Goal: Task Accomplishment & Management: Manage account settings

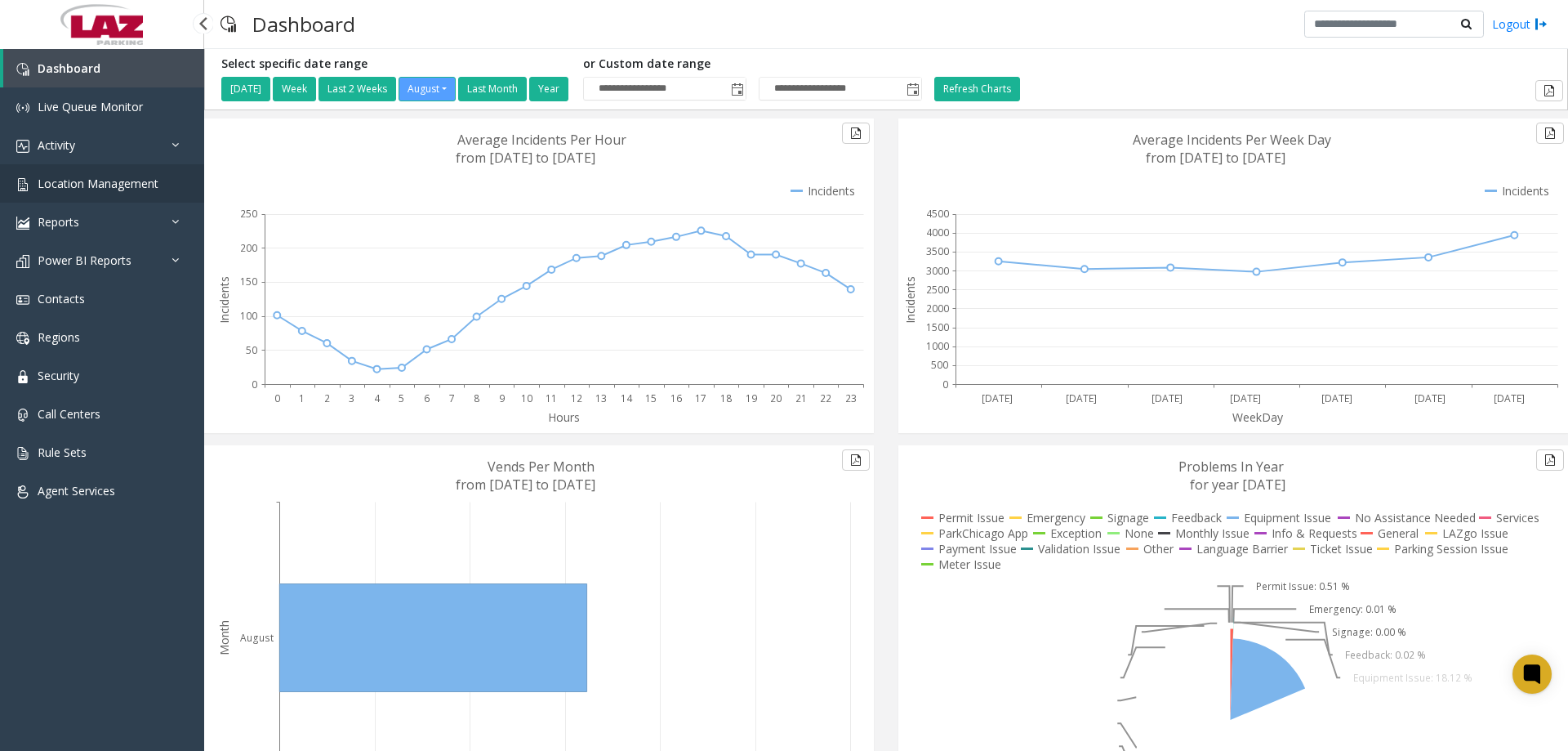
click at [51, 192] on link "Location Management" at bounding box center [102, 183] width 205 height 39
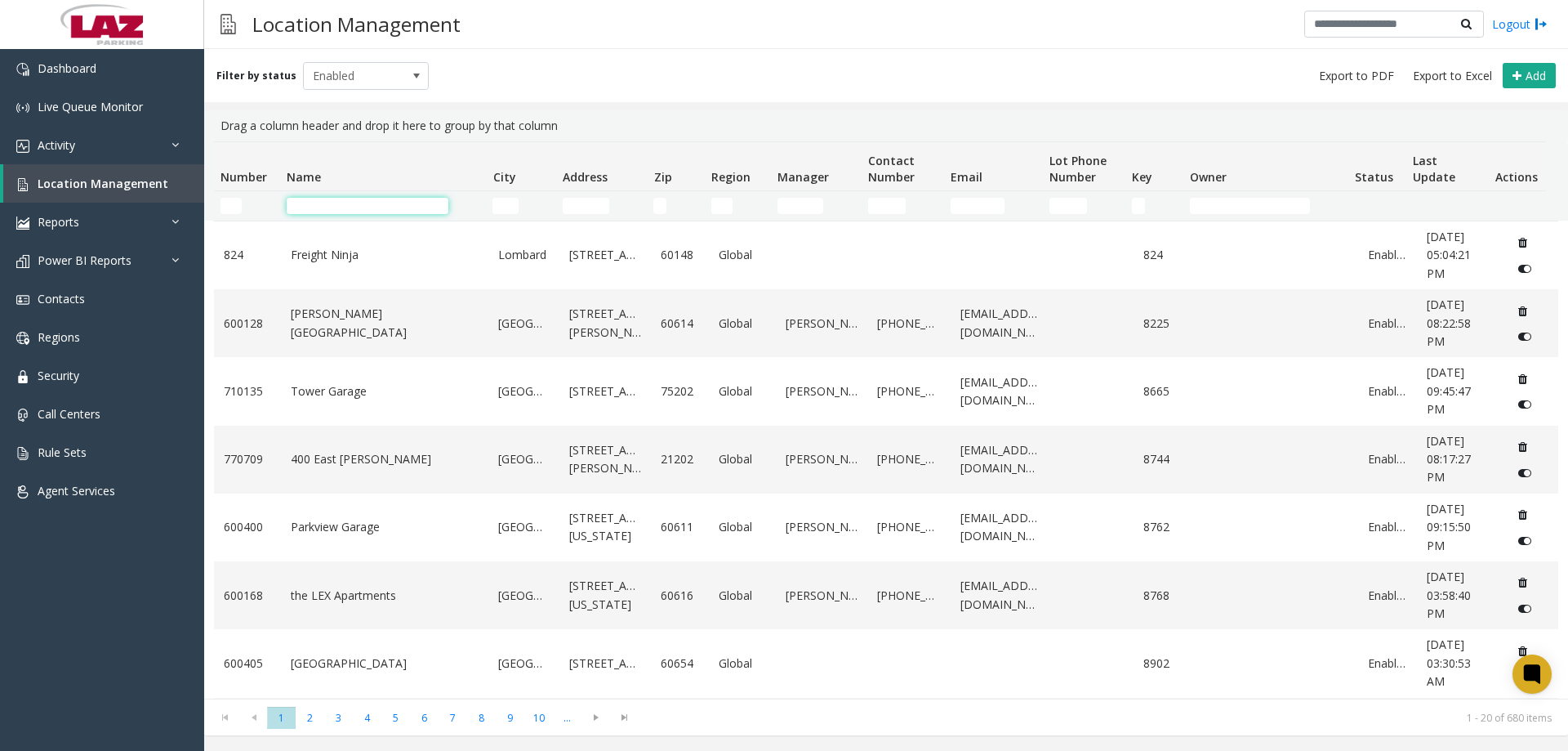
click at [329, 208] on input "Name Filter" at bounding box center [368, 206] width 162 height 17
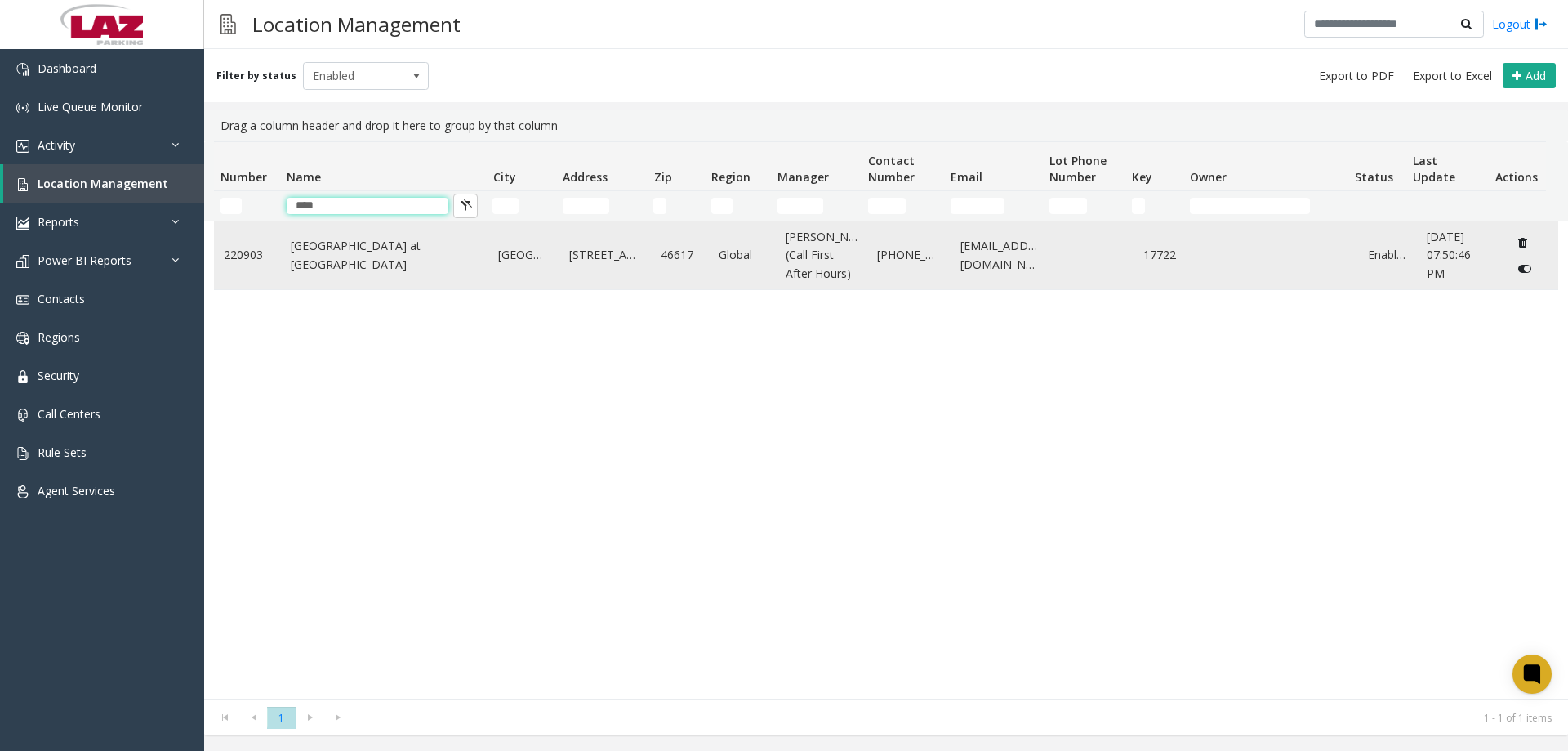
type input "****"
click at [355, 285] on td "[GEOGRAPHIC_DATA] at [GEOGRAPHIC_DATA]" at bounding box center [385, 255] width 208 height 68
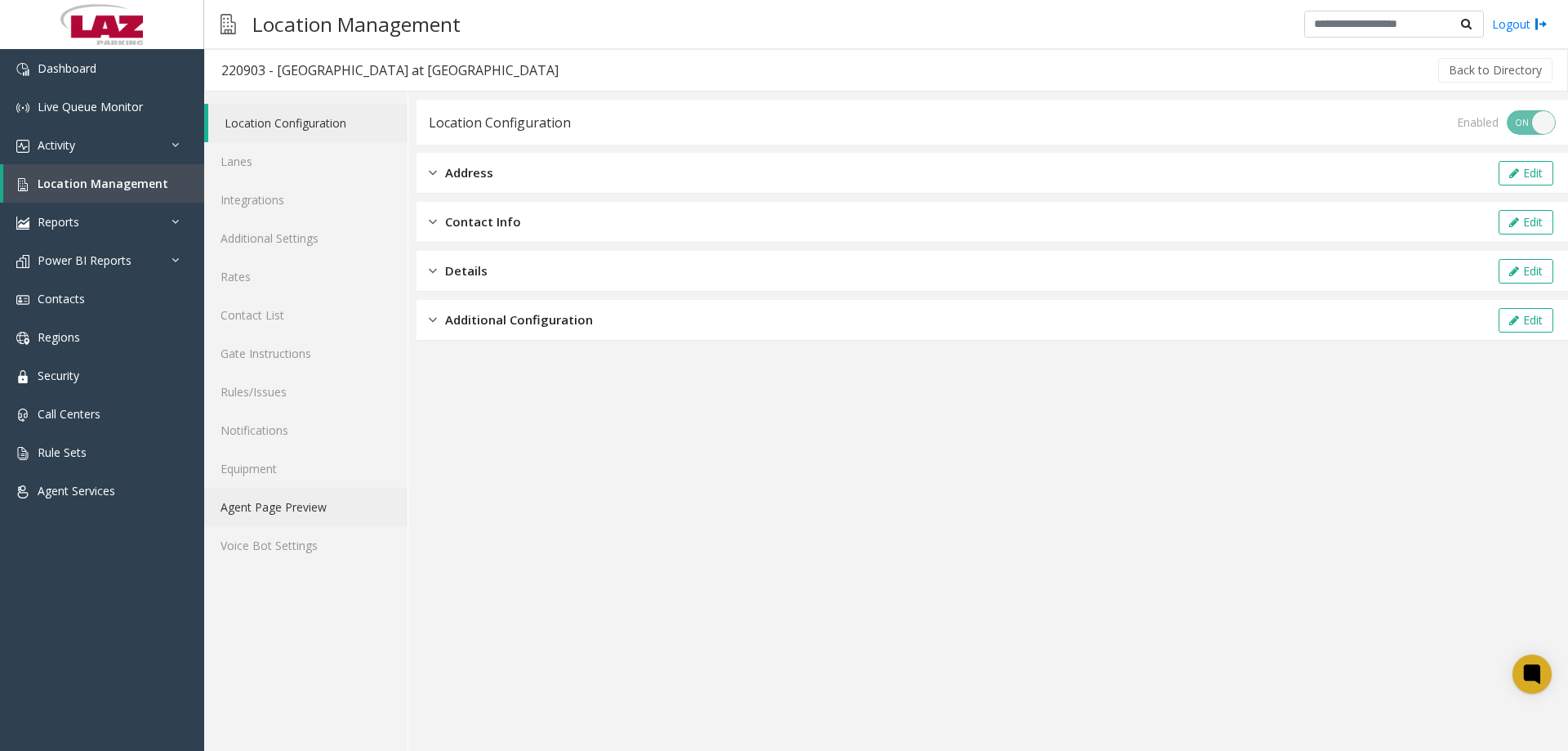
click at [285, 509] on link "Agent Page Preview" at bounding box center [306, 507] width 204 height 39
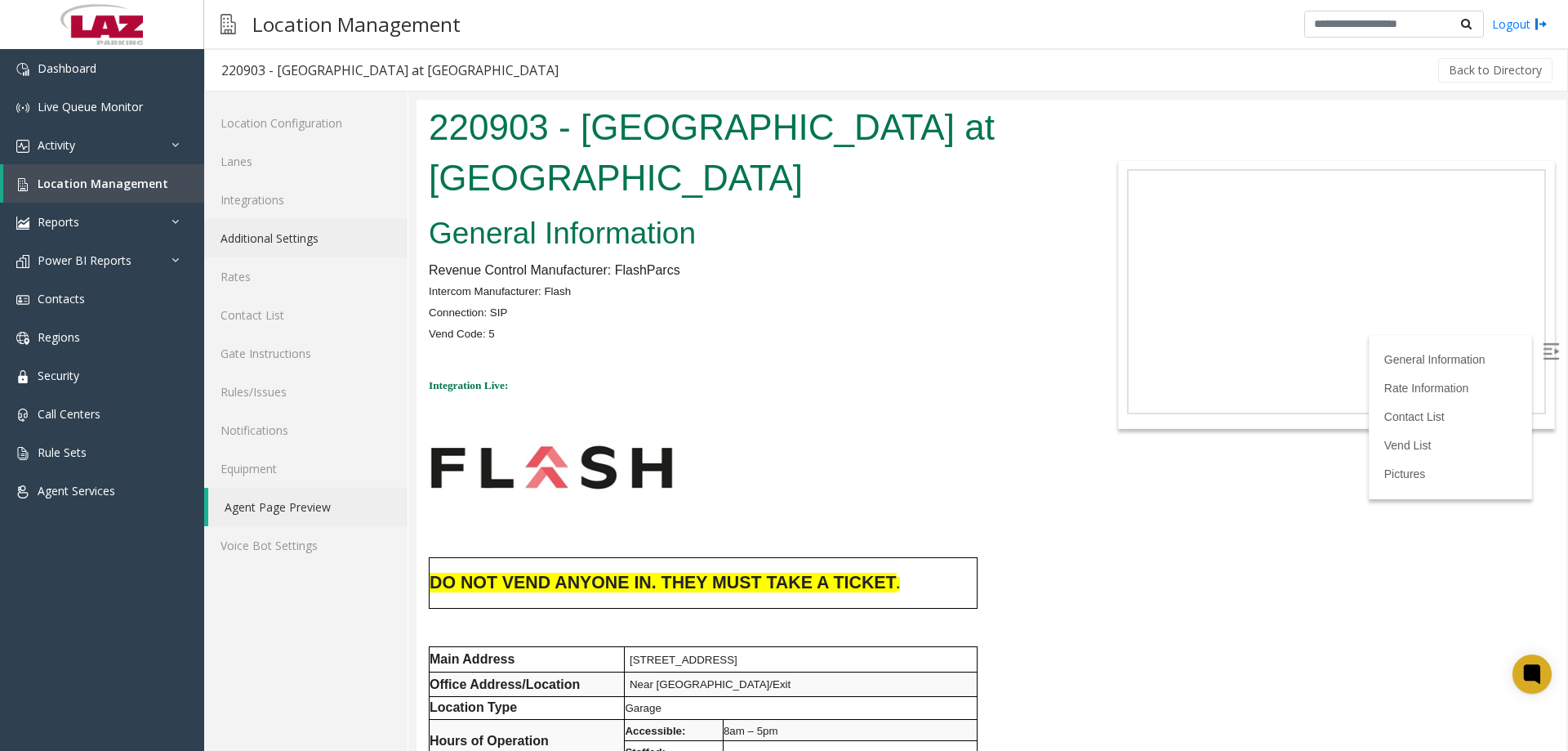
click at [277, 231] on link "Additional Settings" at bounding box center [306, 239] width 204 height 39
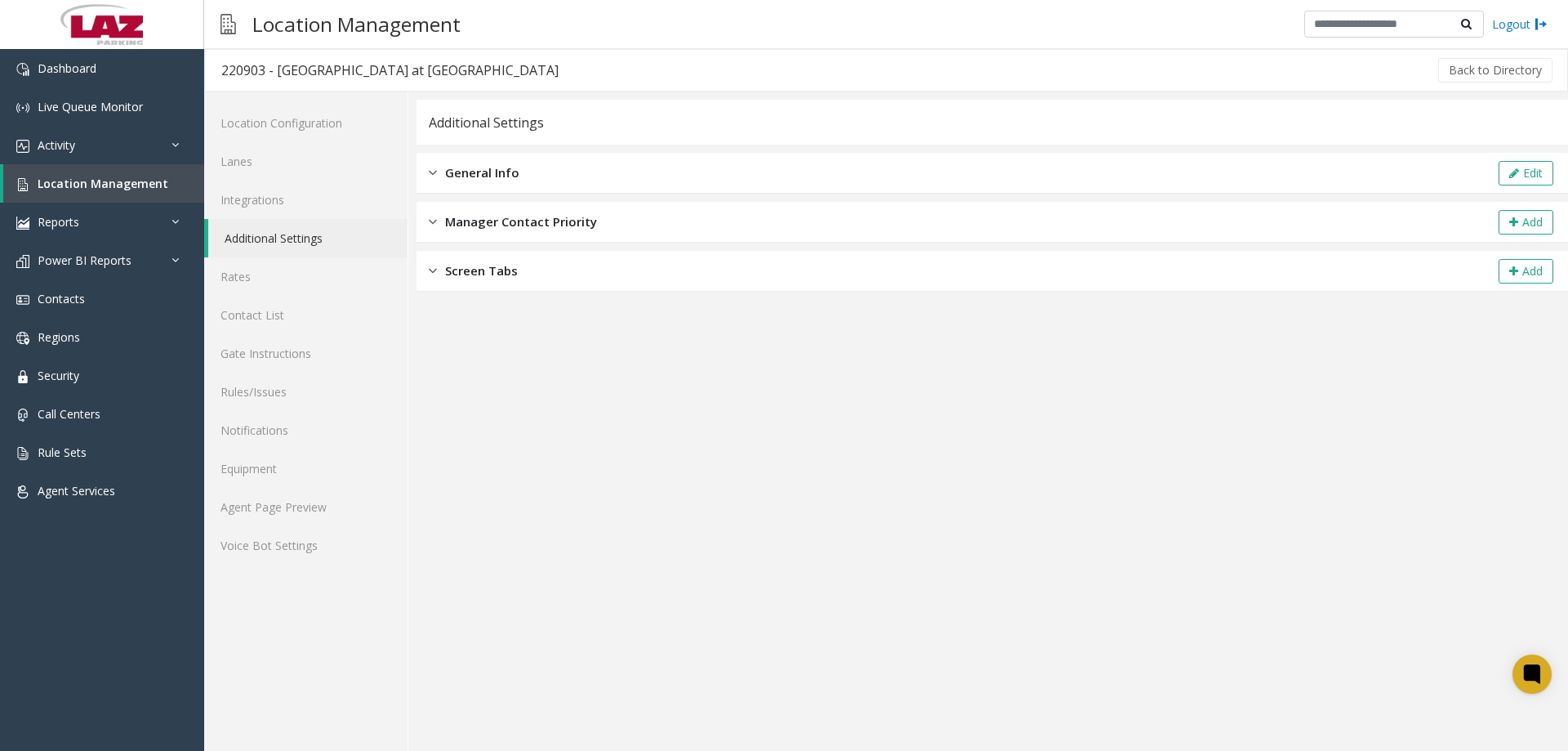
click at [486, 168] on span "General Info" at bounding box center [482, 172] width 75 height 18
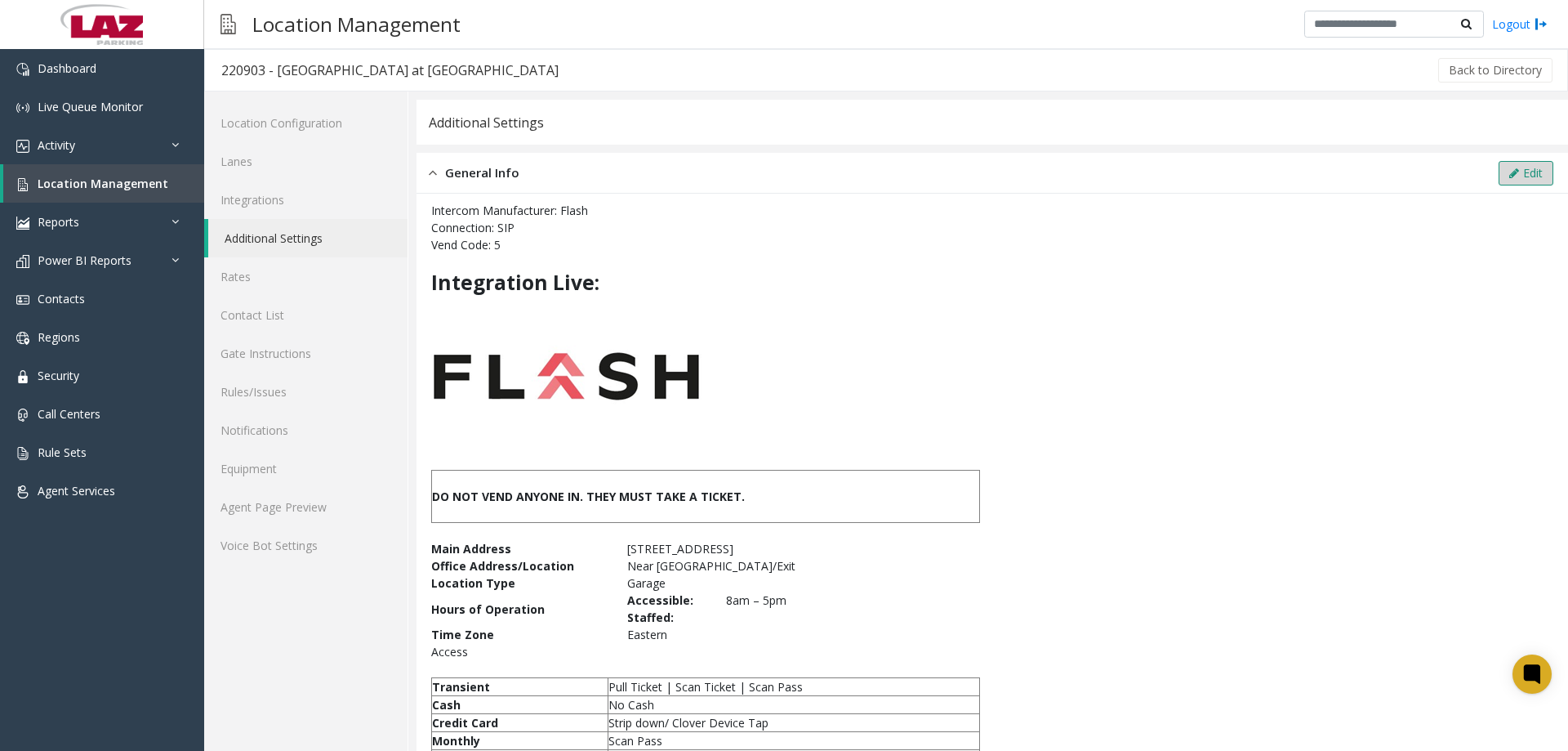
click at [1528, 170] on button "Edit" at bounding box center [1526, 173] width 54 height 25
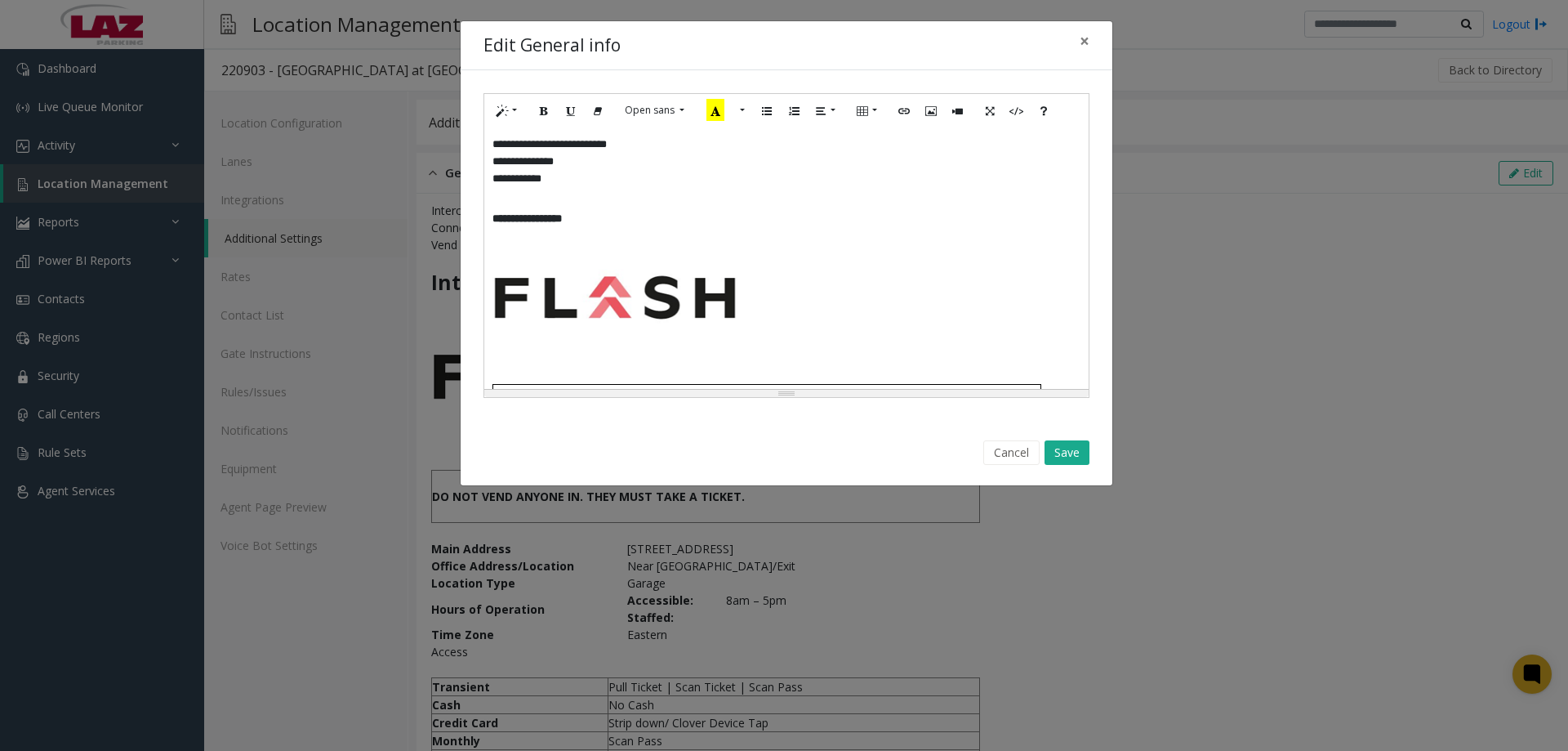
click at [550, 252] on div "**********" at bounding box center [787, 258] width 604 height 262
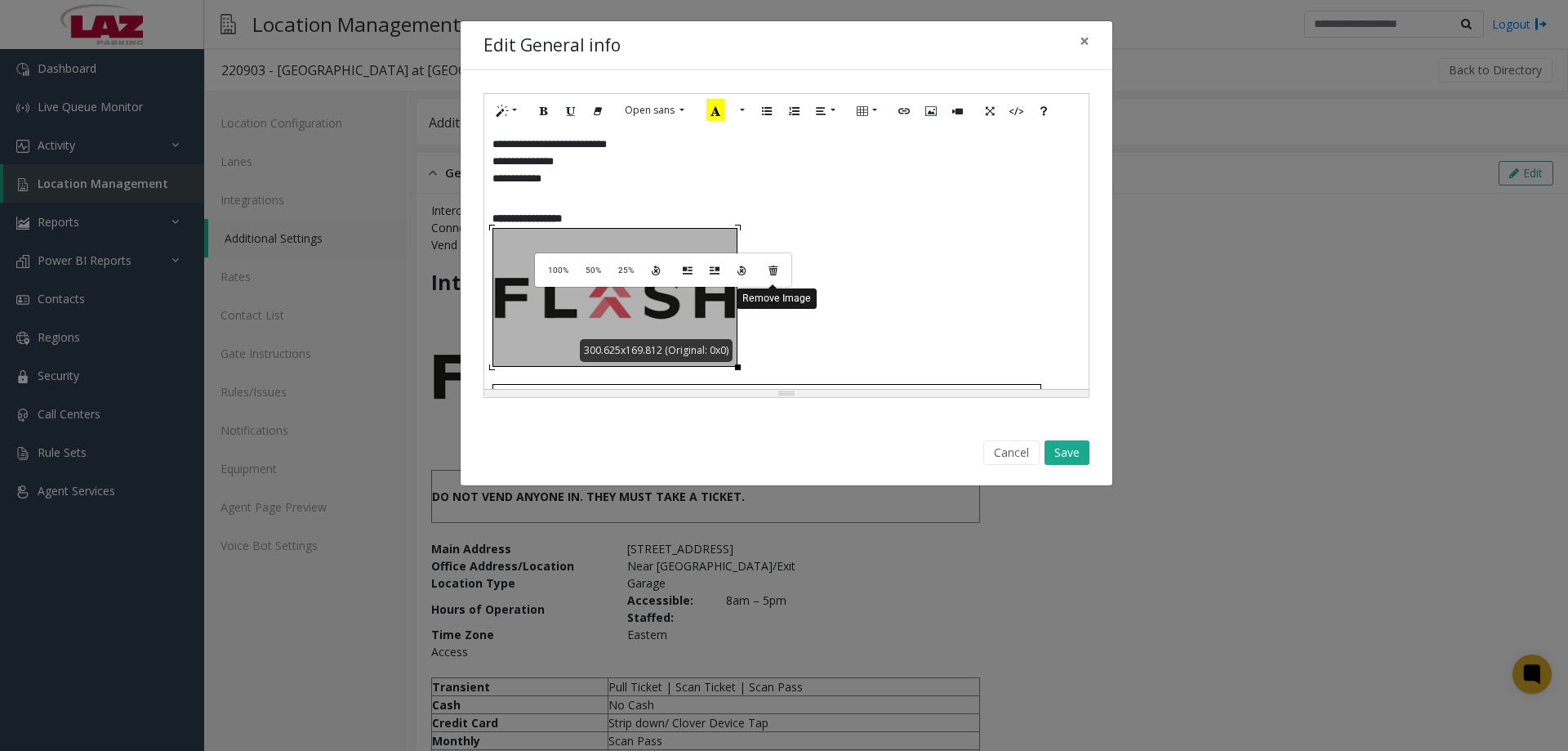
click at [778, 279] on button "Remove Image" at bounding box center [773, 269] width 28 height 25
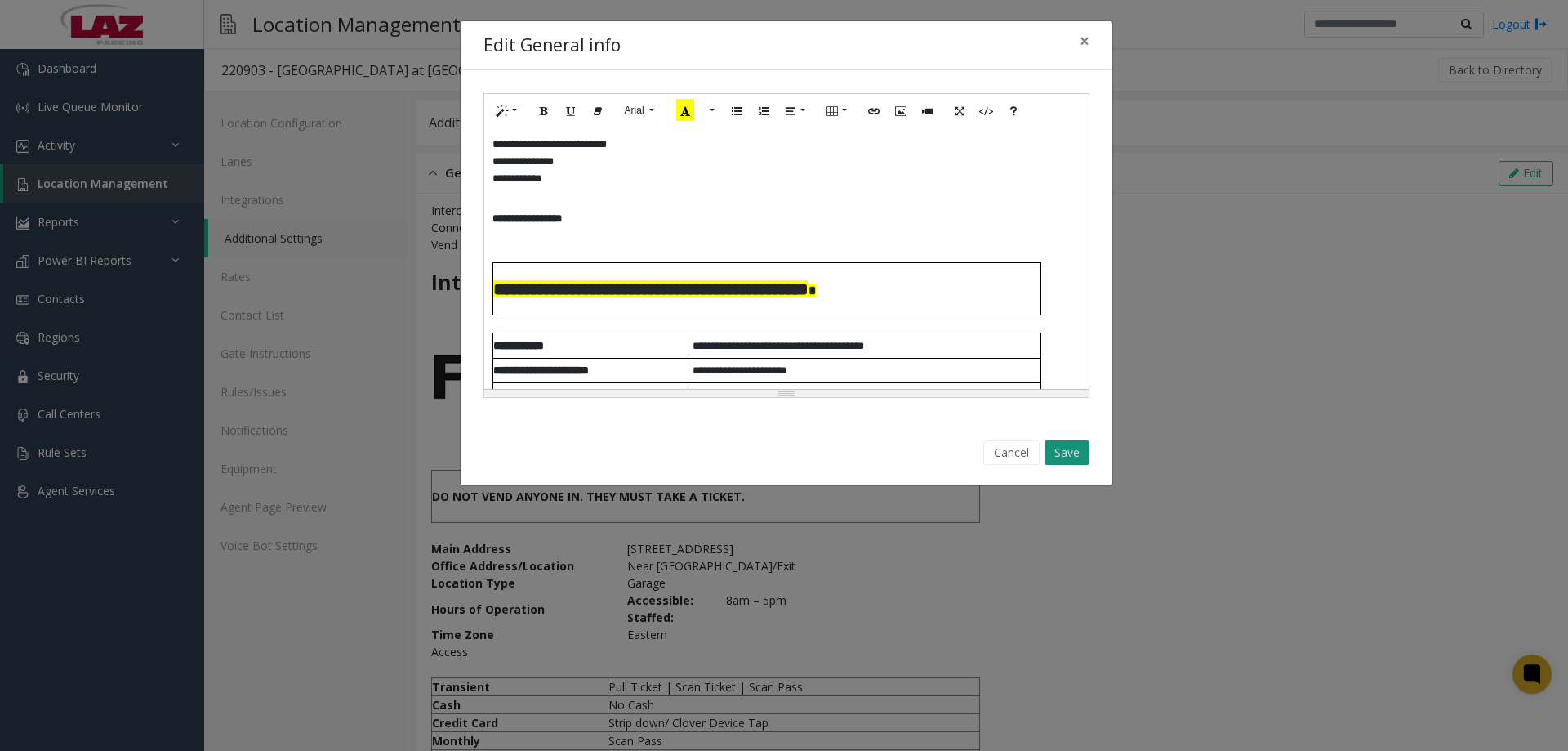
click at [1059, 454] on button "Save" at bounding box center [1067, 452] width 45 height 25
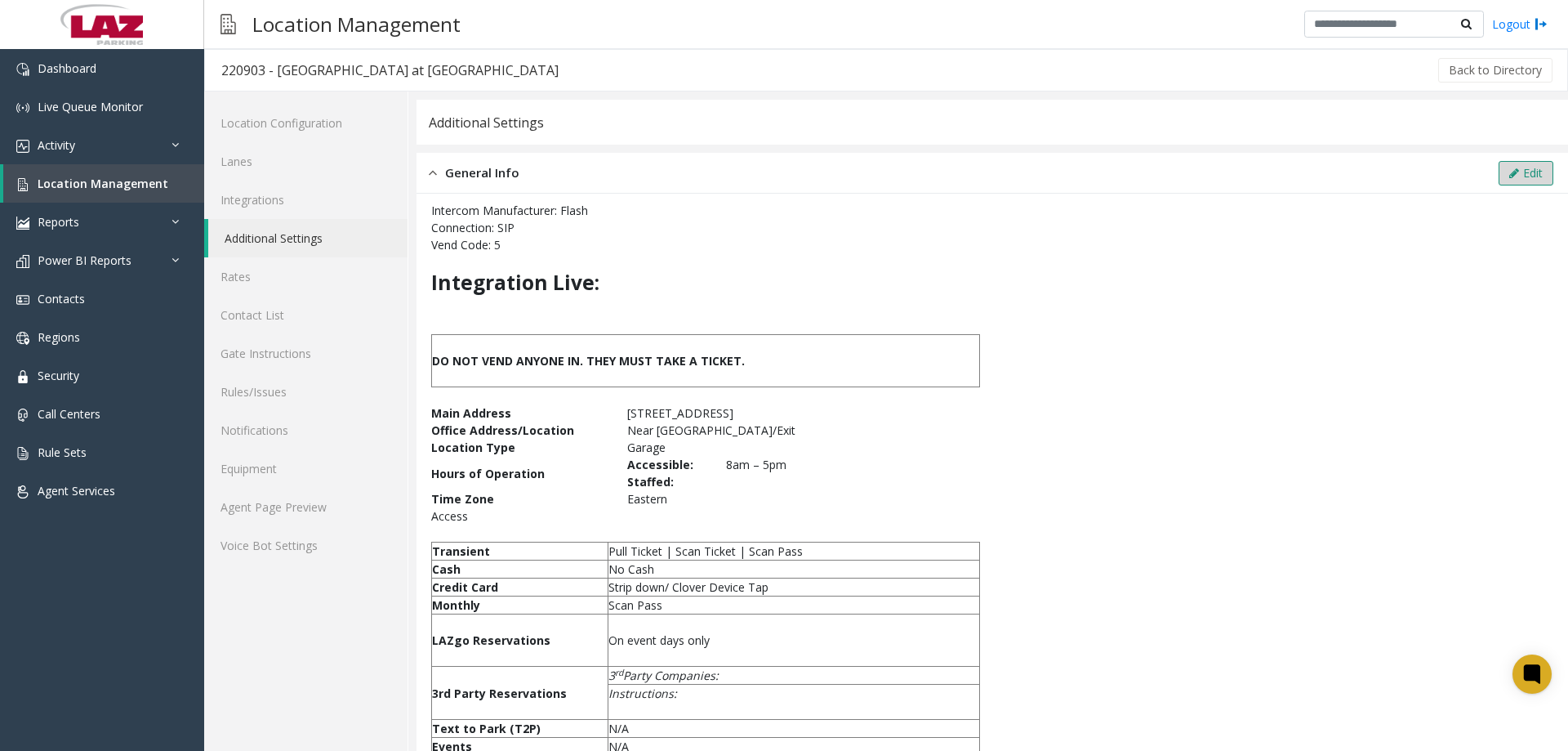
click at [1518, 176] on button "Edit" at bounding box center [1526, 173] width 54 height 25
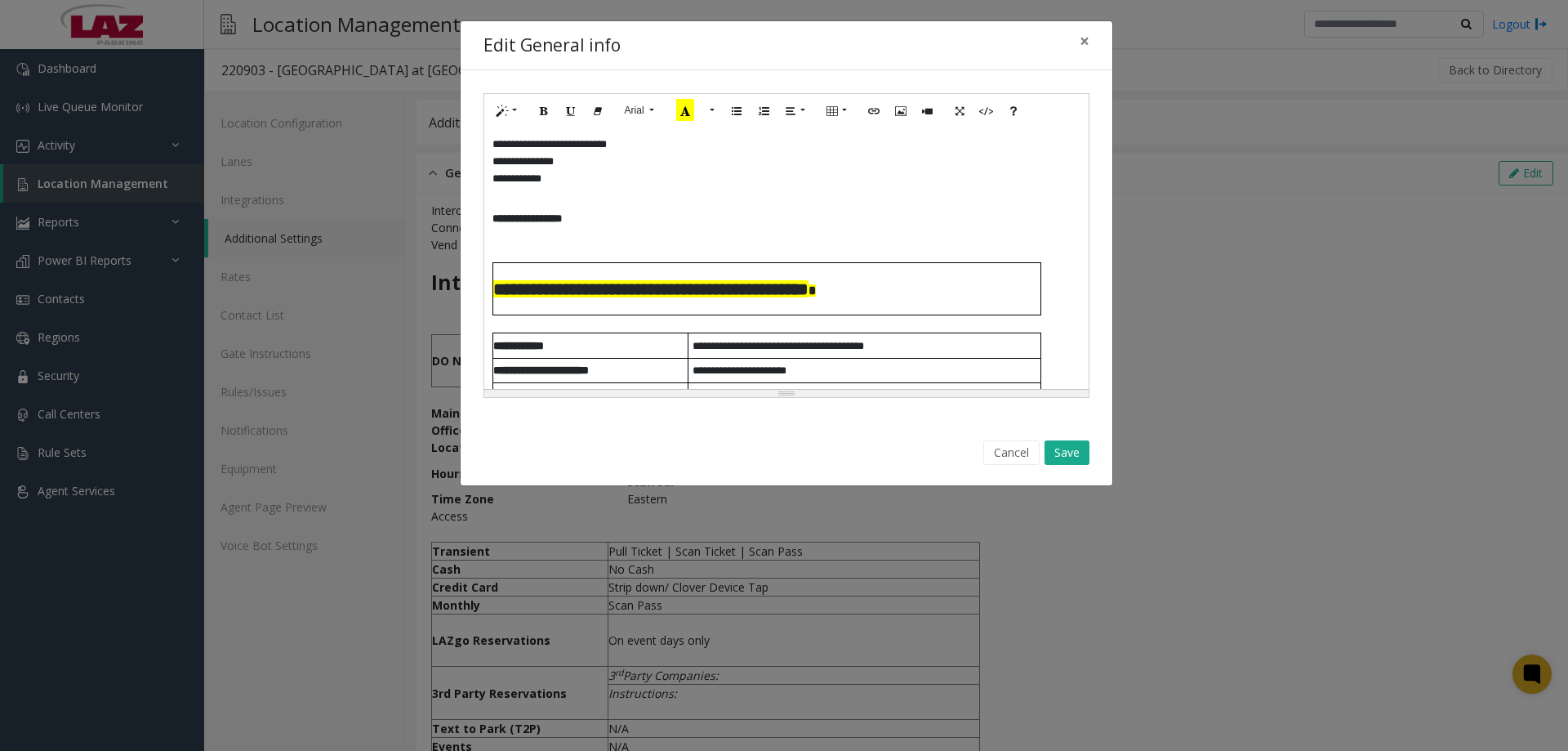
click at [500, 238] on p at bounding box center [787, 236] width 588 height 18
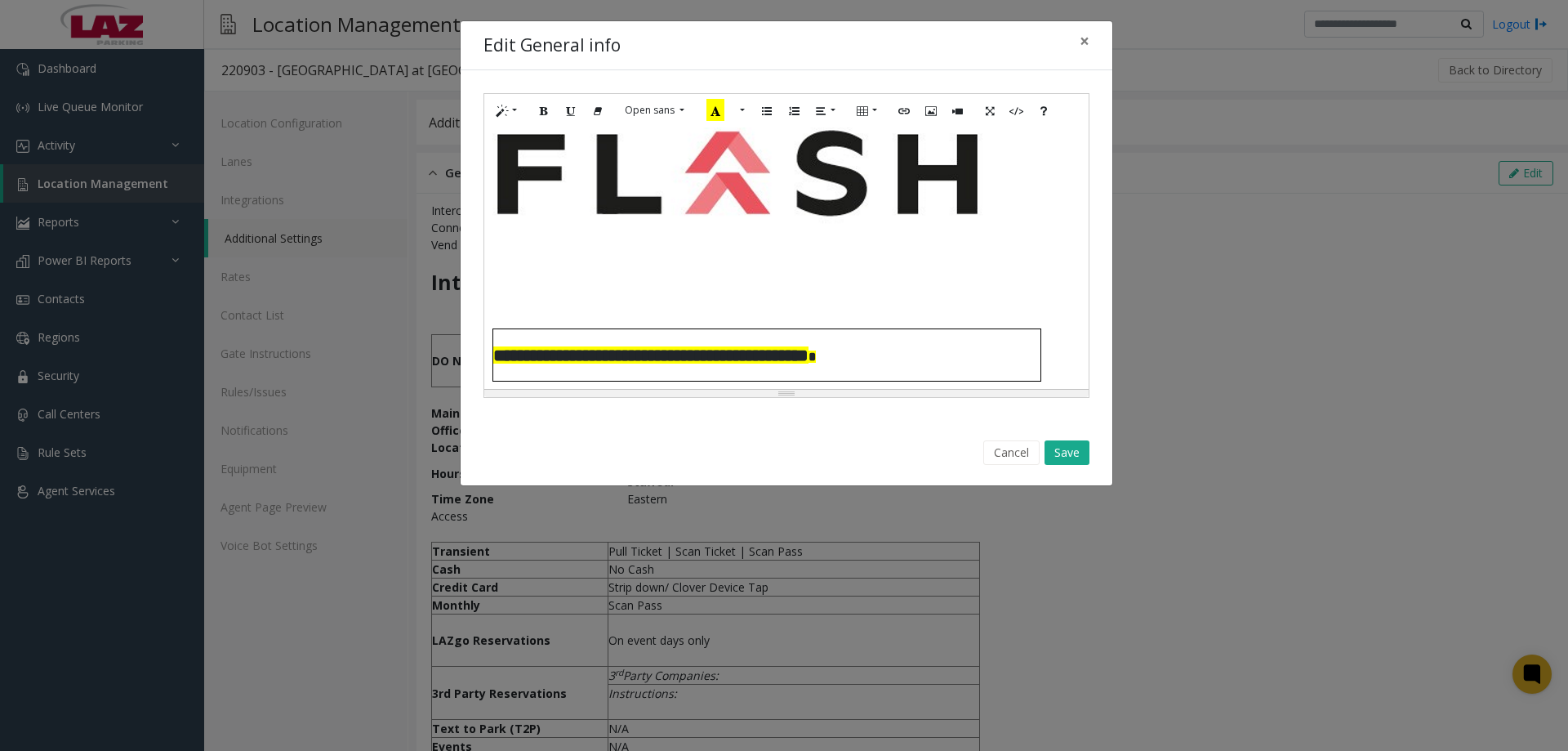
scroll to position [163, 0]
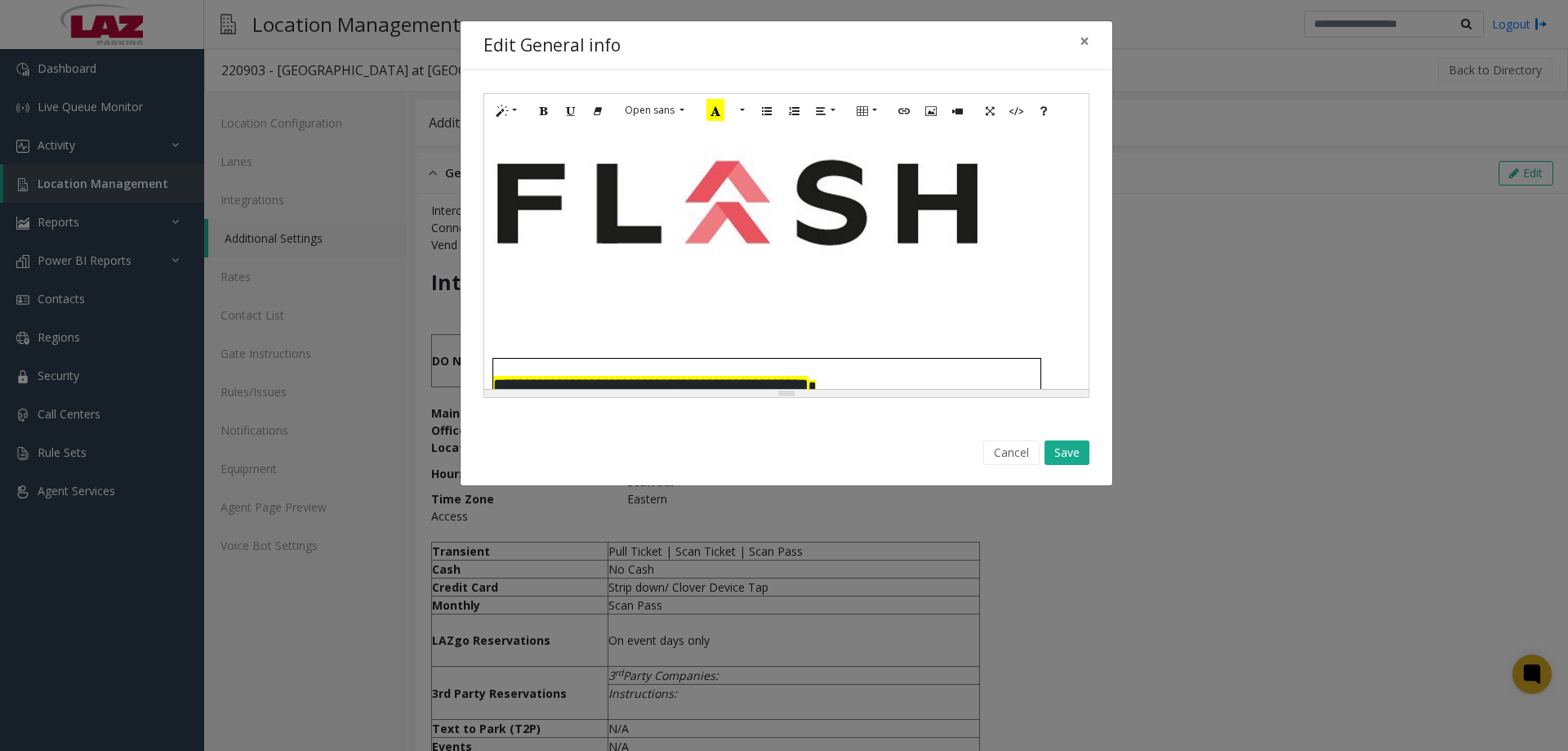
click at [919, 227] on div "**********" at bounding box center [787, 258] width 604 height 262
click at [947, 304] on div "**********" at bounding box center [787, 258] width 604 height 262
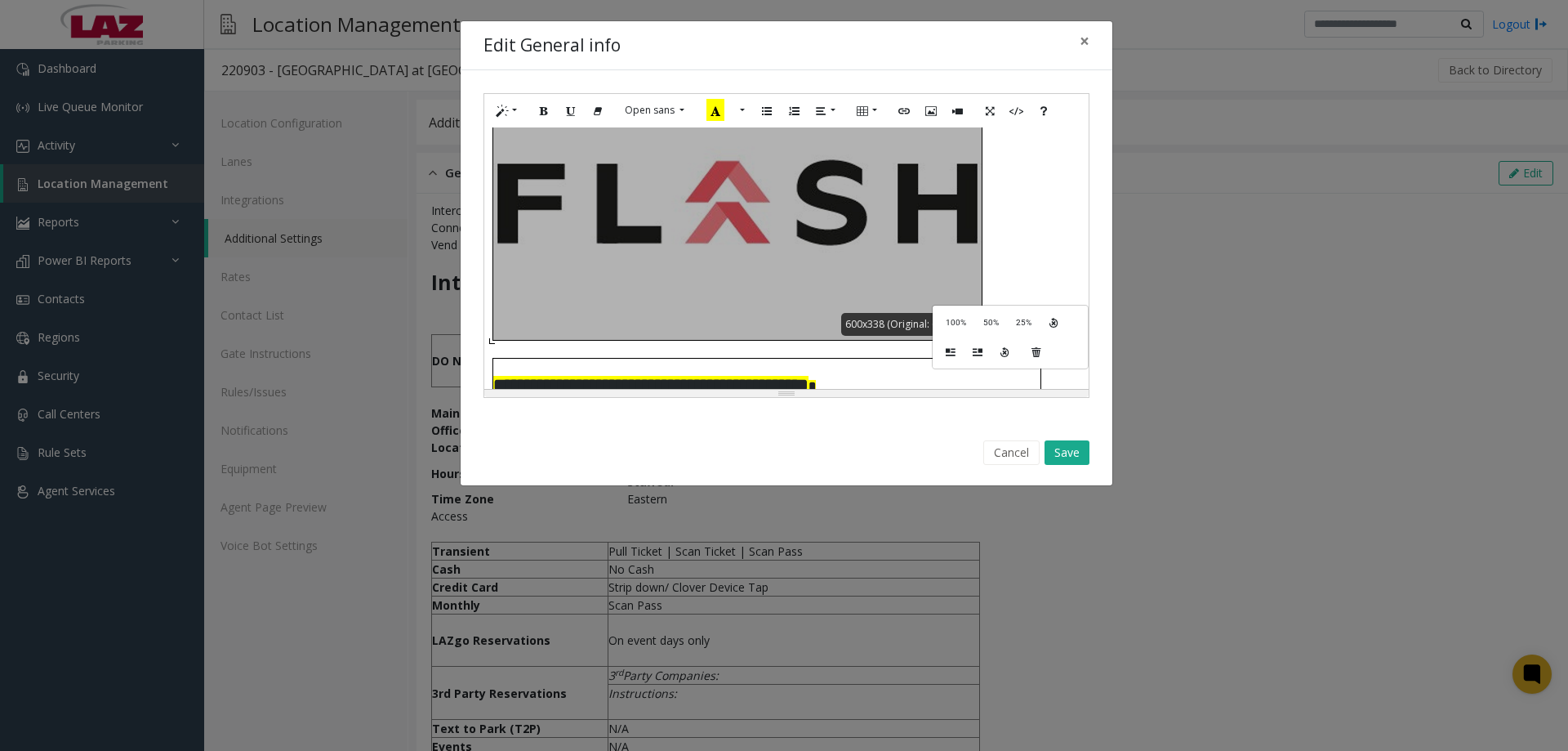
click at [788, 305] on div "**********" at bounding box center [787, 258] width 604 height 262
drag, startPoint x: 895, startPoint y: 314, endPoint x: 831, endPoint y: 300, distance: 65.5
click at [879, 310] on div "**********" at bounding box center [787, 258] width 604 height 262
click at [572, 279] on div at bounding box center [737, 203] width 488 height 275
drag, startPoint x: 580, startPoint y: 264, endPoint x: 661, endPoint y: 277, distance: 82.0
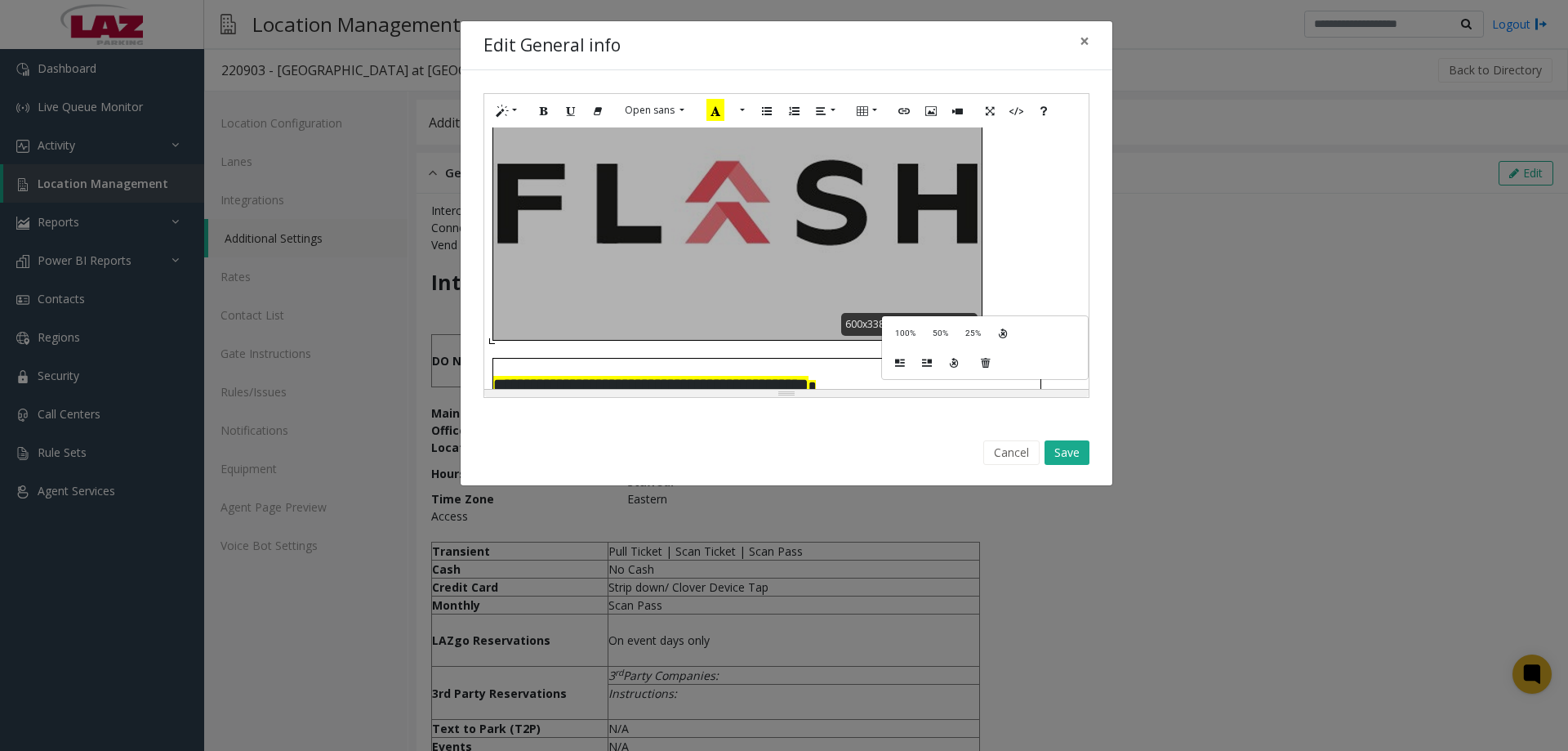
click at [581, 264] on div at bounding box center [737, 203] width 488 height 275
click at [1049, 200] on p at bounding box center [787, 203] width 588 height 276
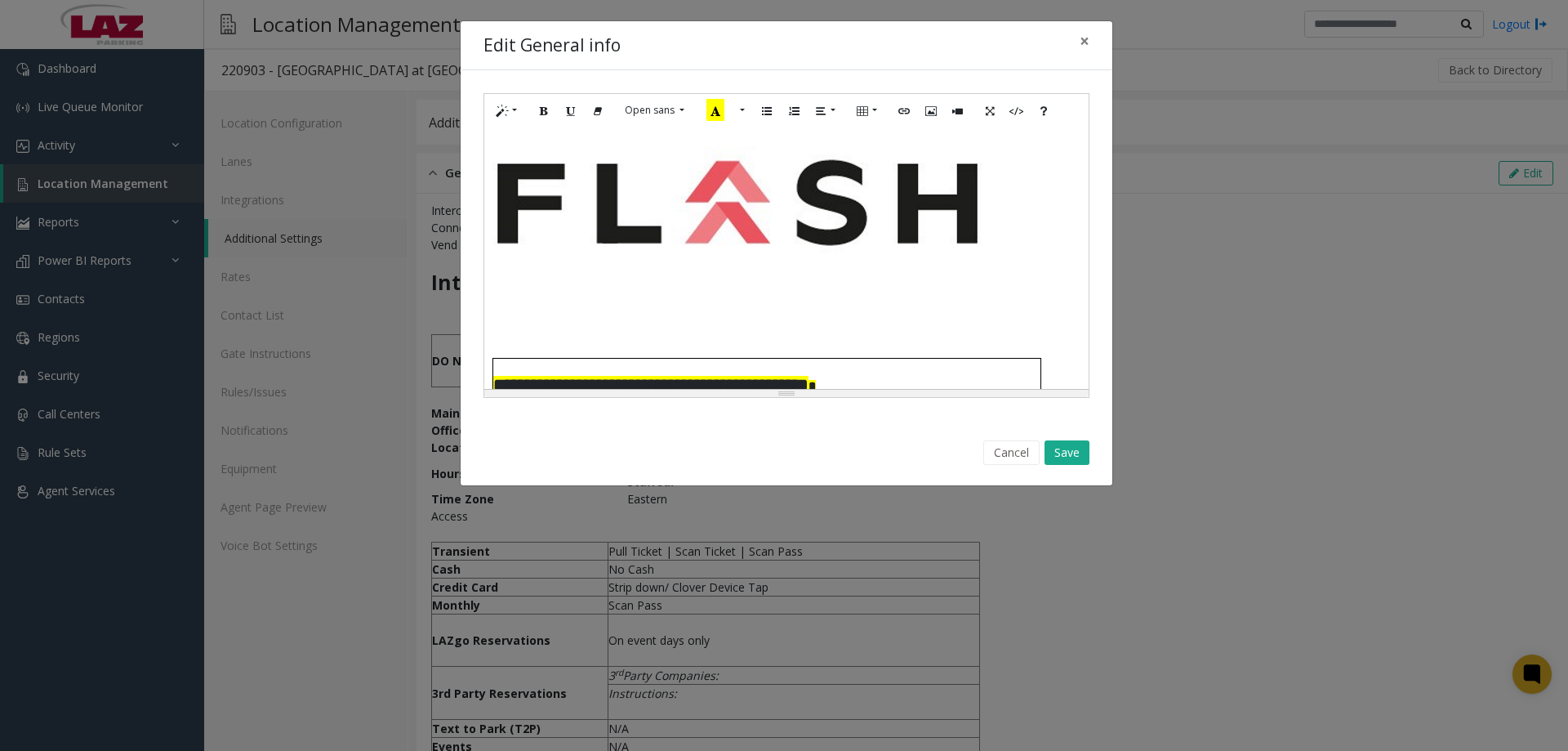
click at [372, 174] on div "**********" at bounding box center [784, 375] width 1568 height 751
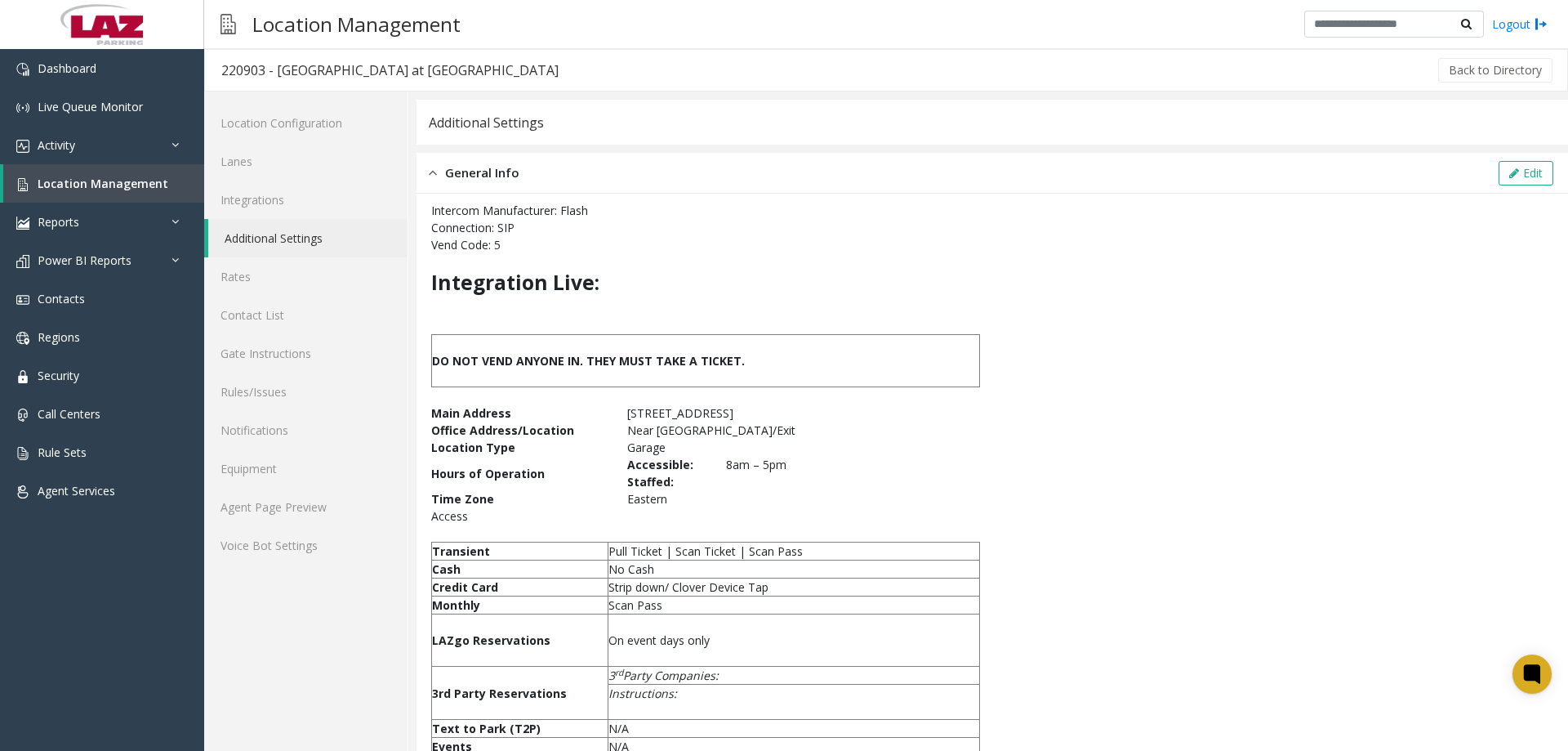
click at [1496, 176] on div "Edit" at bounding box center [1526, 173] width 60 height 25
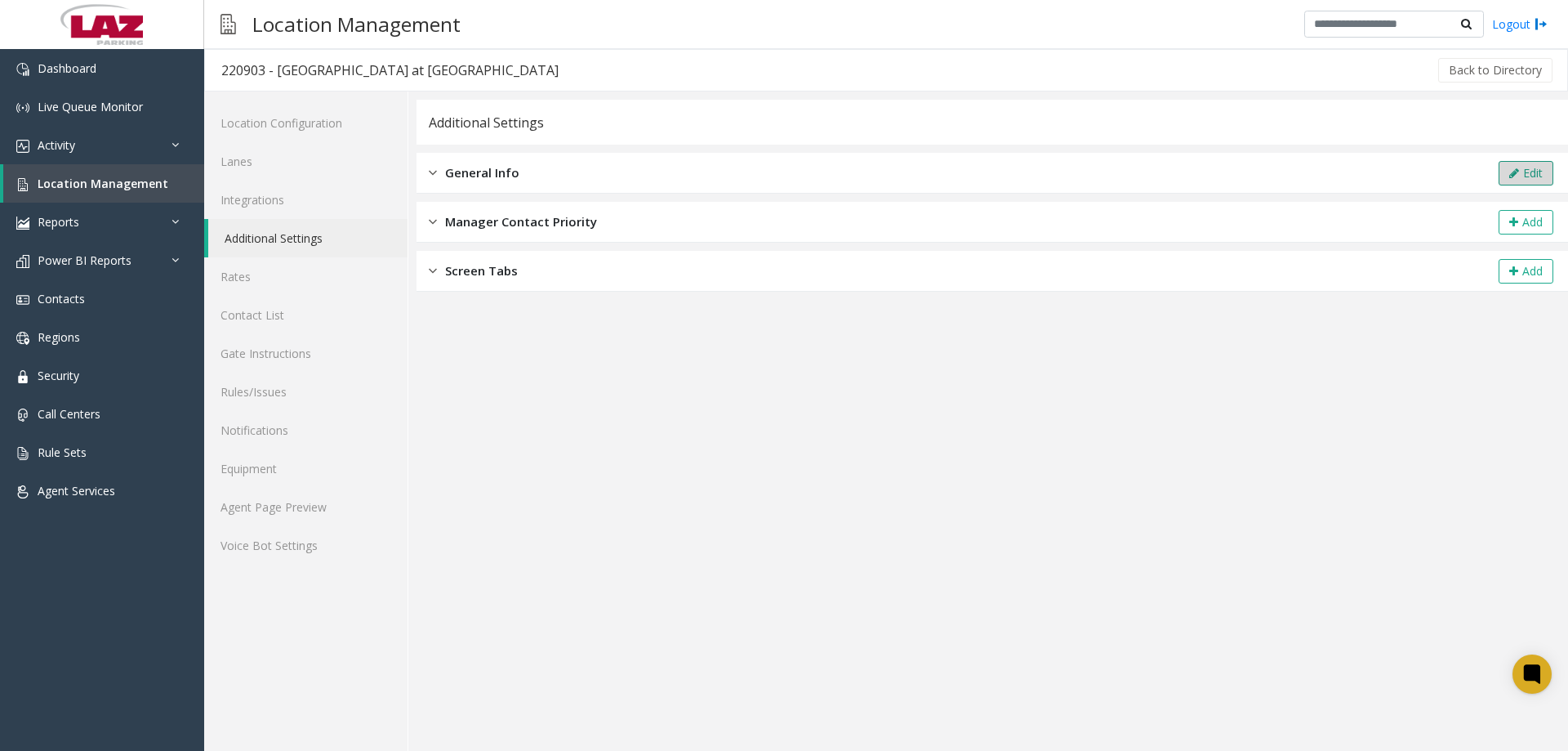
click at [1535, 176] on button "Edit" at bounding box center [1526, 173] width 54 height 25
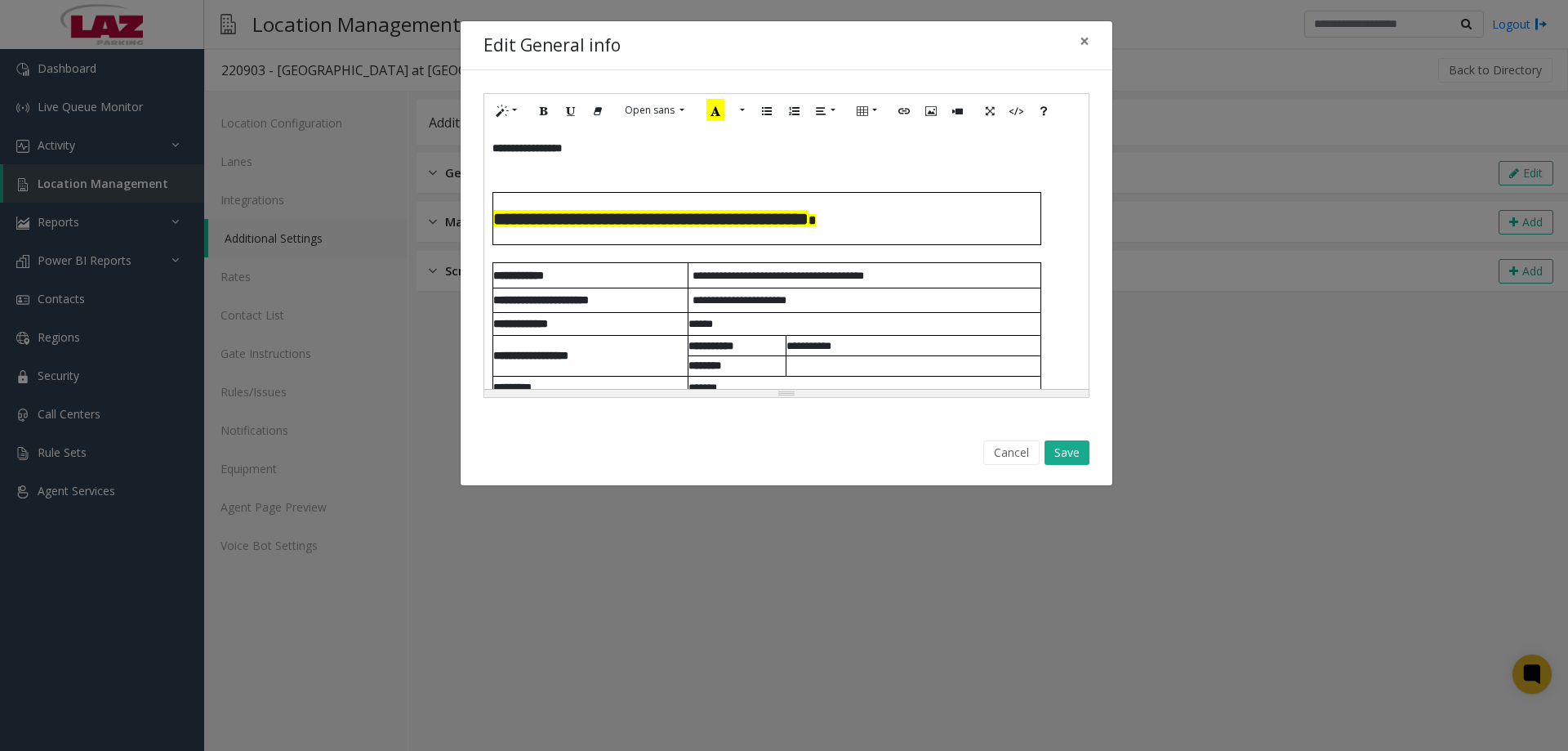
scroll to position [0, 0]
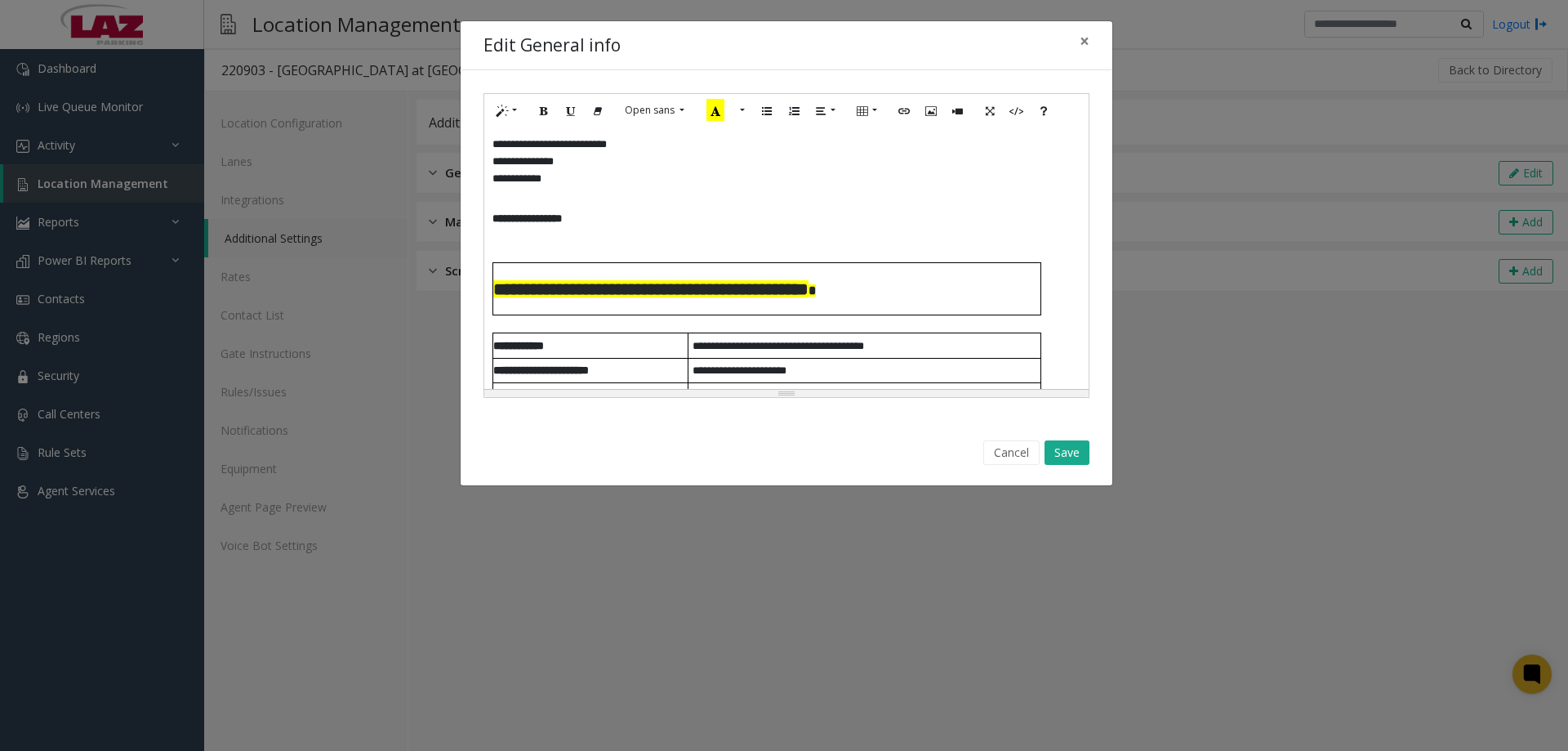
click at [500, 236] on p at bounding box center [787, 236] width 588 height 18
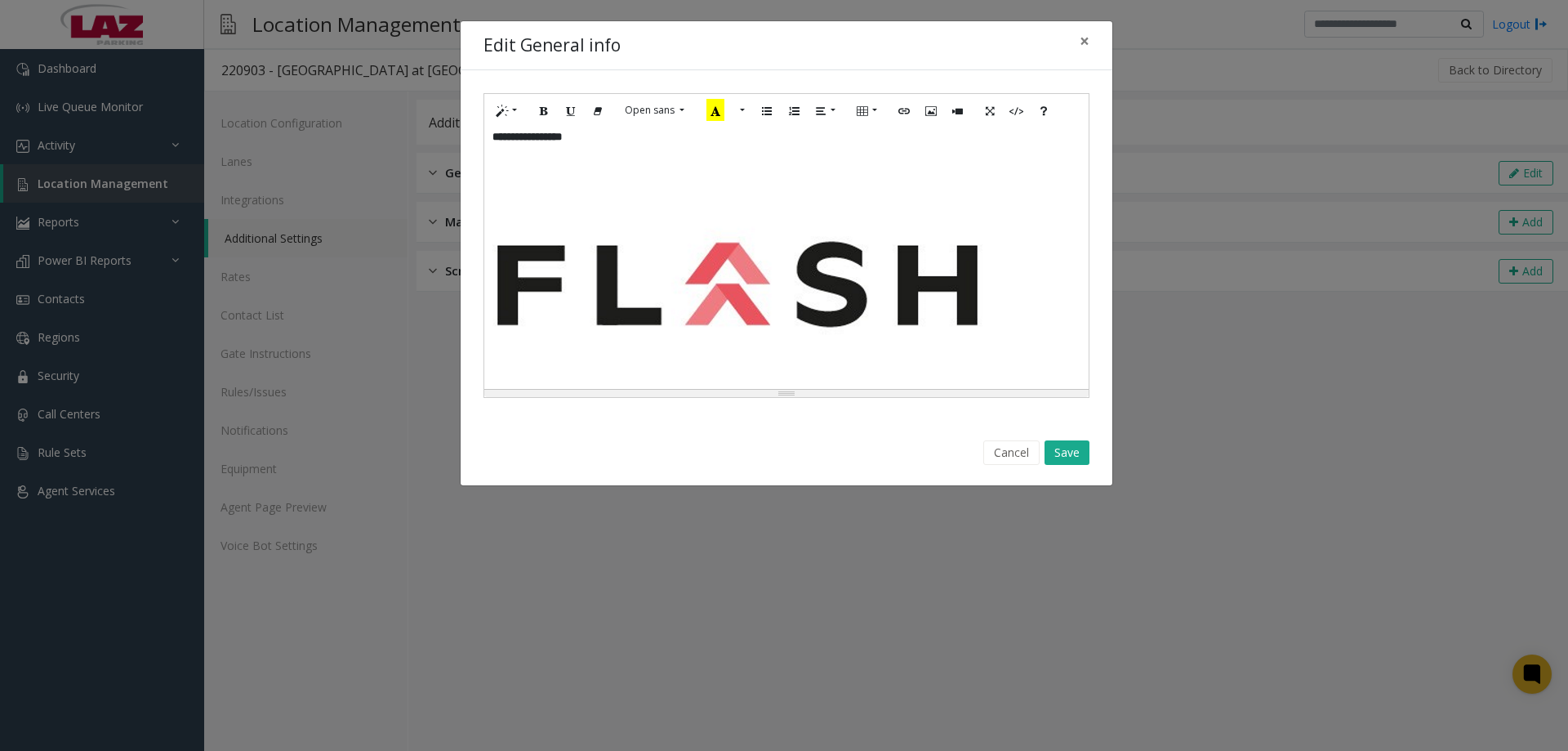
click at [912, 273] on div "**********" at bounding box center [787, 258] width 604 height 262
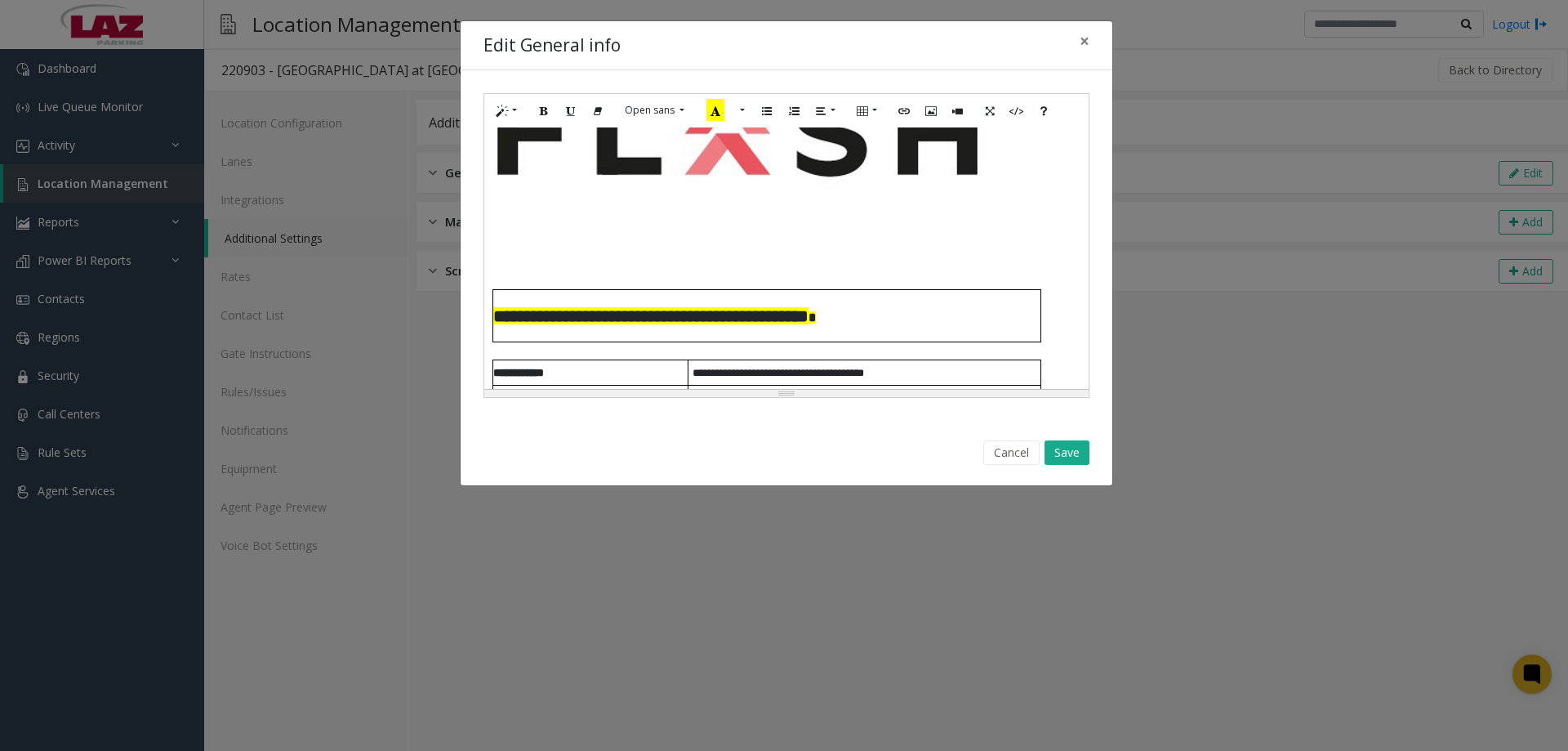
scroll to position [245, 0]
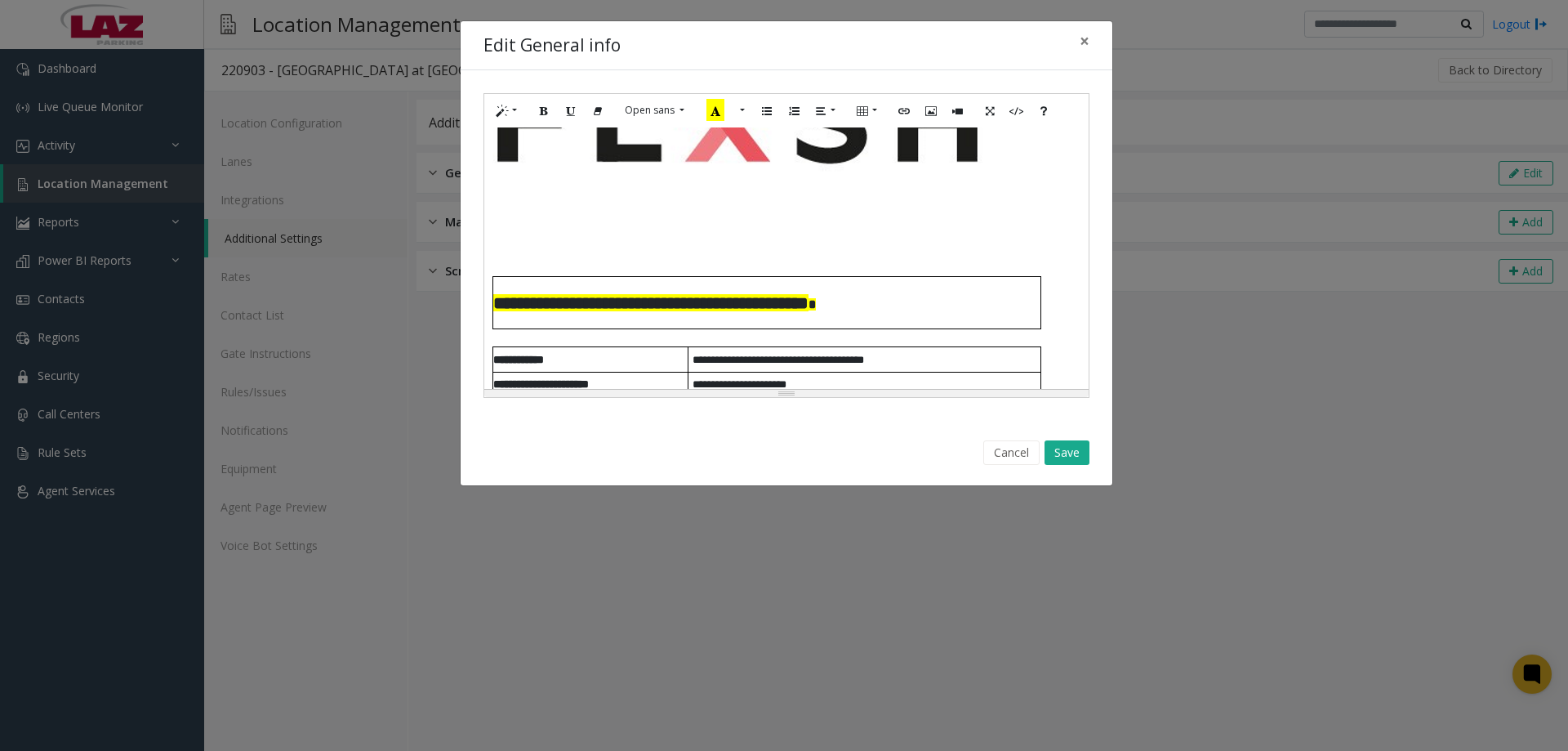
click at [540, 162] on div "**********" at bounding box center [787, 258] width 604 height 262
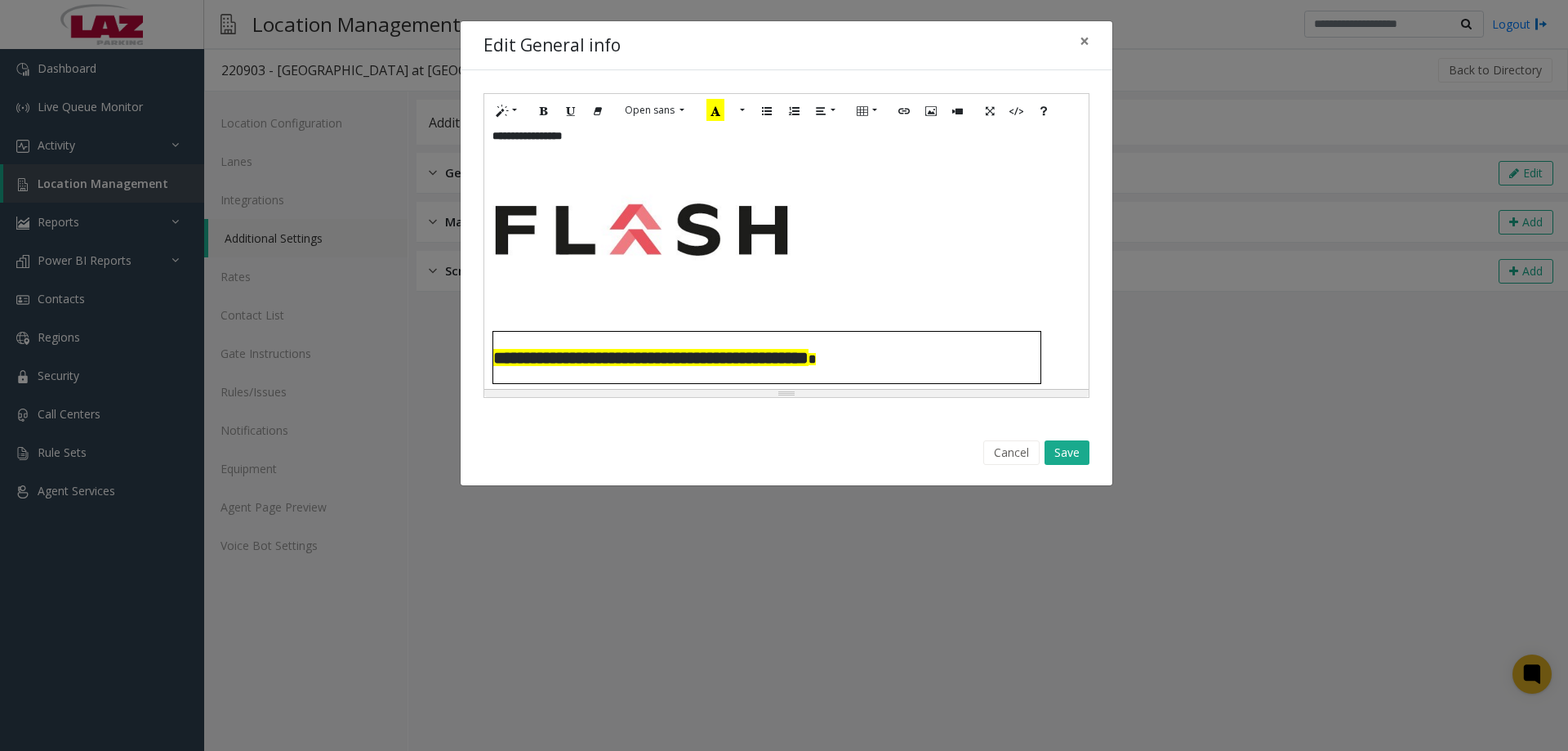
scroll to position [82, 0]
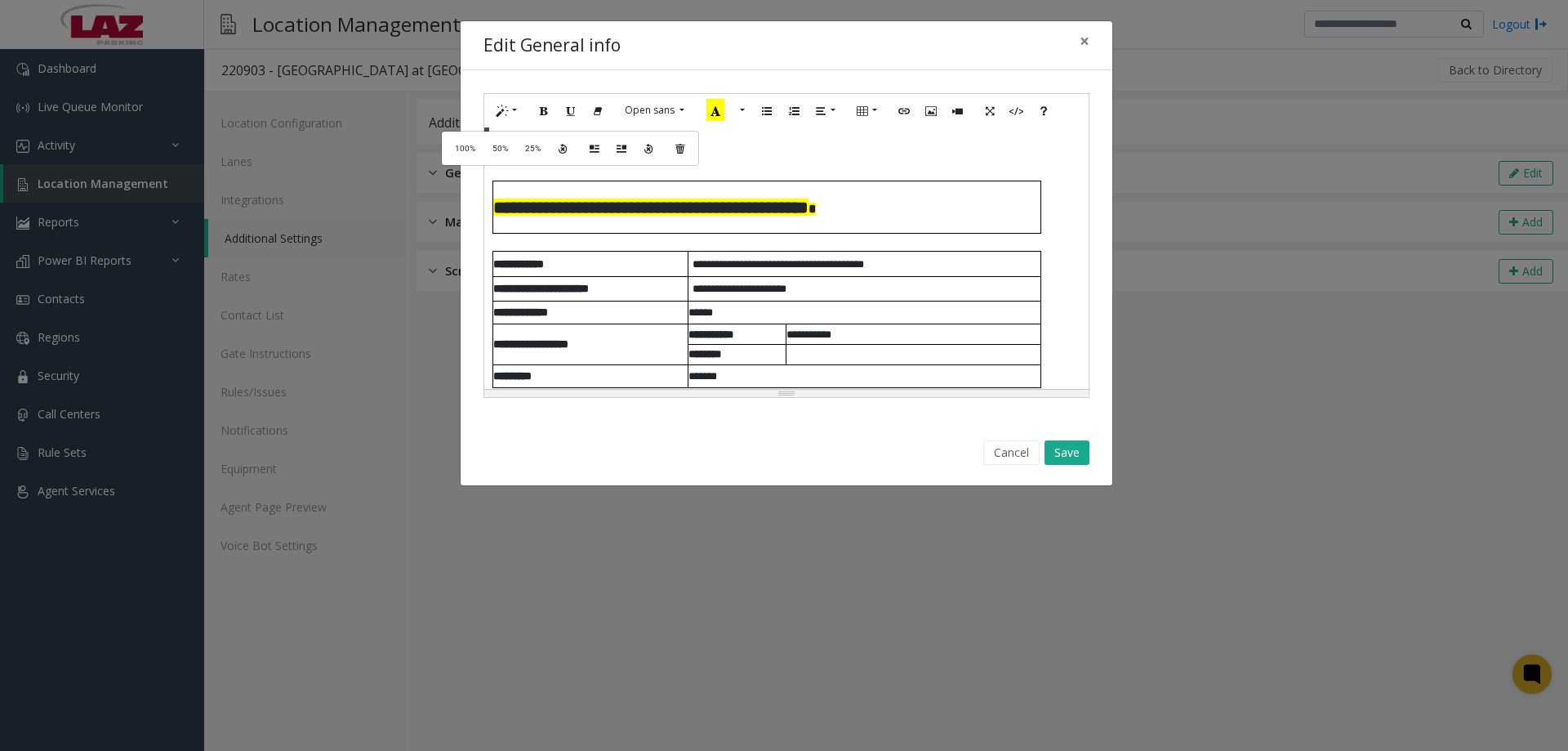
drag, startPoint x: 985, startPoint y: 257, endPoint x: 457, endPoint y: 130, distance: 543.1
click at [457, 130] on div "**********" at bounding box center [784, 375] width 1568 height 751
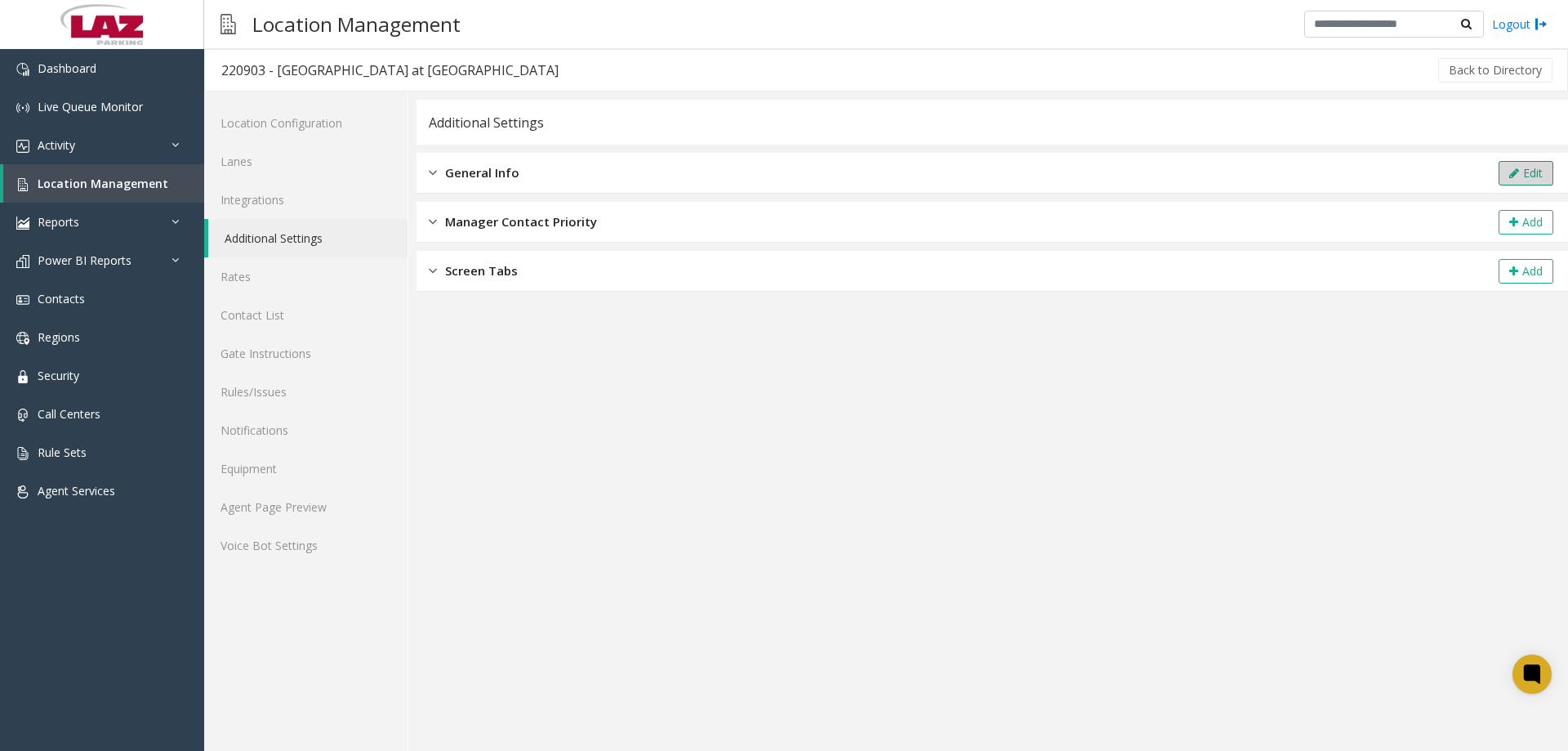
click at [1509, 168] on icon at bounding box center [1514, 173] width 10 height 11
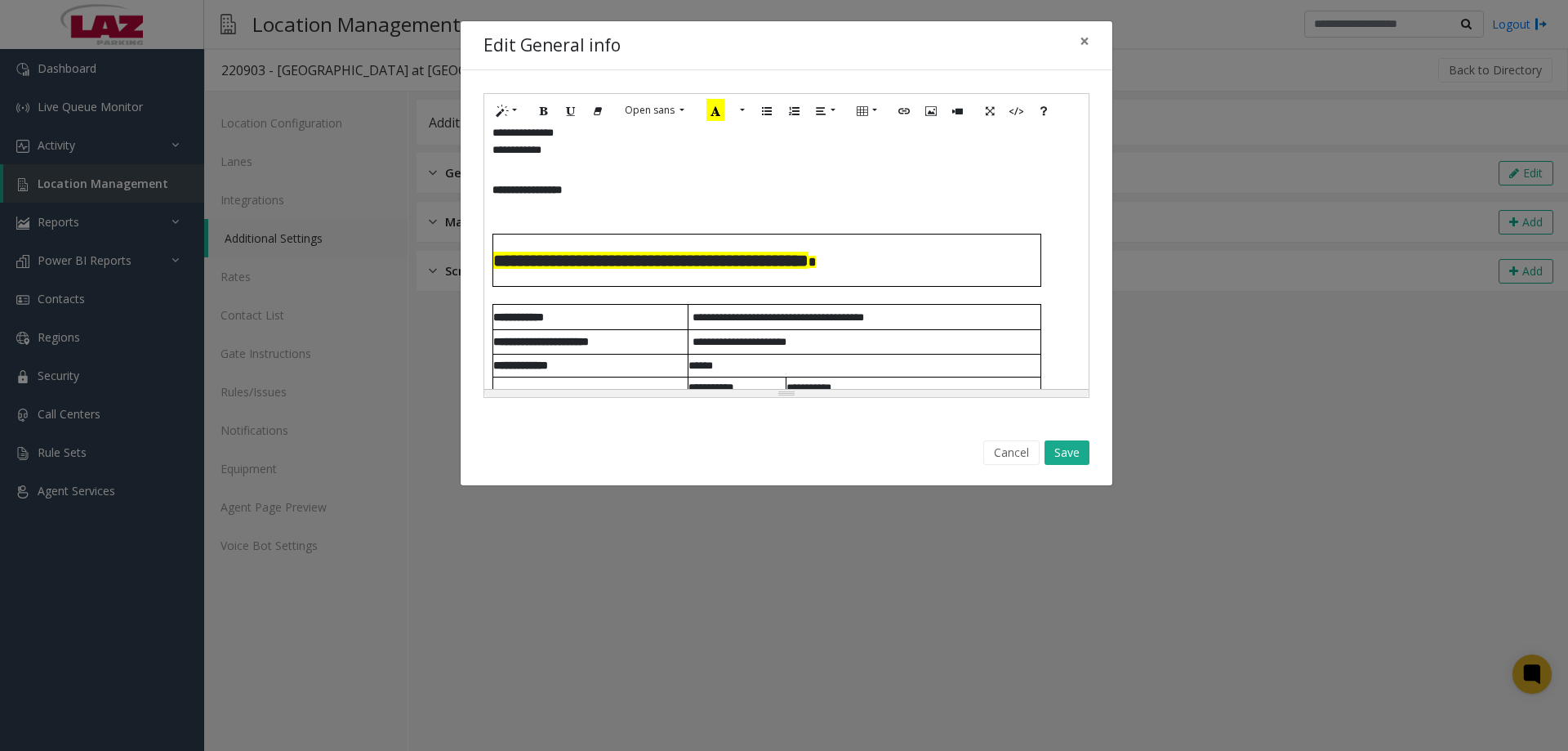
scroll to position [0, 0]
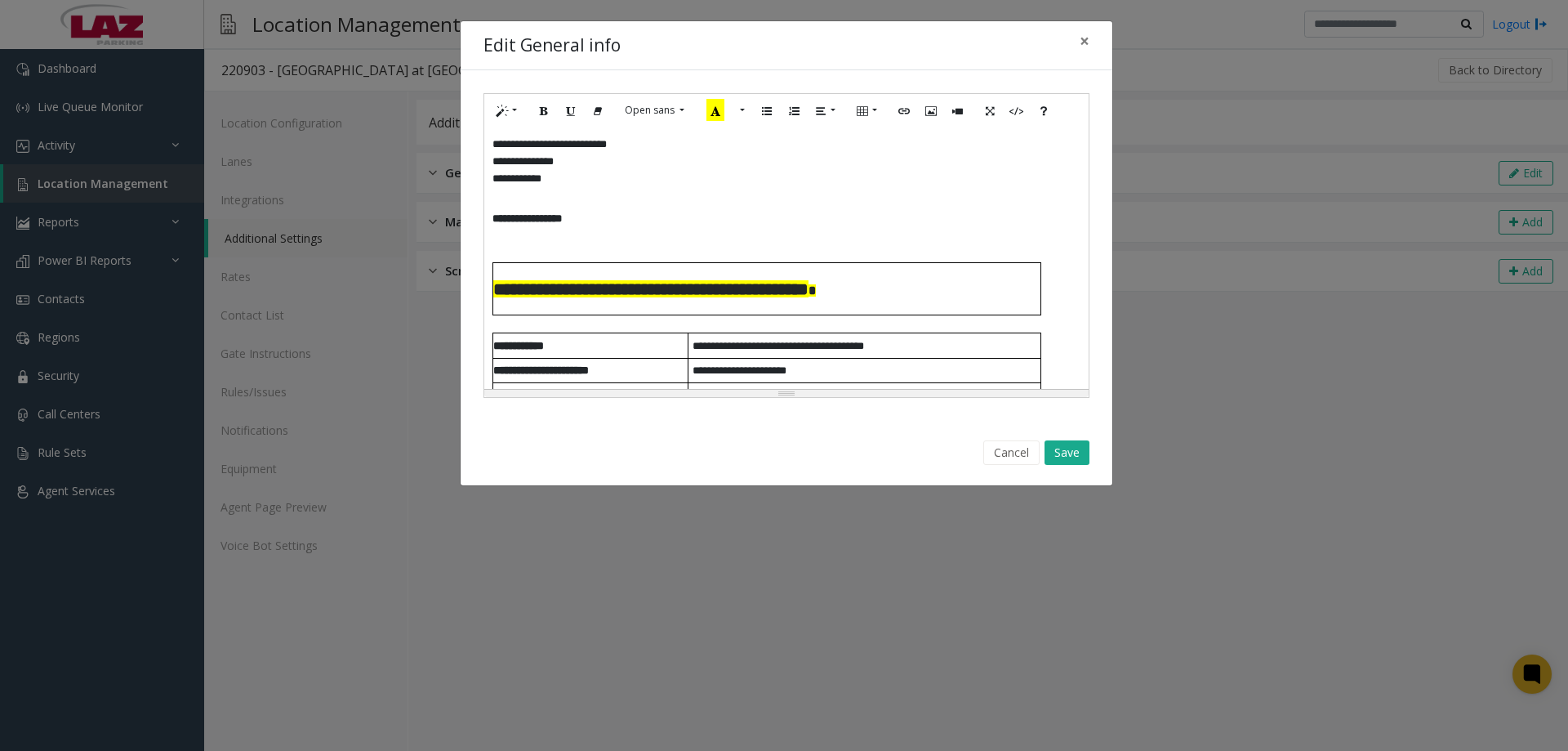
click at [494, 253] on span at bounding box center [495, 253] width 4 height 11
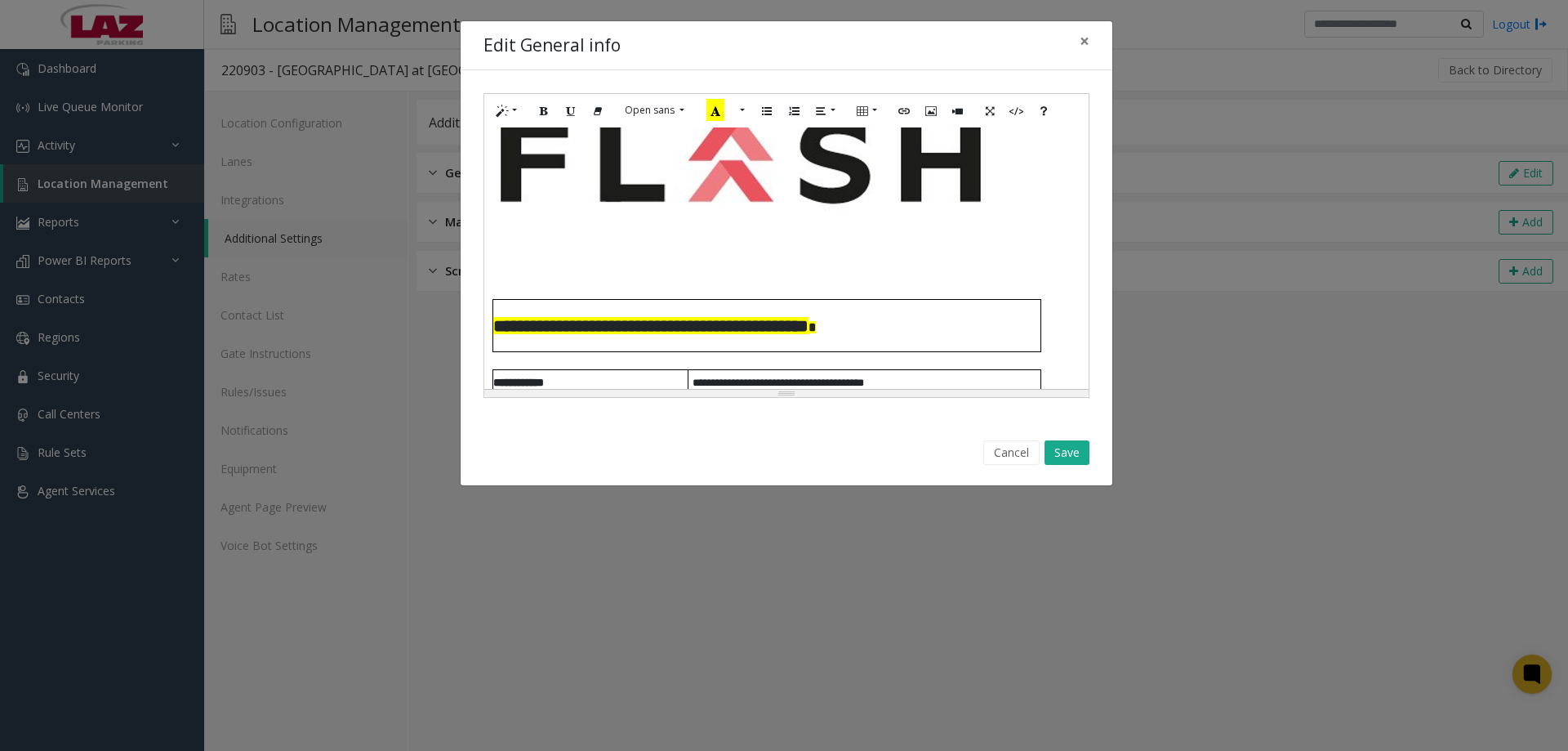
scroll to position [245, 0]
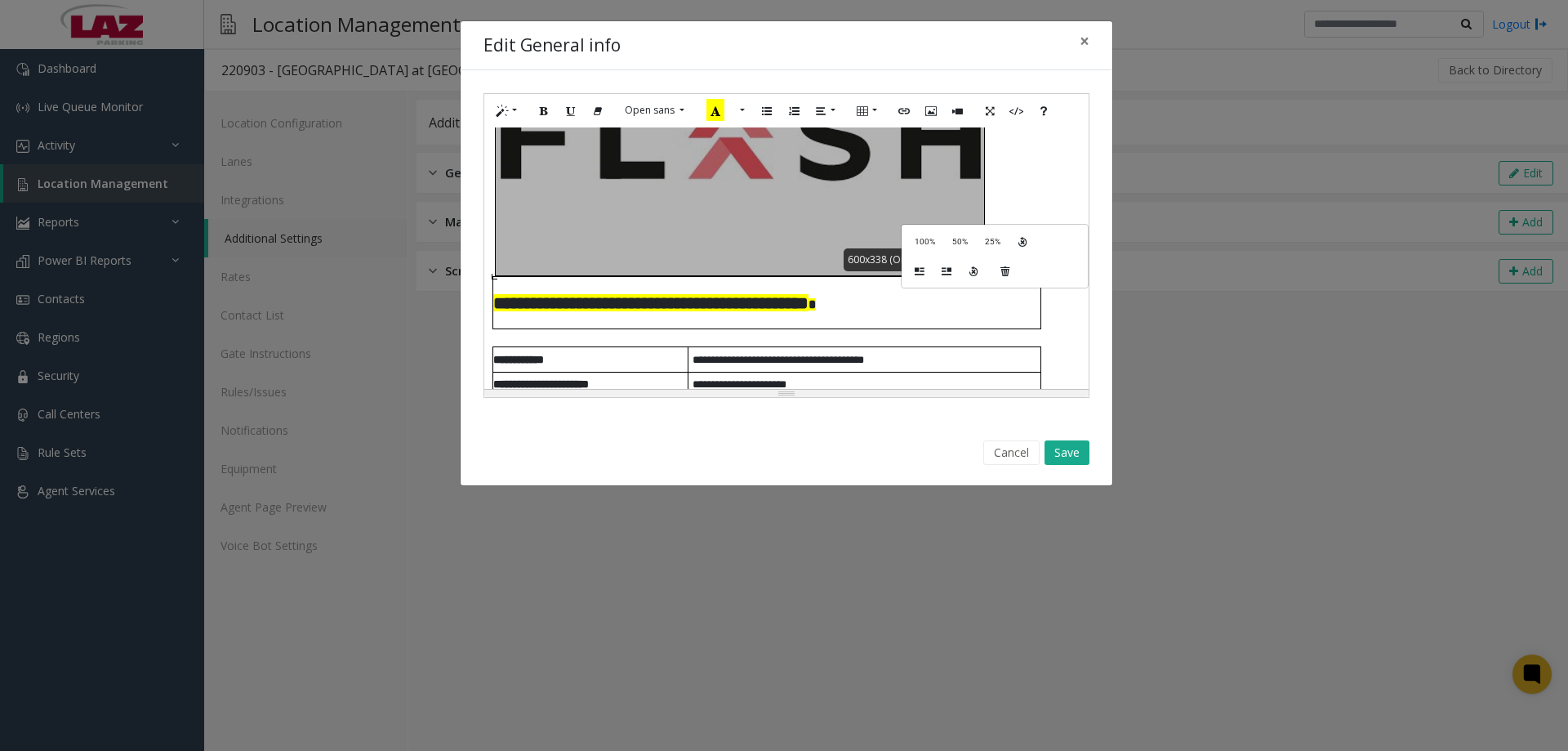
drag, startPoint x: 917, startPoint y: 223, endPoint x: 951, endPoint y: 254, distance: 46.0
click at [917, 223] on div "**********" at bounding box center [787, 258] width 604 height 262
click at [648, 205] on div "**********" at bounding box center [787, 258] width 604 height 262
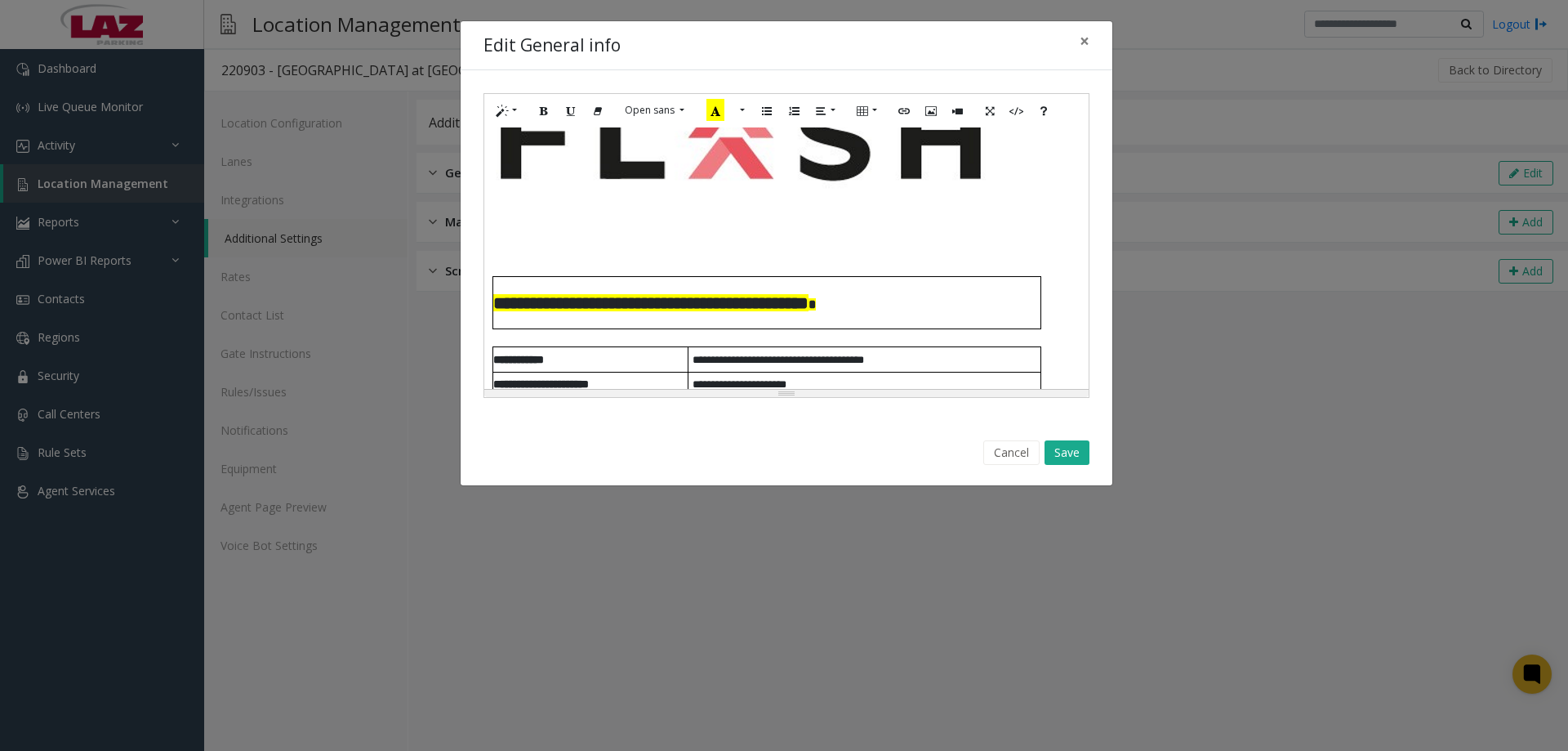
click at [583, 213] on div "**********" at bounding box center [787, 258] width 604 height 262
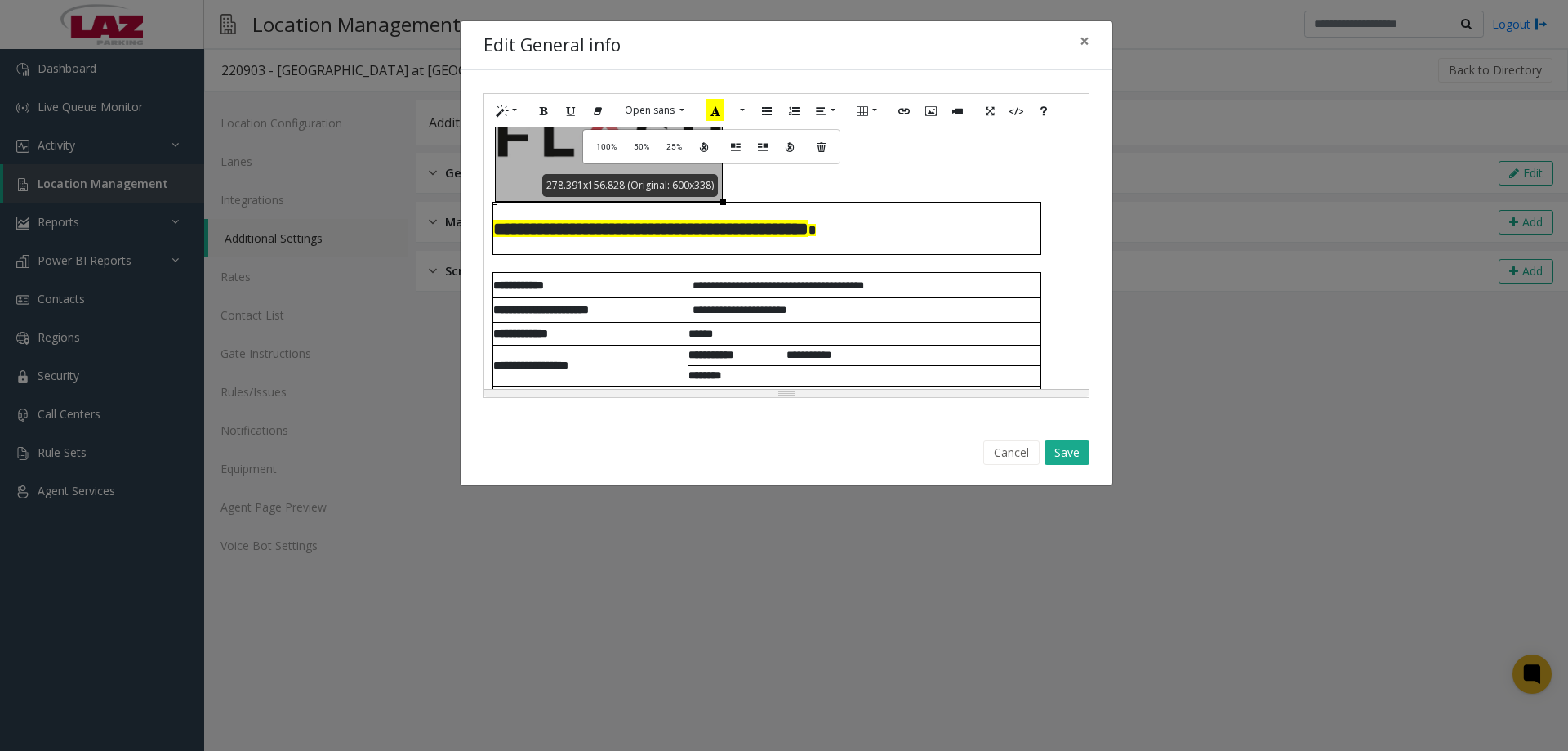
scroll to position [170, 0]
drag, startPoint x: 984, startPoint y: 276, endPoint x: 591, endPoint y: 126, distance: 420.7
click at [591, 126] on div "274.828x154.828 (Original: 600x338)" at bounding box center [607, 137] width 225 height 126
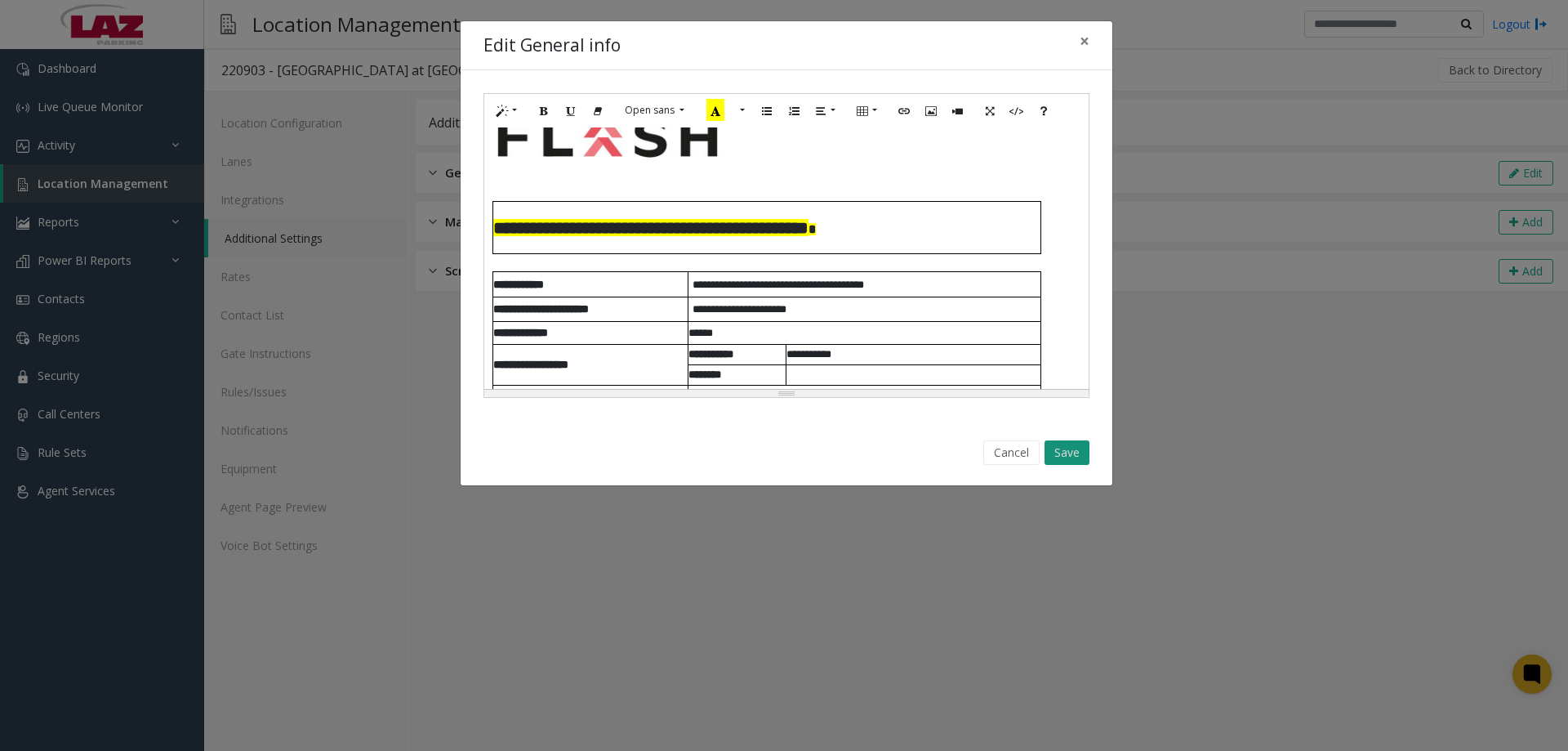
click at [1045, 448] on button "Save" at bounding box center [1067, 452] width 45 height 25
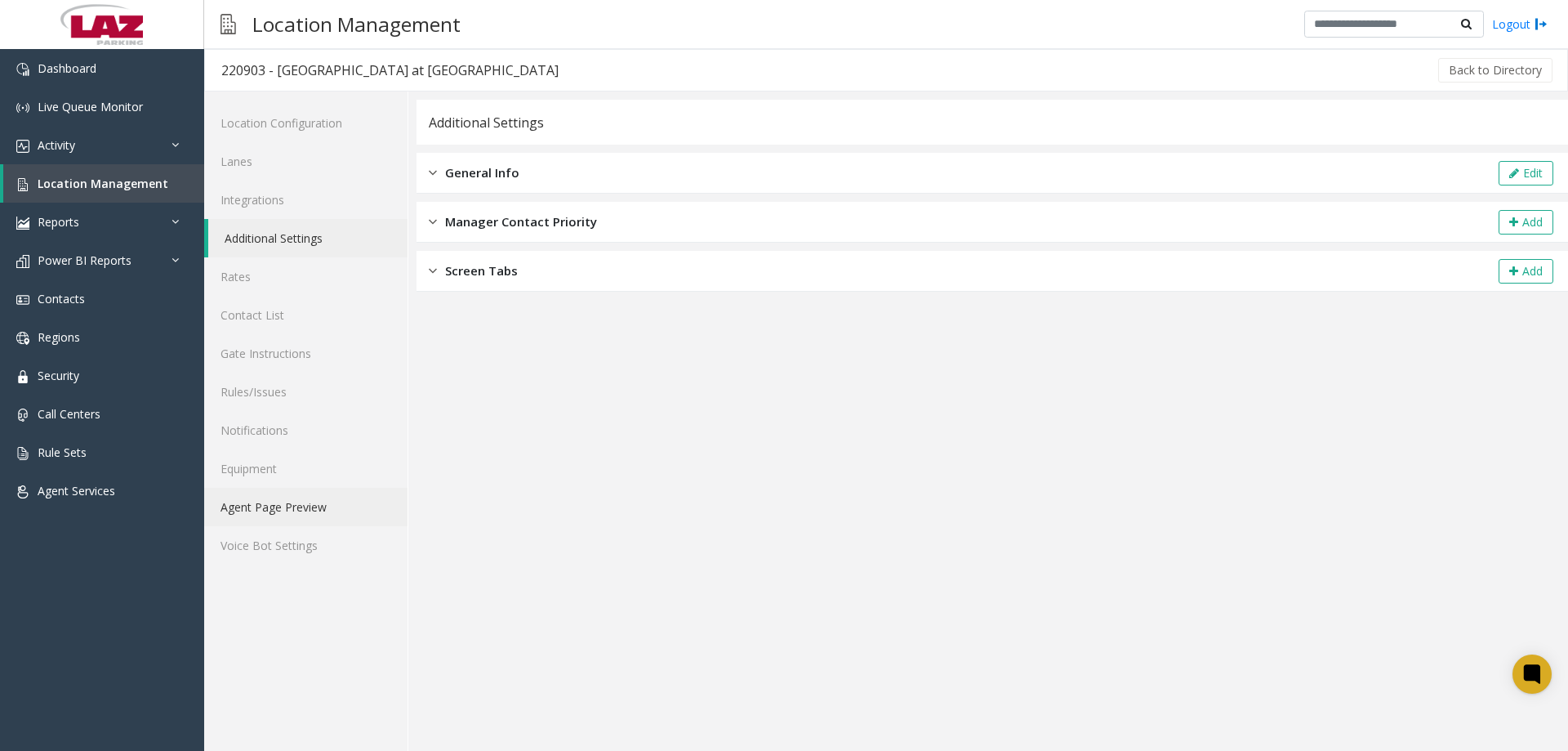
click at [255, 514] on link "Agent Page Preview" at bounding box center [306, 507] width 204 height 39
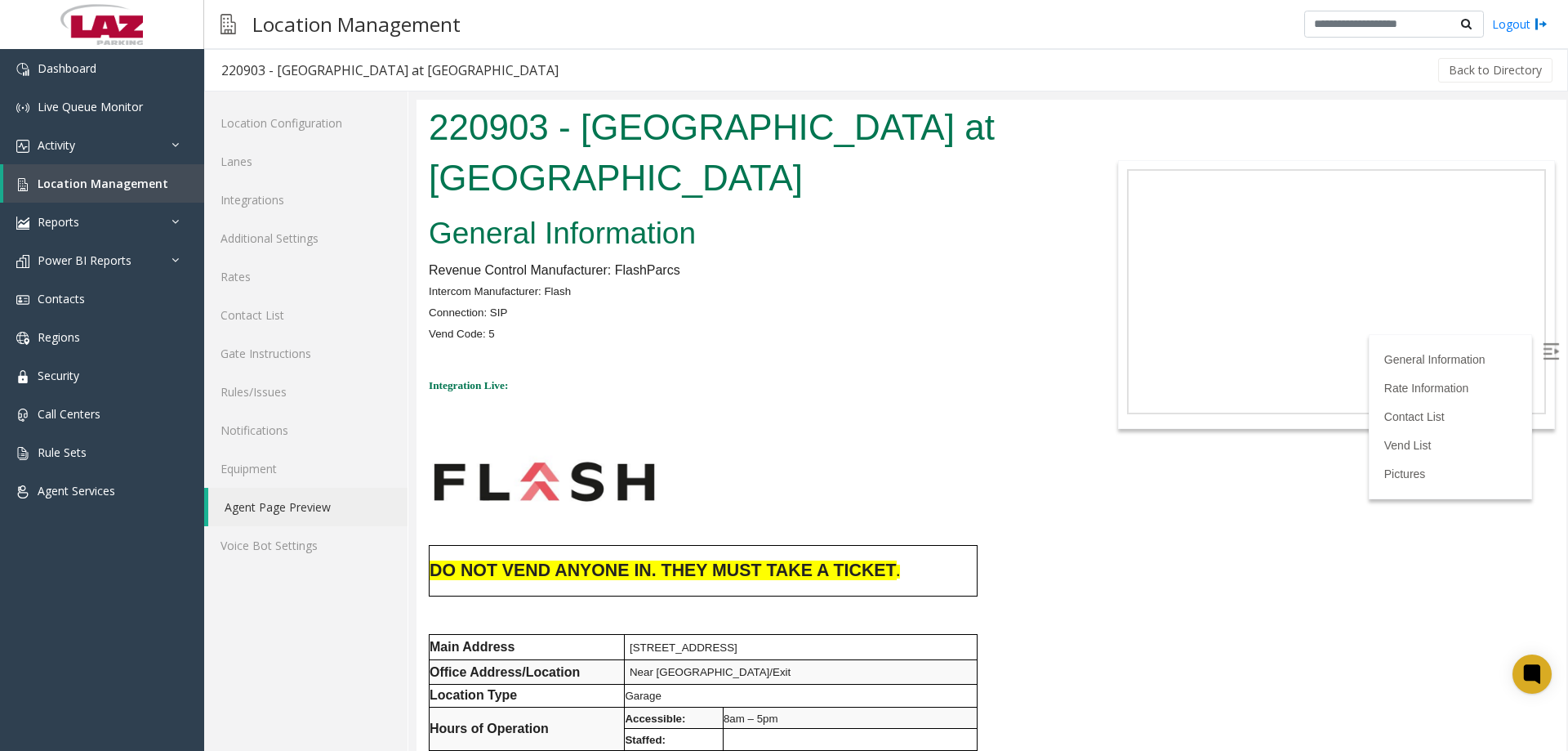
click at [589, 478] on img at bounding box center [544, 481] width 225 height 126
click at [705, 362] on p at bounding box center [751, 353] width 646 height 21
drag, startPoint x: 705, startPoint y: 362, endPoint x: 423, endPoint y: 309, distance: 286.9
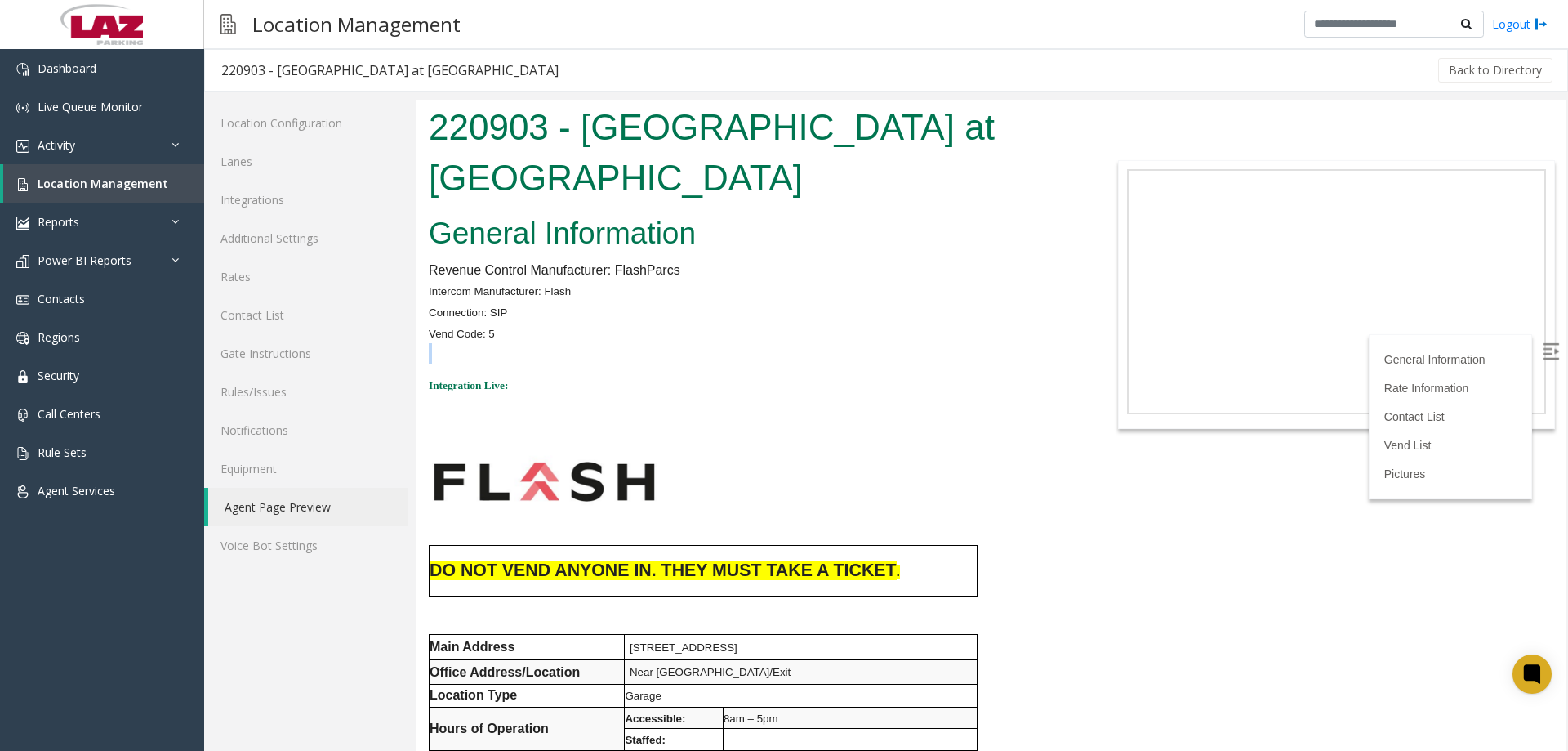
click at [705, 361] on p at bounding box center [751, 353] width 646 height 21
click at [58, 186] on span "Location Management" at bounding box center [103, 183] width 131 height 16
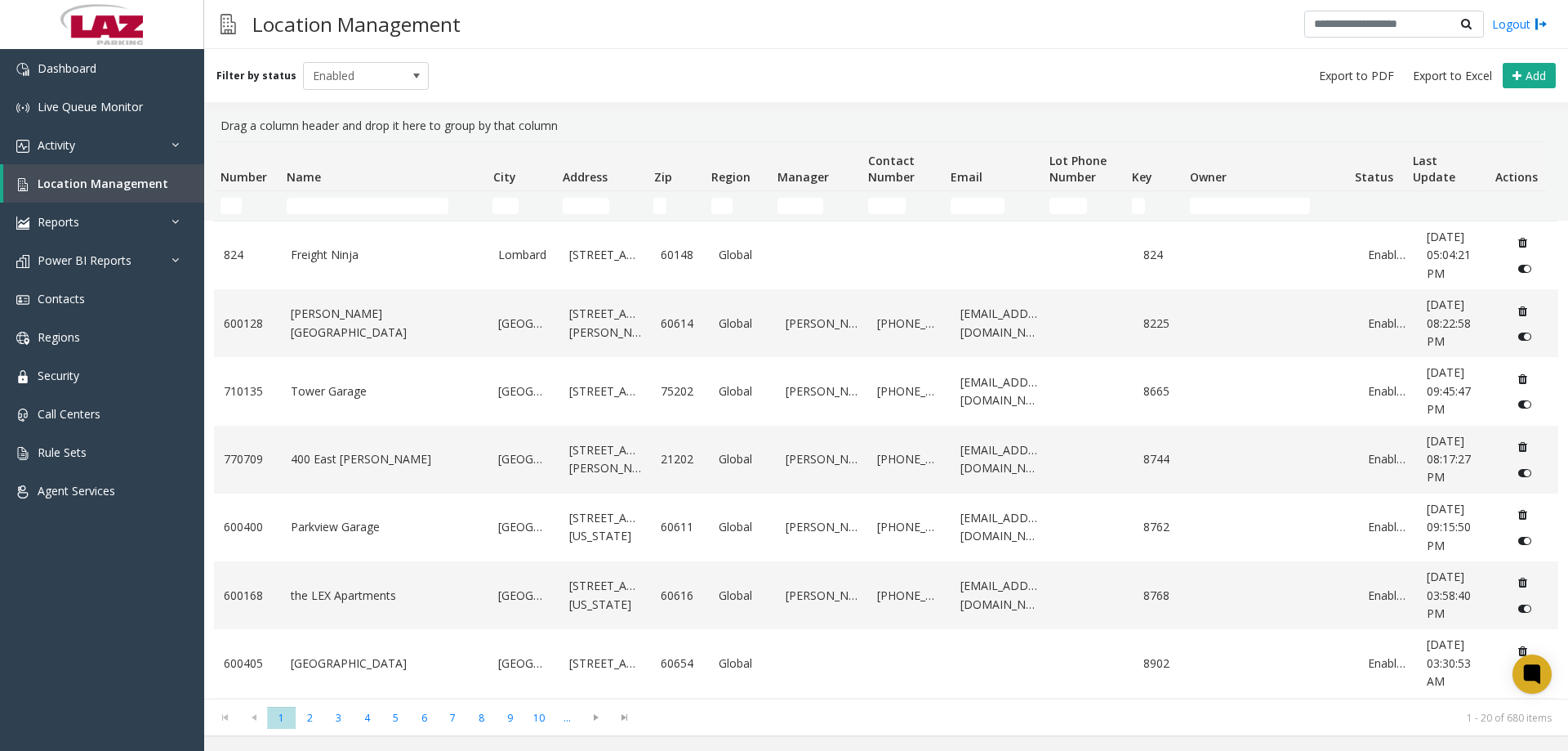
drag, startPoint x: 366, startPoint y: 217, endPoint x: 361, endPoint y: 210, distance: 8.6
click at [364, 213] on td "Name Filter" at bounding box center [382, 205] width 205 height 29
click at [361, 210] on input "Name Filter" at bounding box center [368, 206] width 162 height 17
click at [232, 200] on input "Number Filter" at bounding box center [230, 206] width 21 height 17
click at [322, 201] on input "Name Filter" at bounding box center [368, 206] width 162 height 17
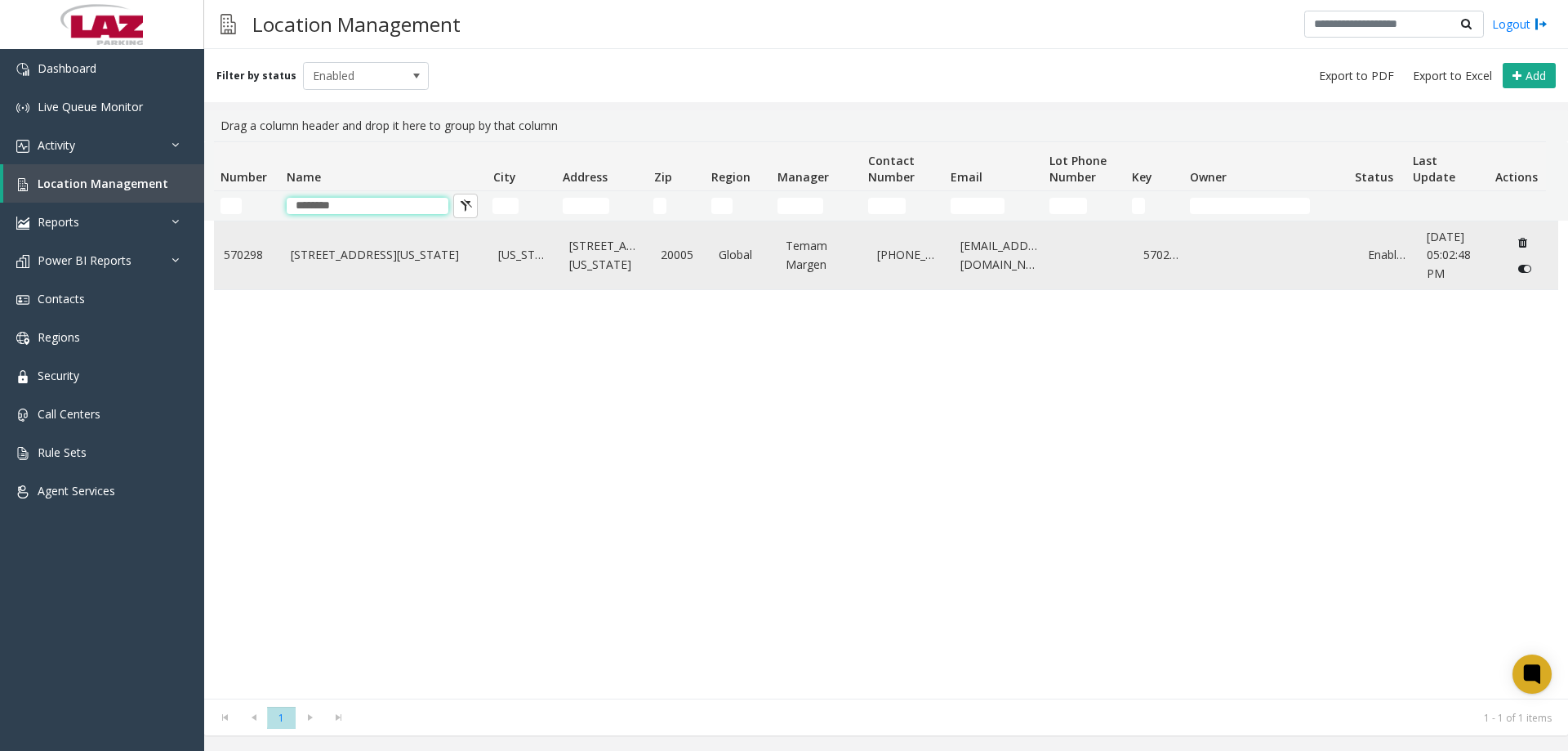
type input "********"
click at [391, 260] on link "[STREET_ADDRESS][US_STATE]" at bounding box center [385, 255] width 189 height 18
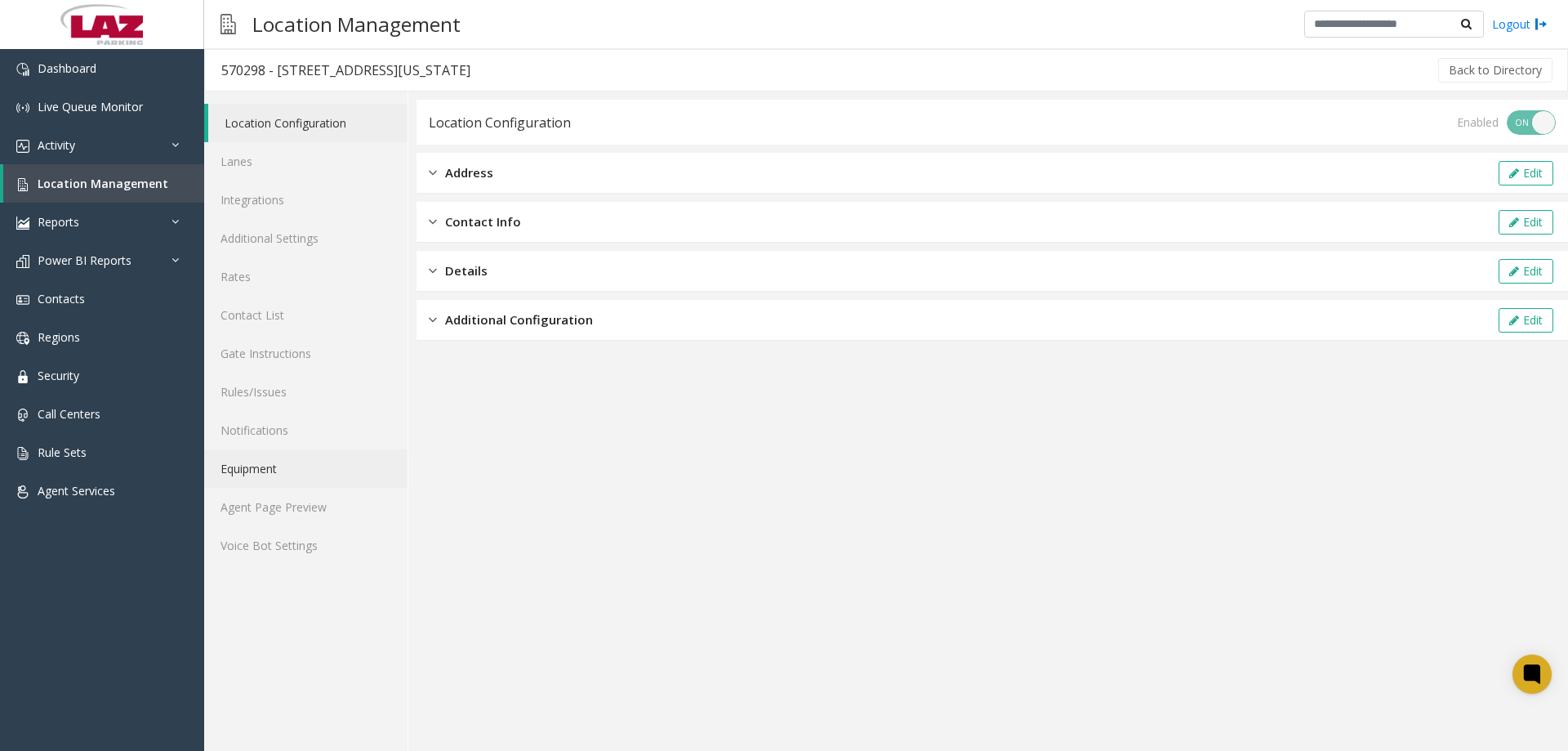
click at [291, 487] on link "Equipment" at bounding box center [306, 469] width 204 height 39
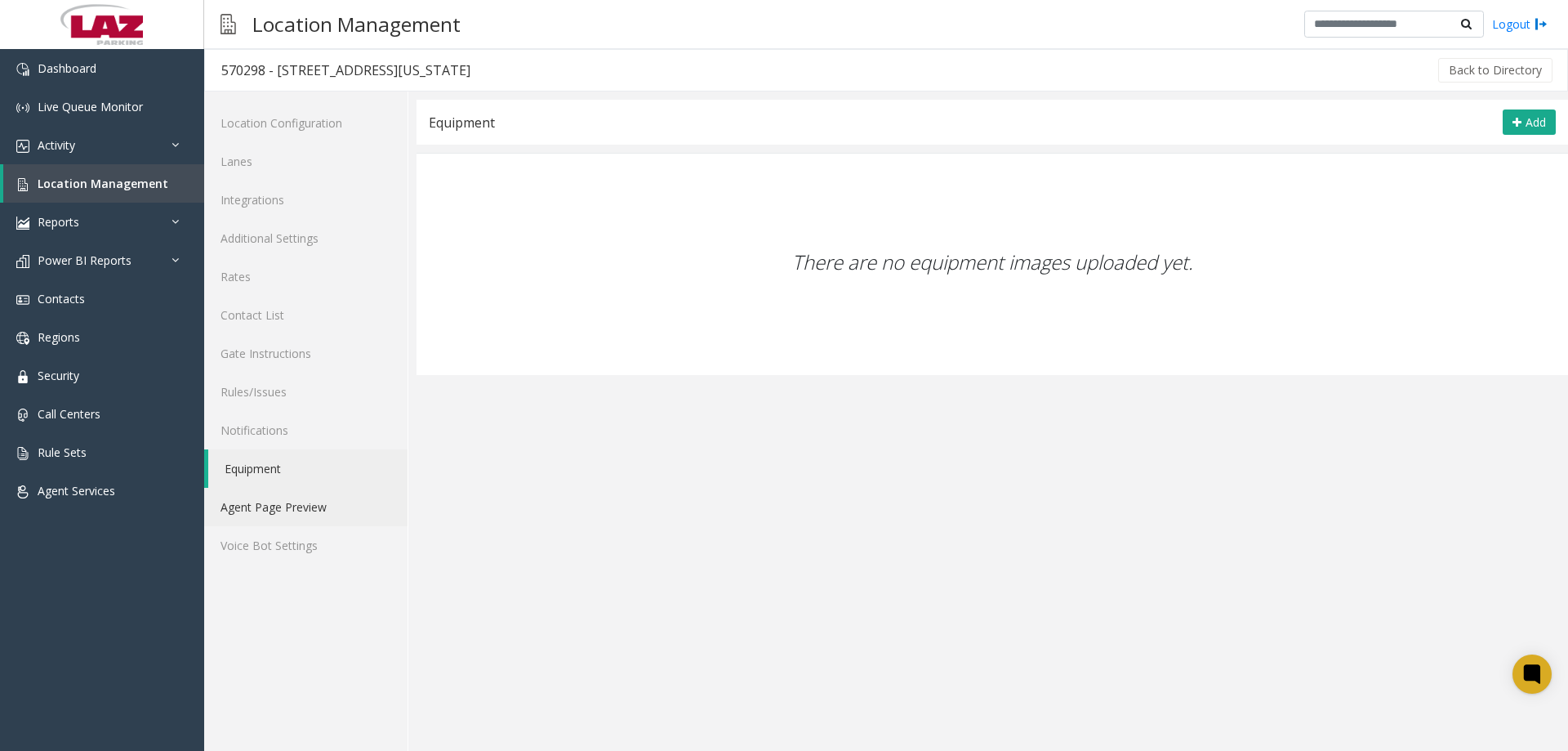
click at [298, 499] on link "Agent Page Preview" at bounding box center [306, 507] width 204 height 39
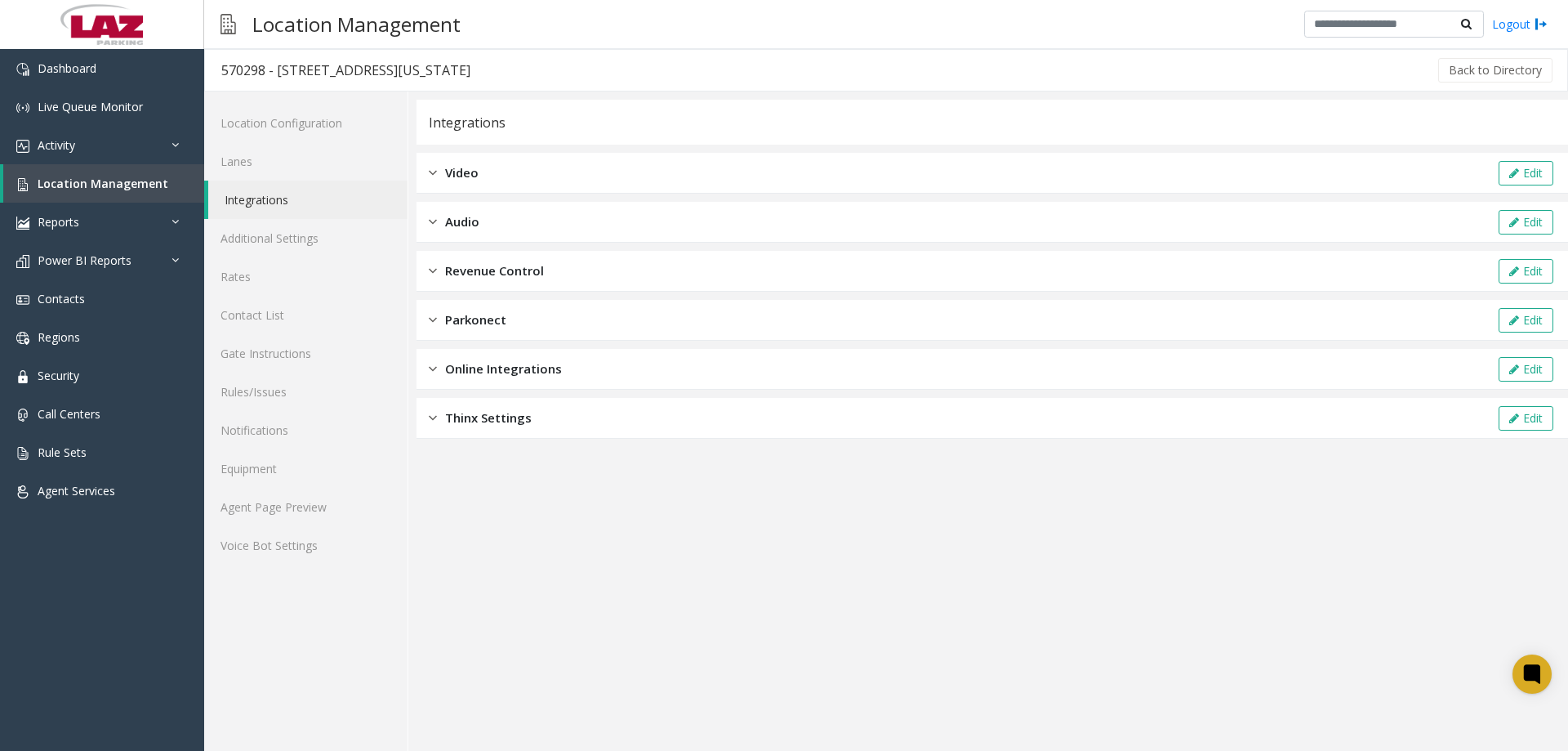
click at [538, 337] on div "Parkonect Edit" at bounding box center [992, 320] width 1152 height 41
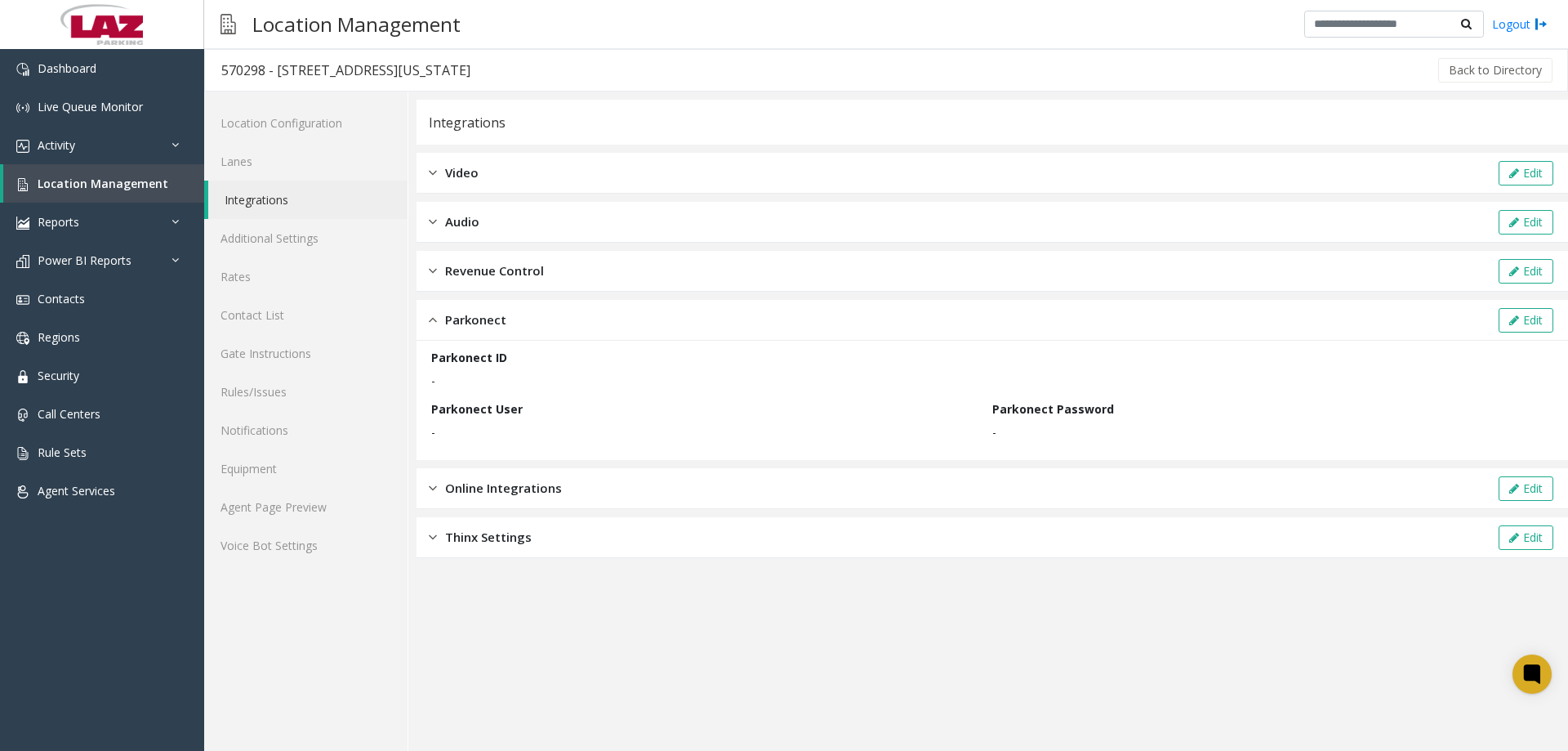
click at [541, 337] on div "Parkonect Edit" at bounding box center [992, 320] width 1152 height 41
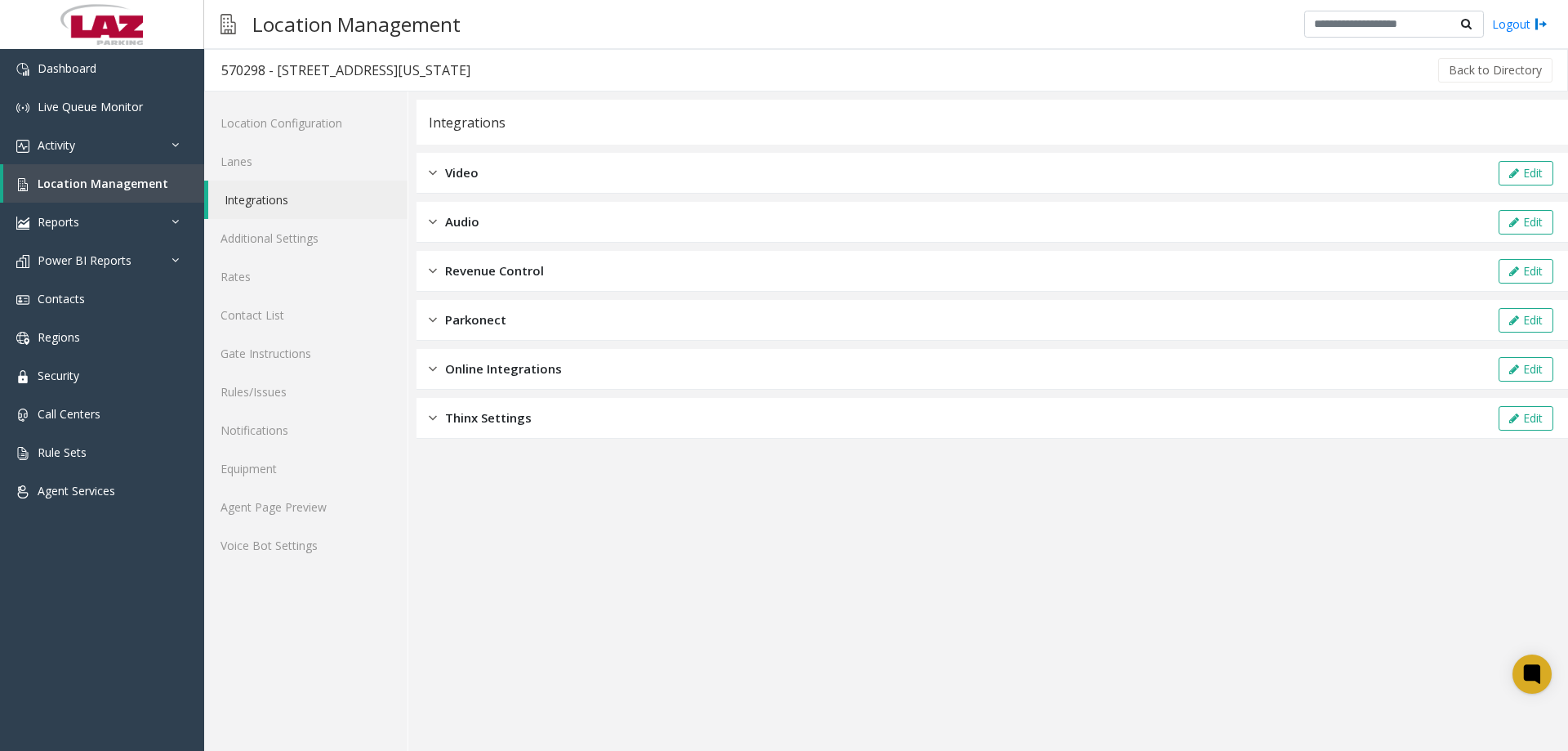
click at [544, 371] on span "Online Integrations" at bounding box center [503, 369] width 117 height 18
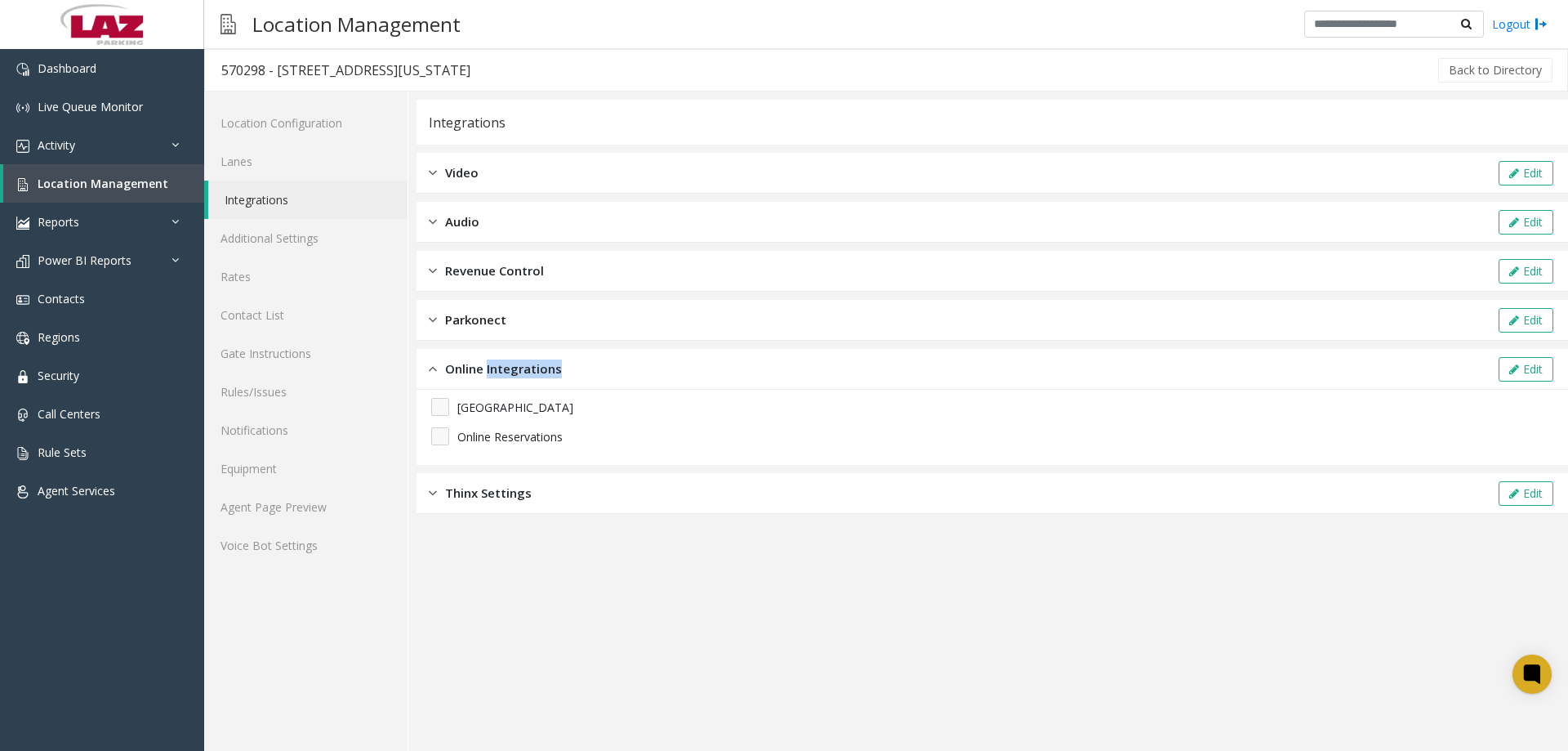
click at [544, 371] on span "Online Integrations" at bounding box center [503, 369] width 117 height 18
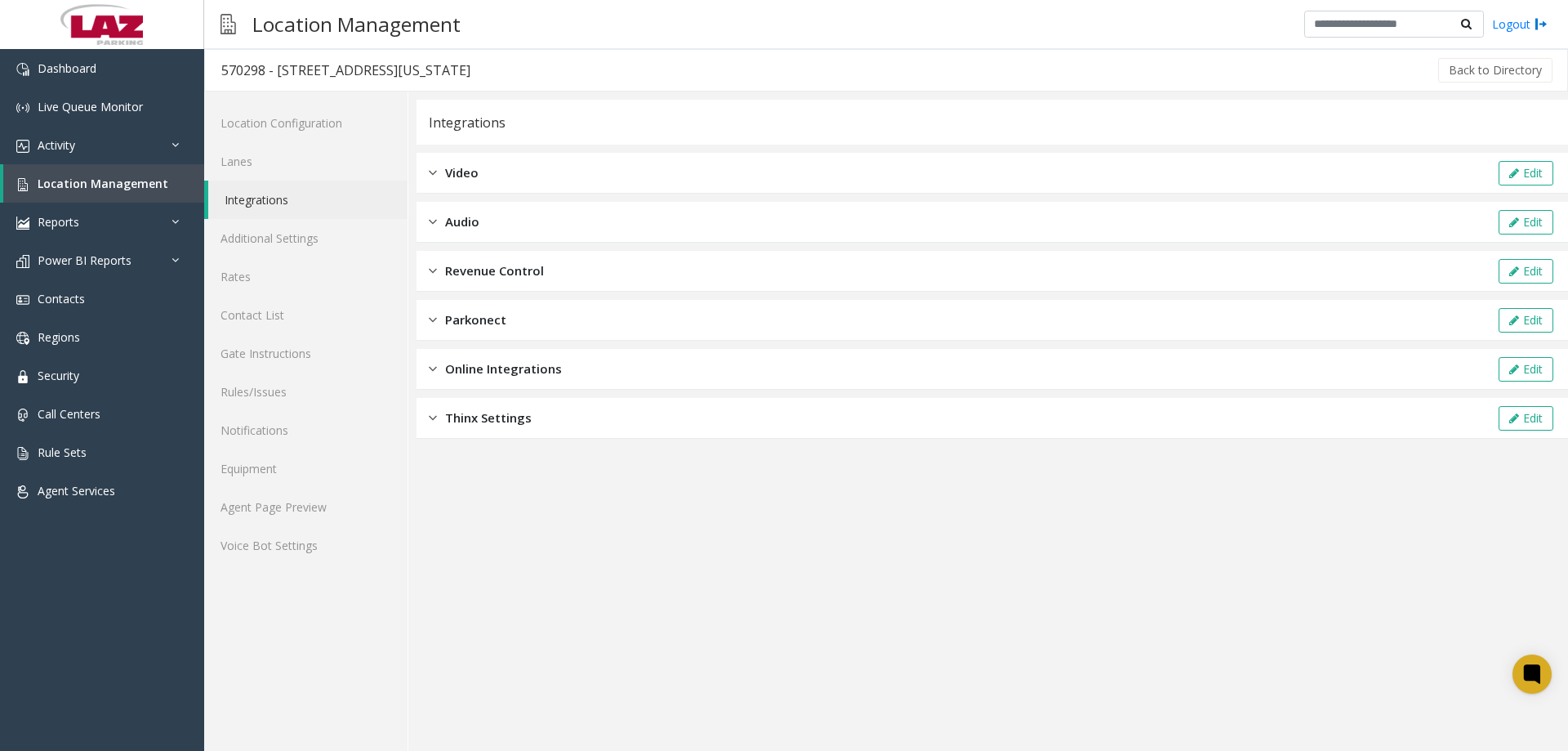
click at [524, 259] on div "Revenue Control Edit" at bounding box center [992, 271] width 1152 height 41
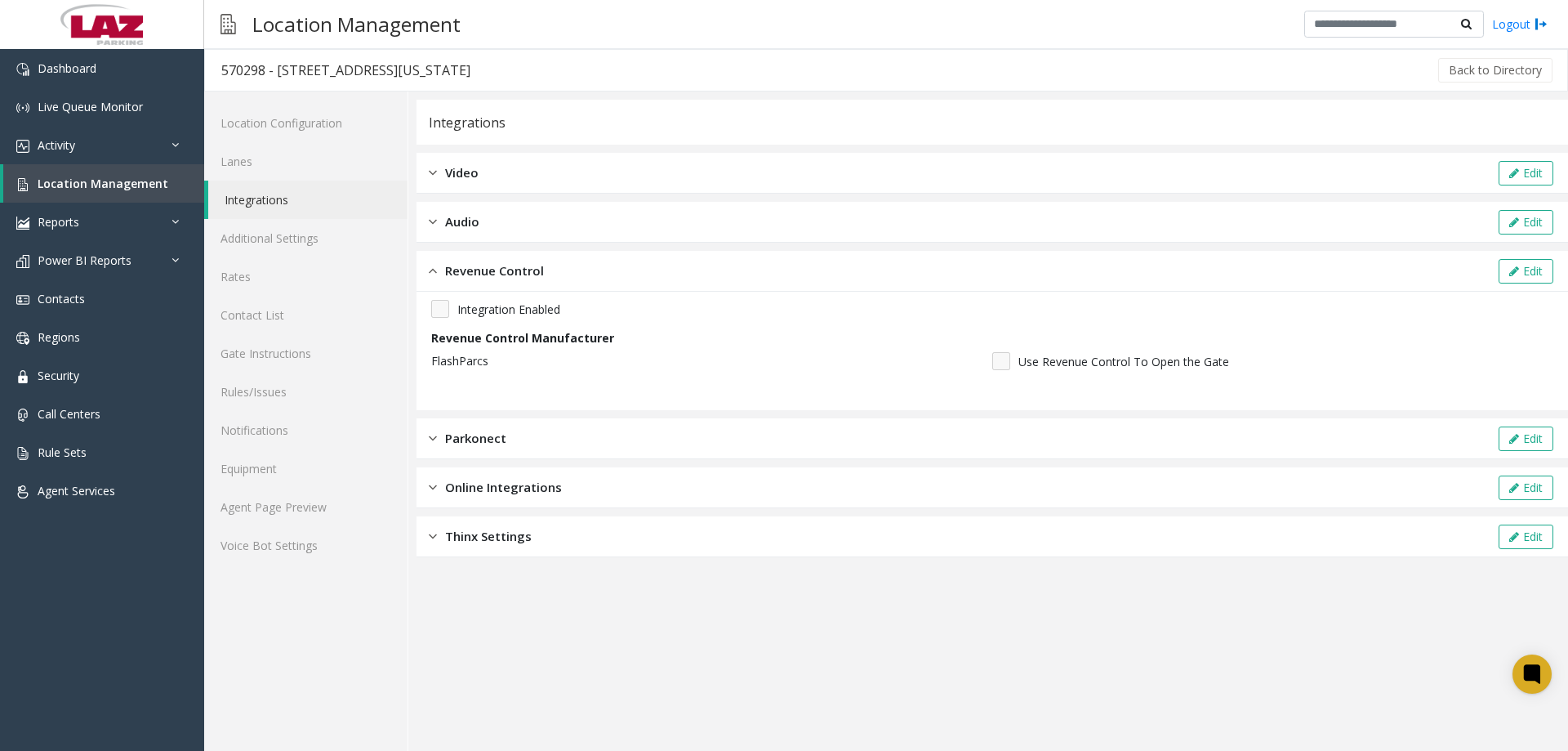
click at [526, 265] on span "Revenue Control" at bounding box center [494, 271] width 99 height 18
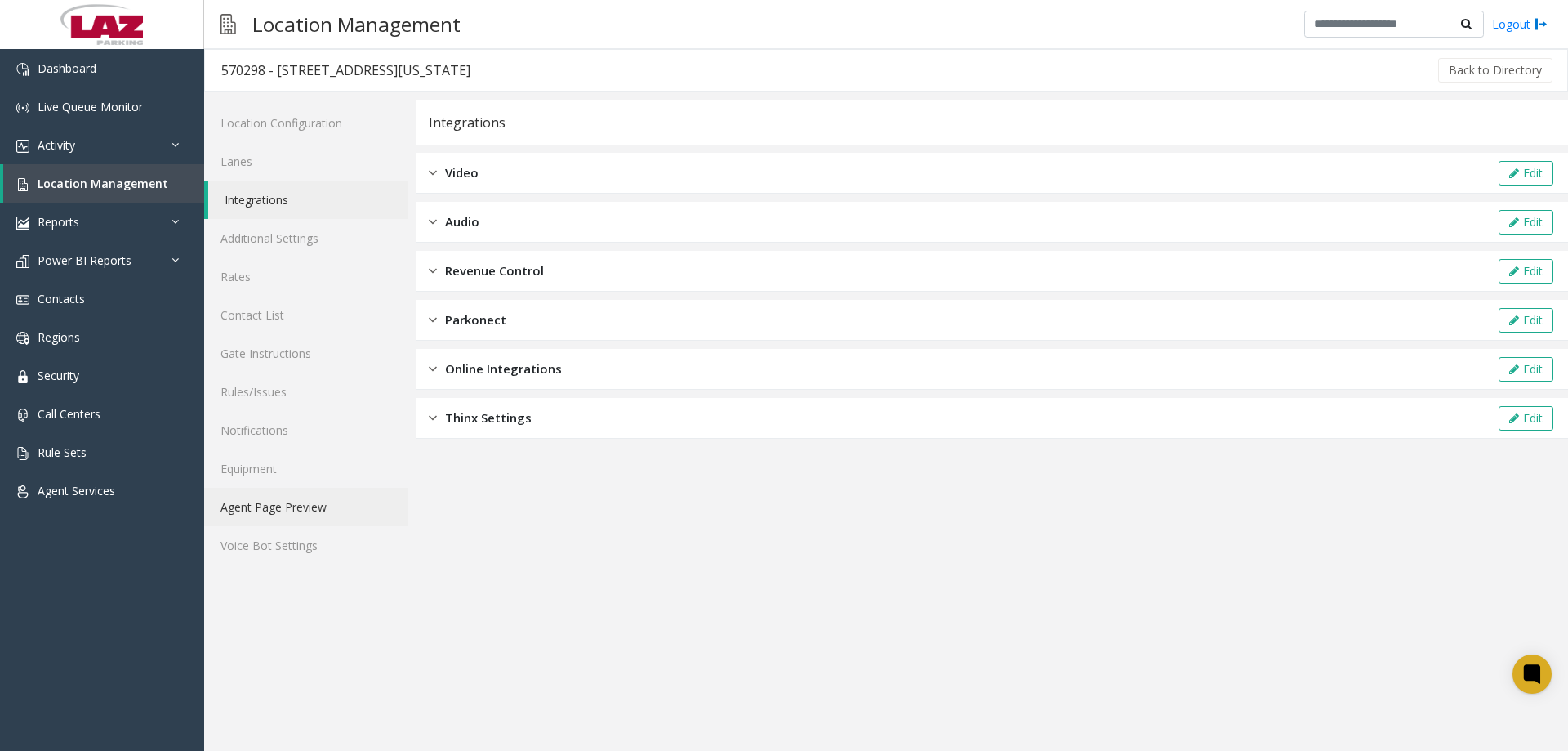
click at [333, 505] on link "Agent Page Preview" at bounding box center [306, 507] width 204 height 39
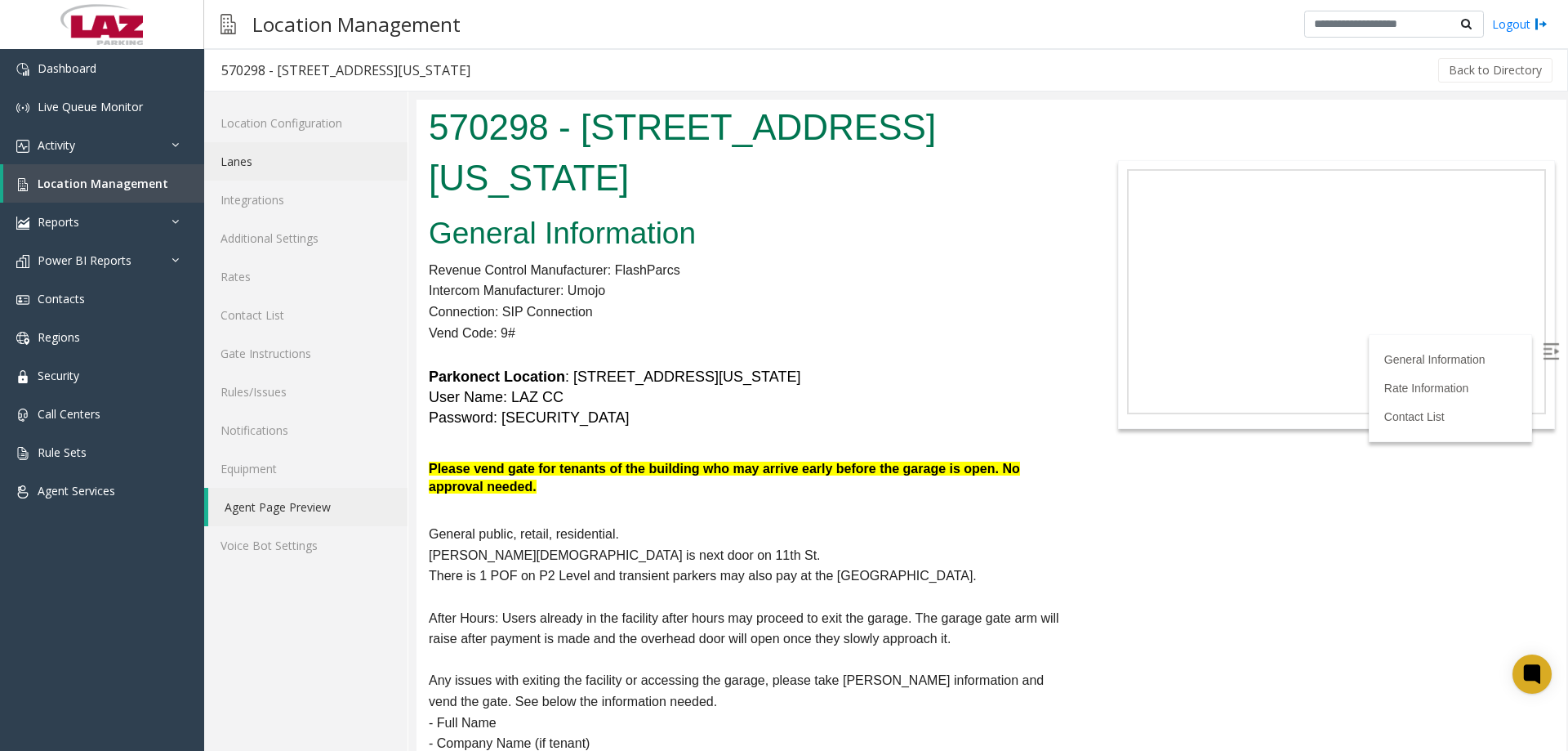
click at [285, 152] on link "Lanes" at bounding box center [306, 161] width 204 height 39
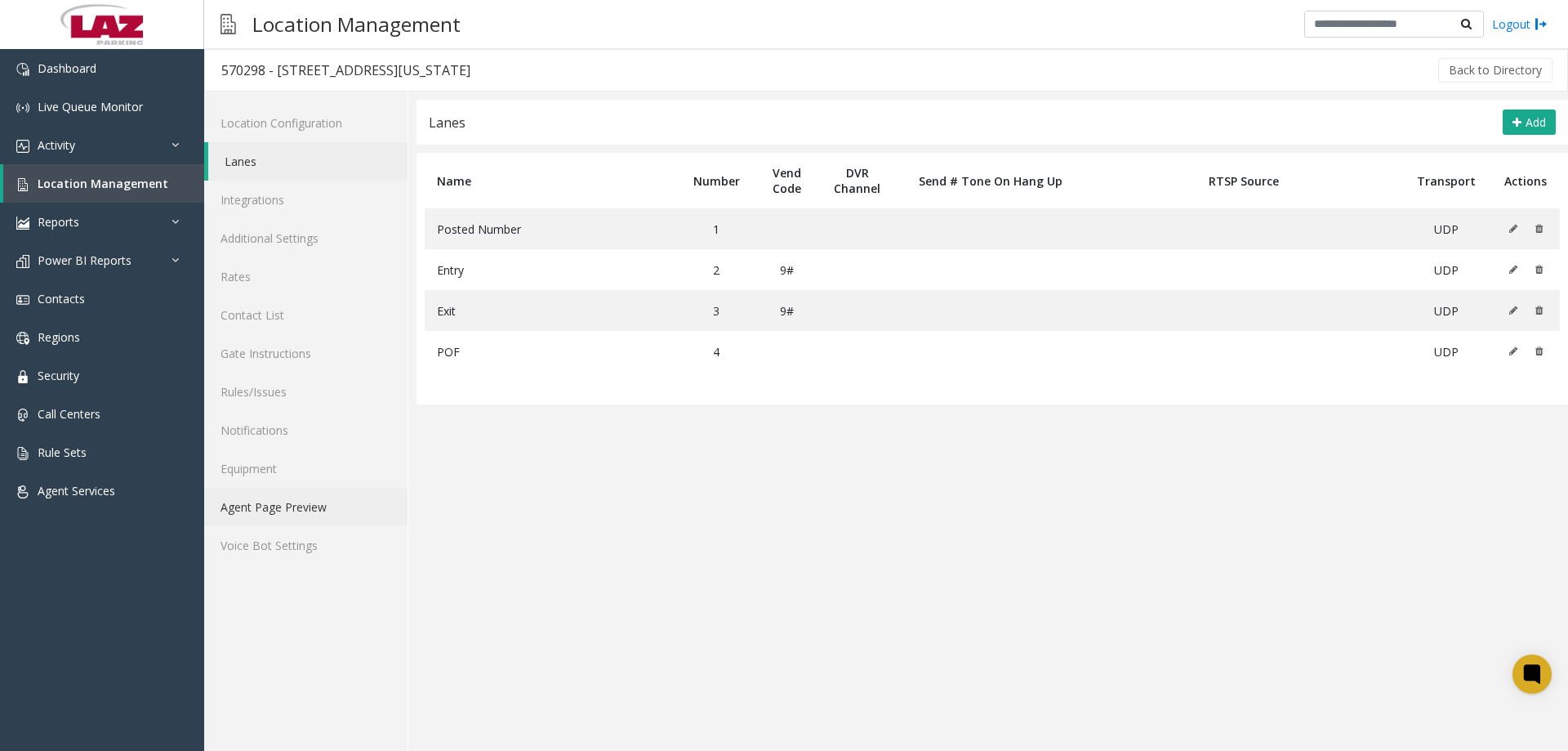
click at [249, 517] on link "Agent Page Preview" at bounding box center [306, 507] width 204 height 39
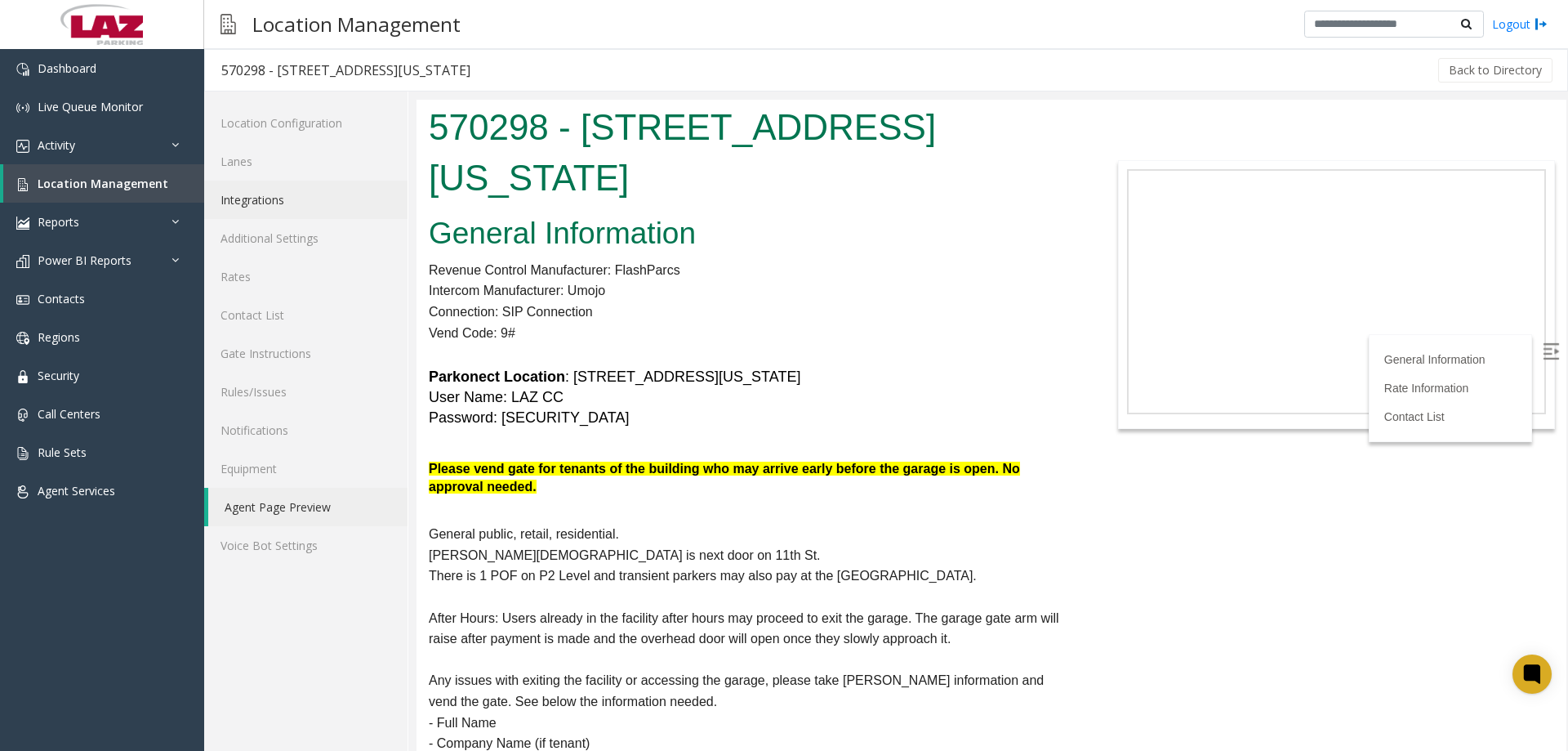
click at [337, 204] on link "Integrations" at bounding box center [306, 200] width 204 height 39
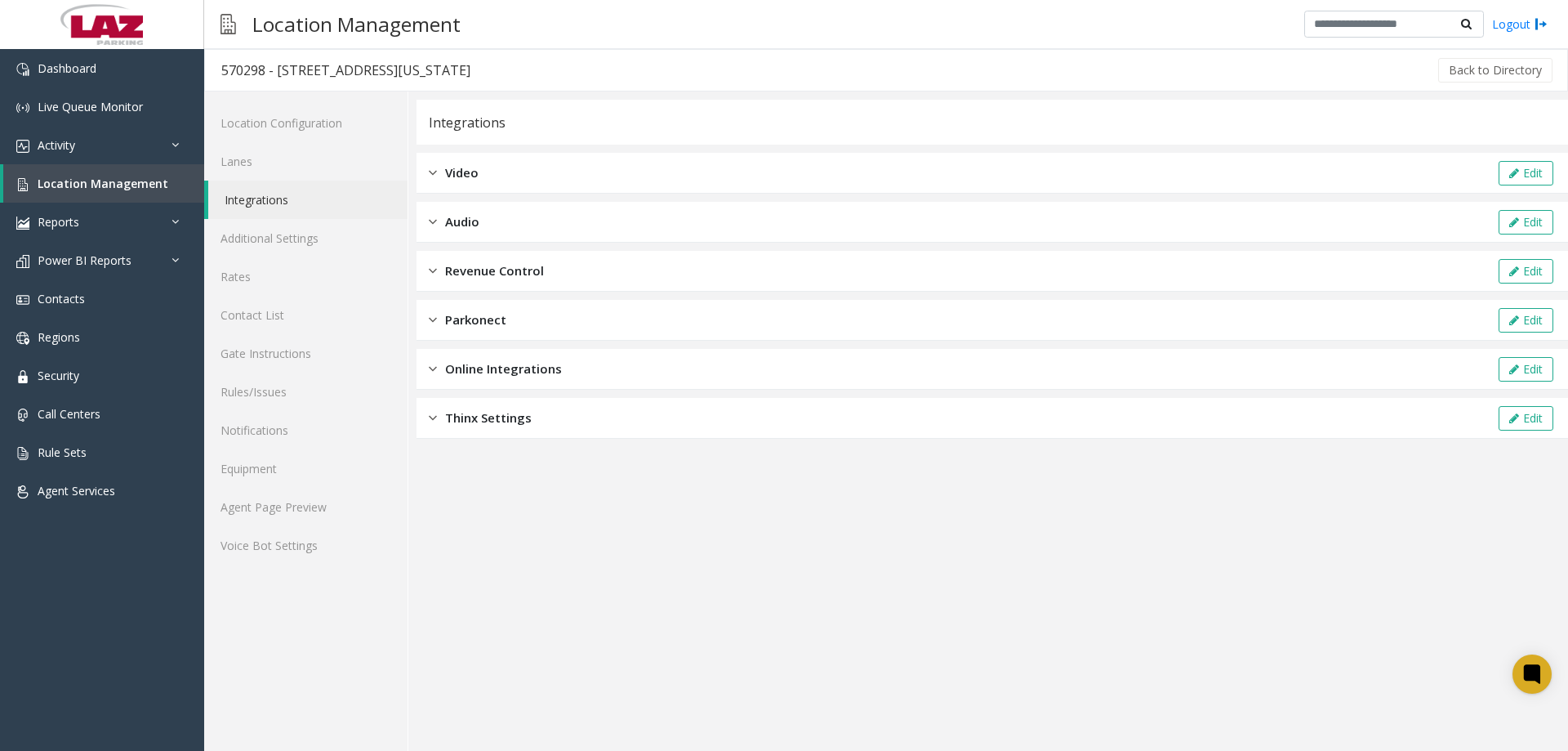
click at [608, 277] on div "Revenue Control Edit" at bounding box center [992, 271] width 1152 height 41
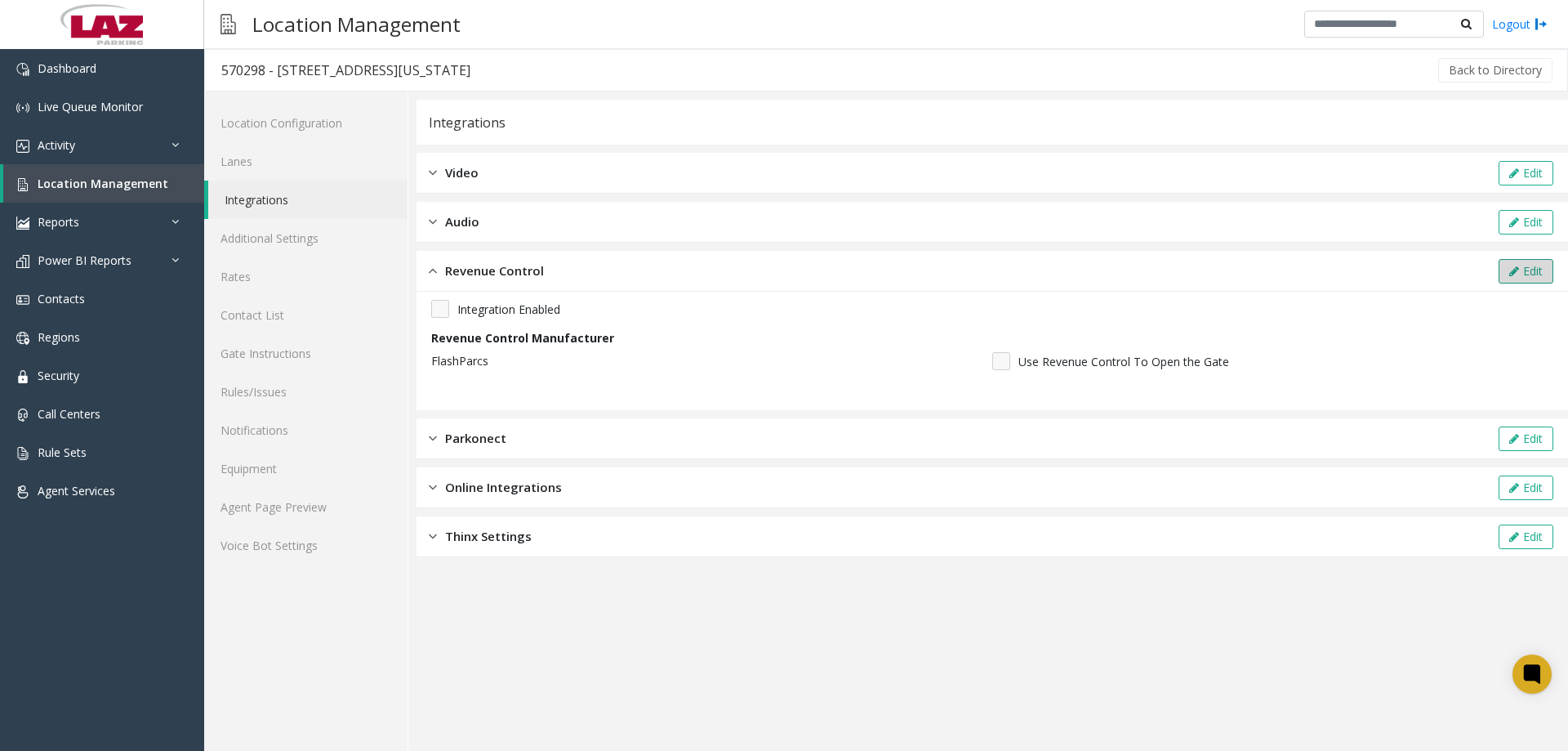
click at [1520, 270] on button "Edit" at bounding box center [1526, 271] width 54 height 25
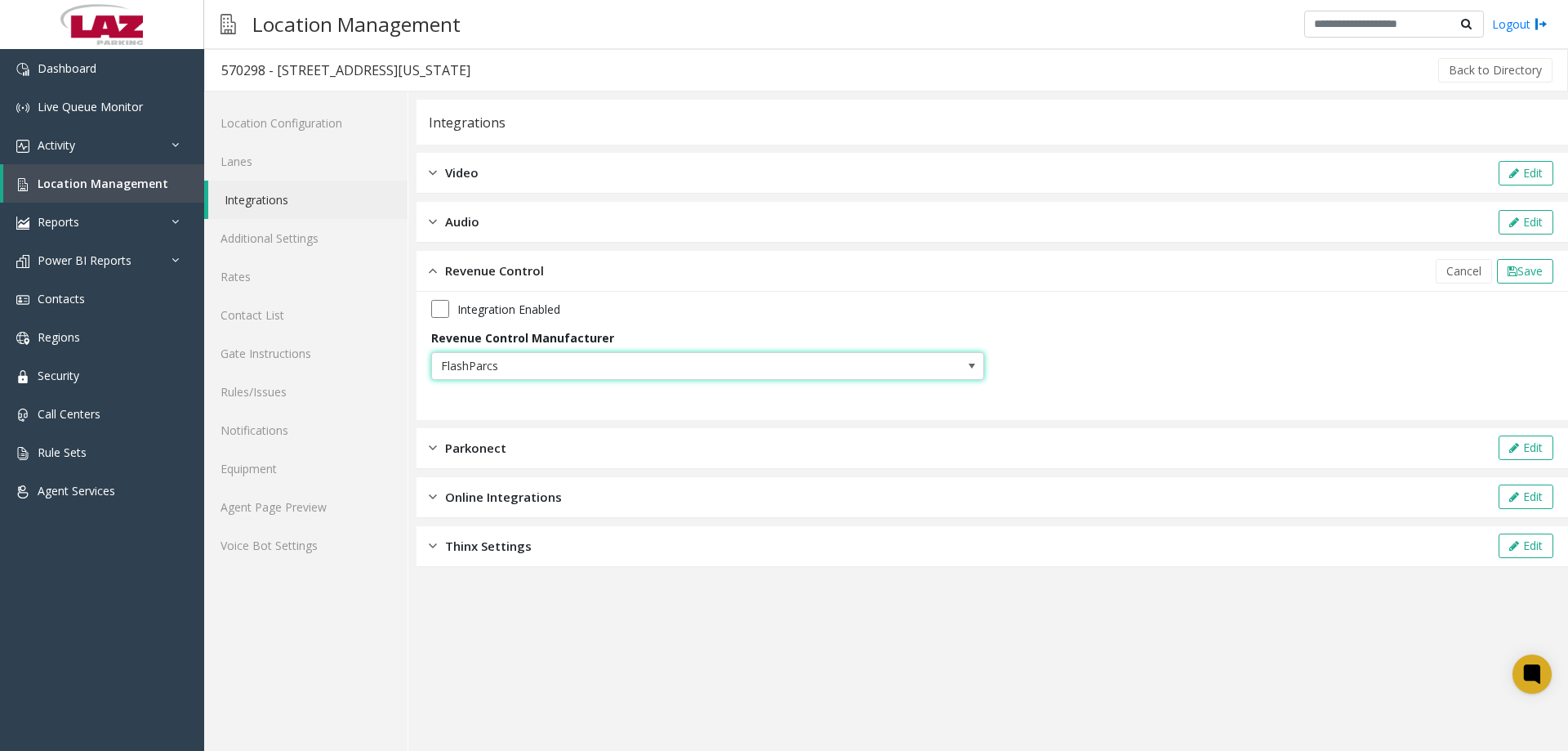
click at [736, 363] on span "FlashParcs" at bounding box center [652, 366] width 441 height 26
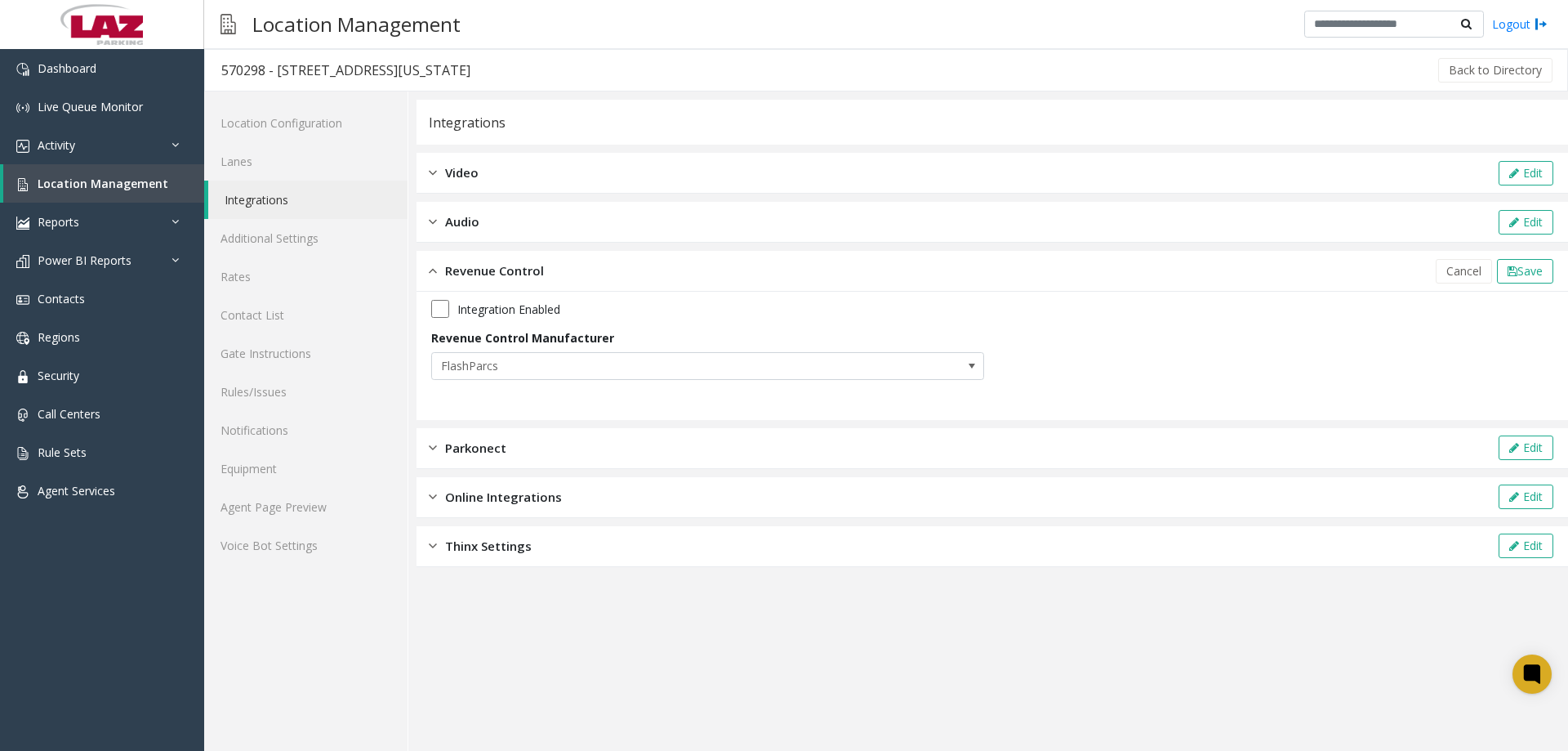
drag, startPoint x: 648, startPoint y: 687, endPoint x: 438, endPoint y: 573, distance: 238.9
click at [644, 684] on app-integration "Integrations Video Edit Audio Edit Revenue Control Cancel Save Integration Enab…" at bounding box center [992, 425] width 1152 height 651
click at [319, 499] on link "Agent Page Preview" at bounding box center [306, 507] width 204 height 39
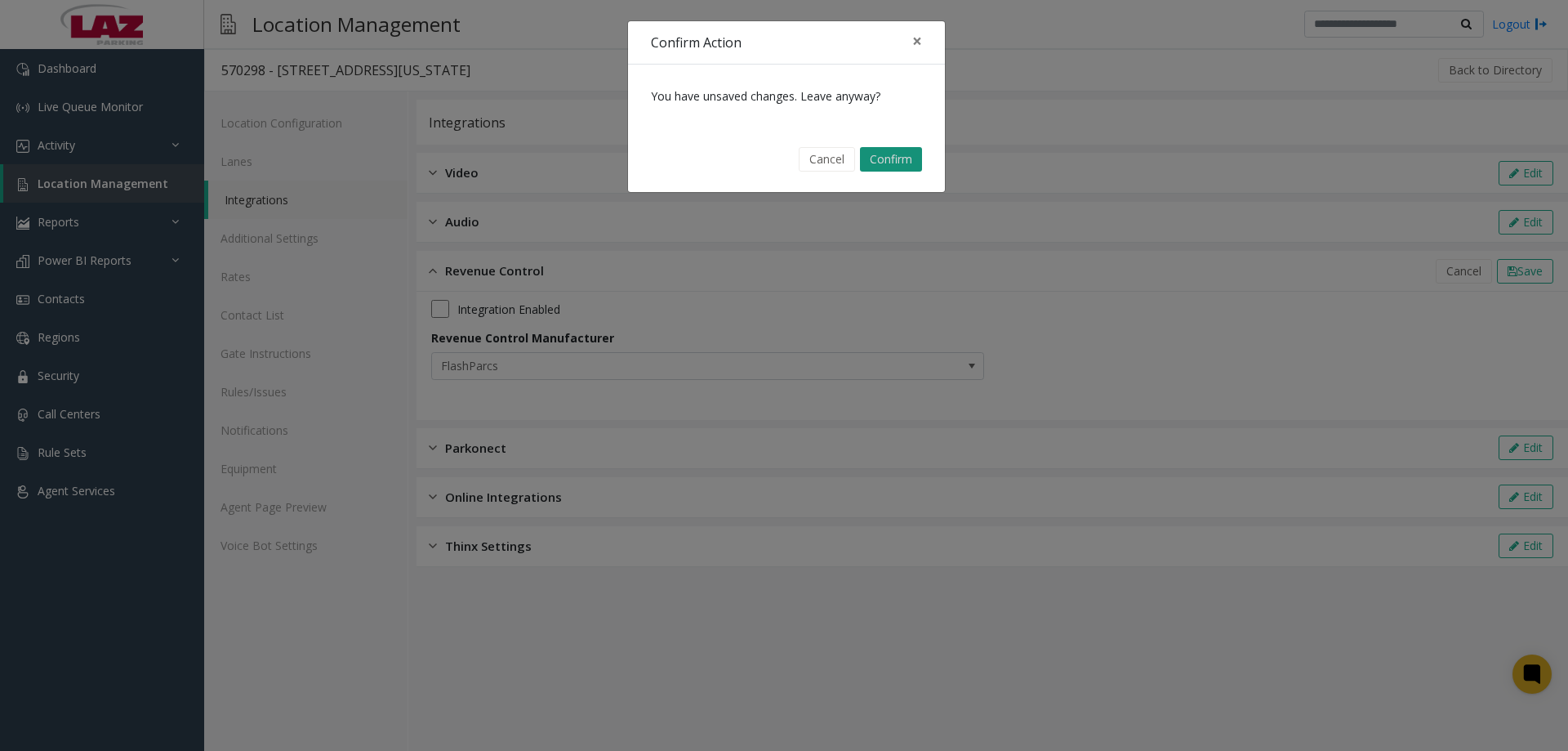
click at [889, 154] on button "Confirm" at bounding box center [890, 159] width 62 height 25
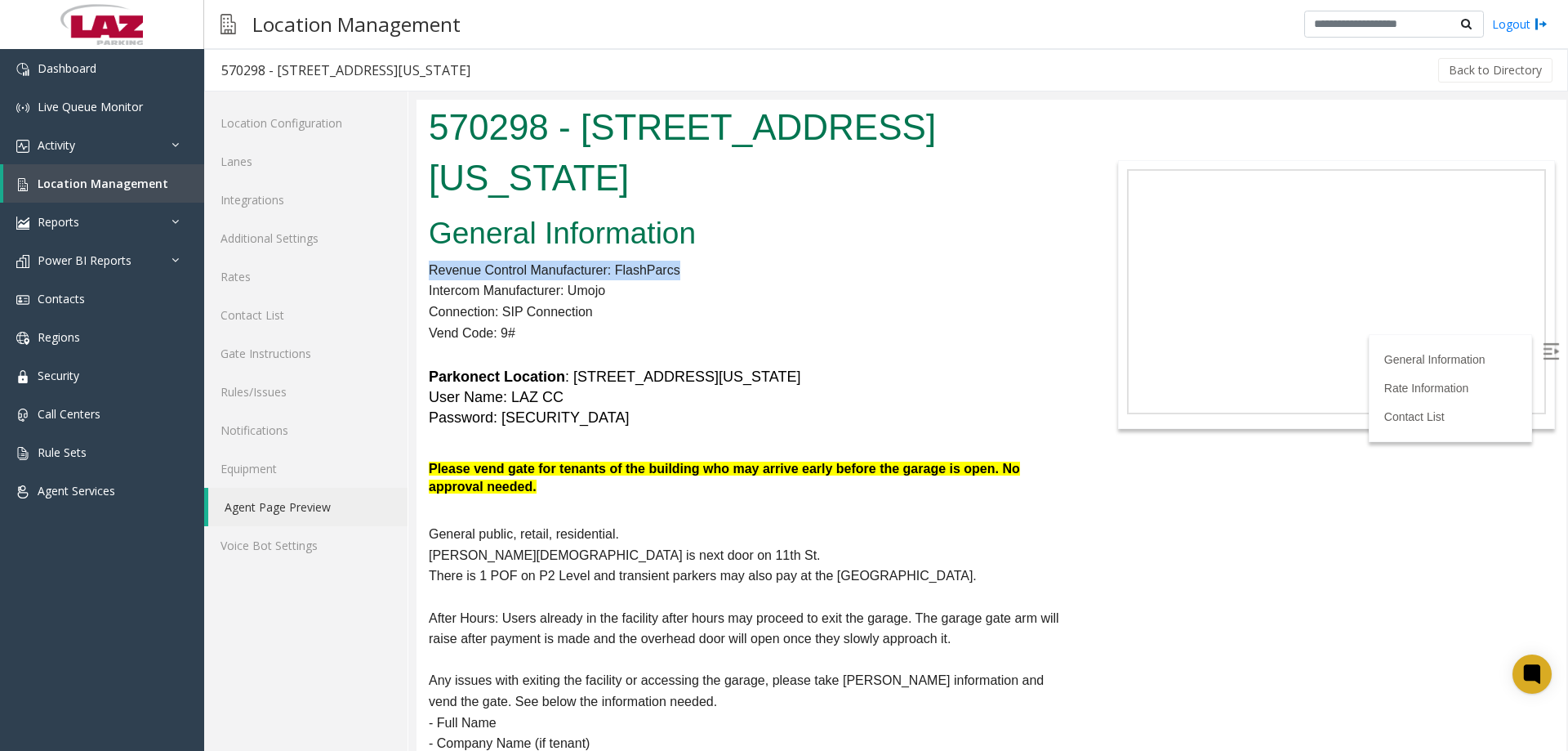
drag, startPoint x: 689, startPoint y: 220, endPoint x: 424, endPoint y: 224, distance: 265.0
click at [760, 212] on h2 "General Information" at bounding box center [751, 233] width 646 height 42
click at [1542, 354] on img at bounding box center [1550, 351] width 17 height 17
click at [833, 81] on div "Back to Directory" at bounding box center [1020, 70] width 1068 height 41
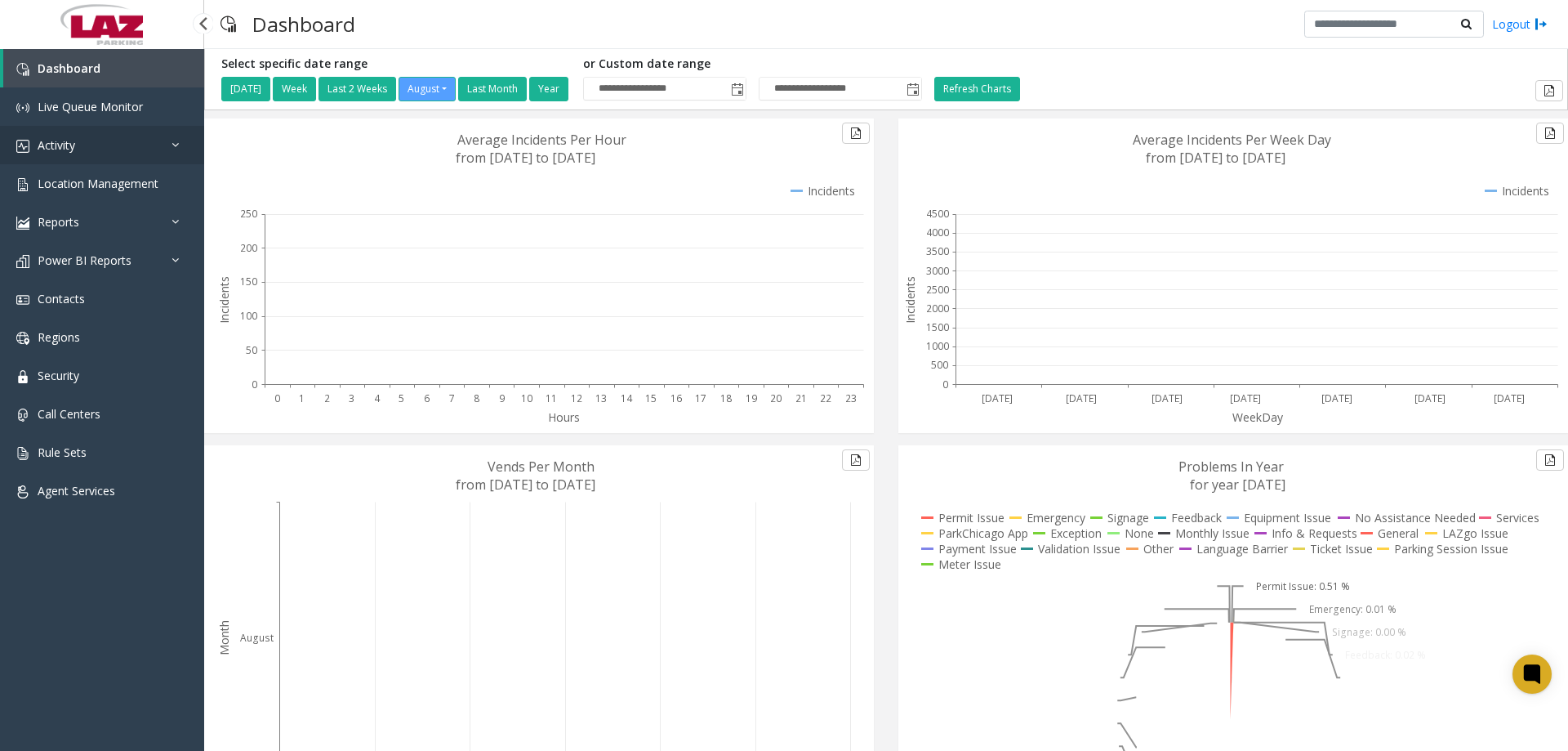
click at [113, 151] on link "Activity" at bounding box center [102, 146] width 205 height 39
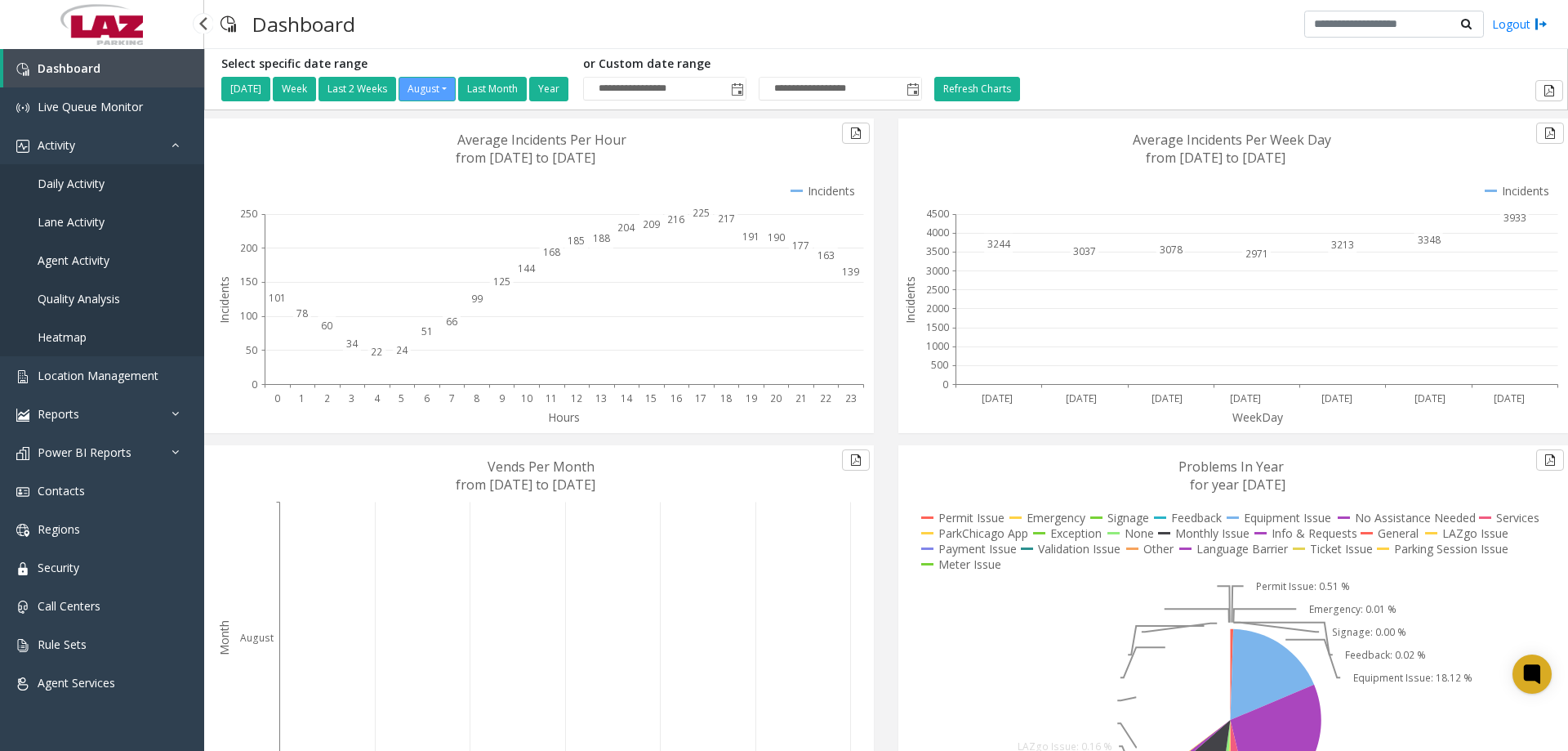
click at [89, 185] on span "Daily Activity" at bounding box center [71, 183] width 67 height 16
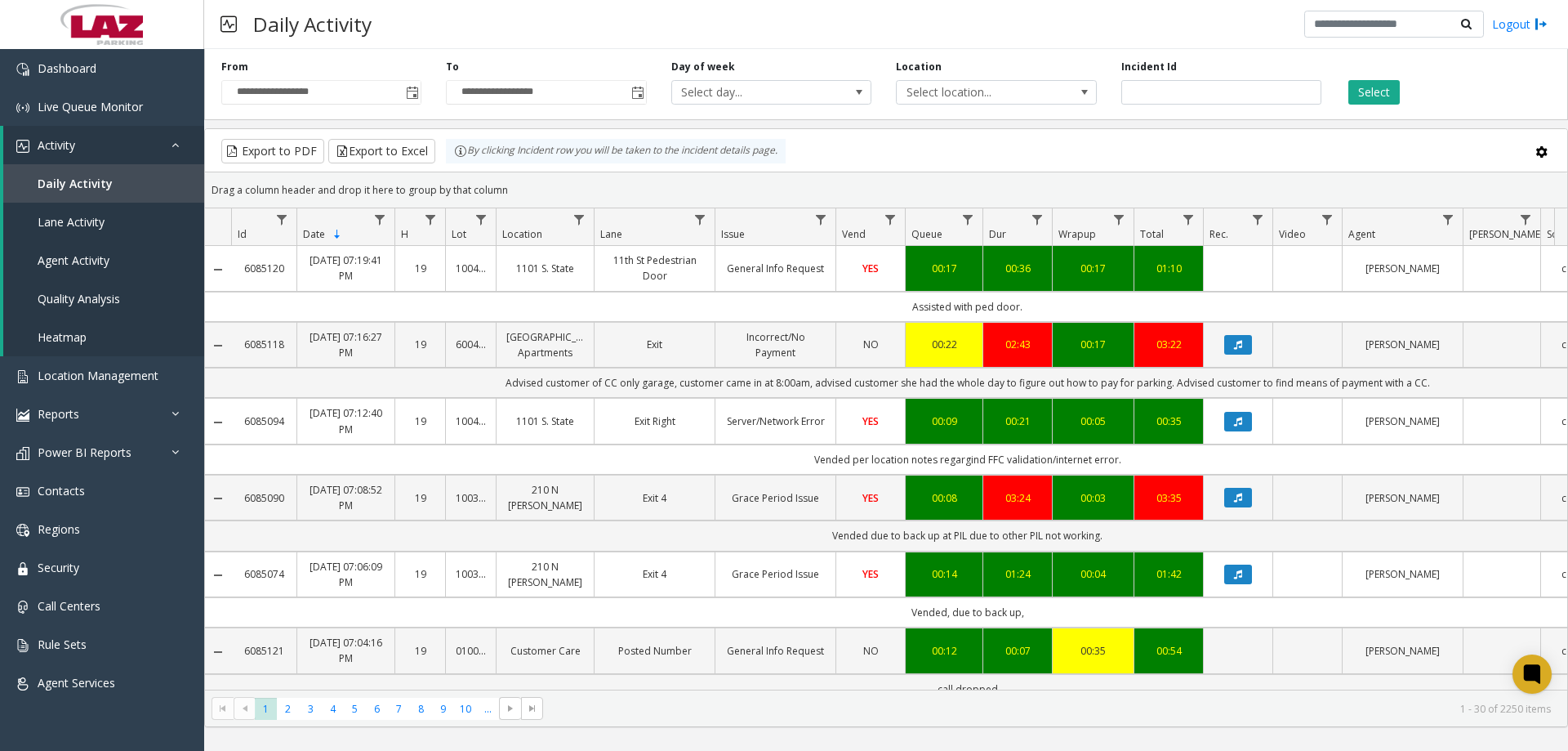
click at [1000, 97] on span "Select location..." at bounding box center [976, 92] width 159 height 23
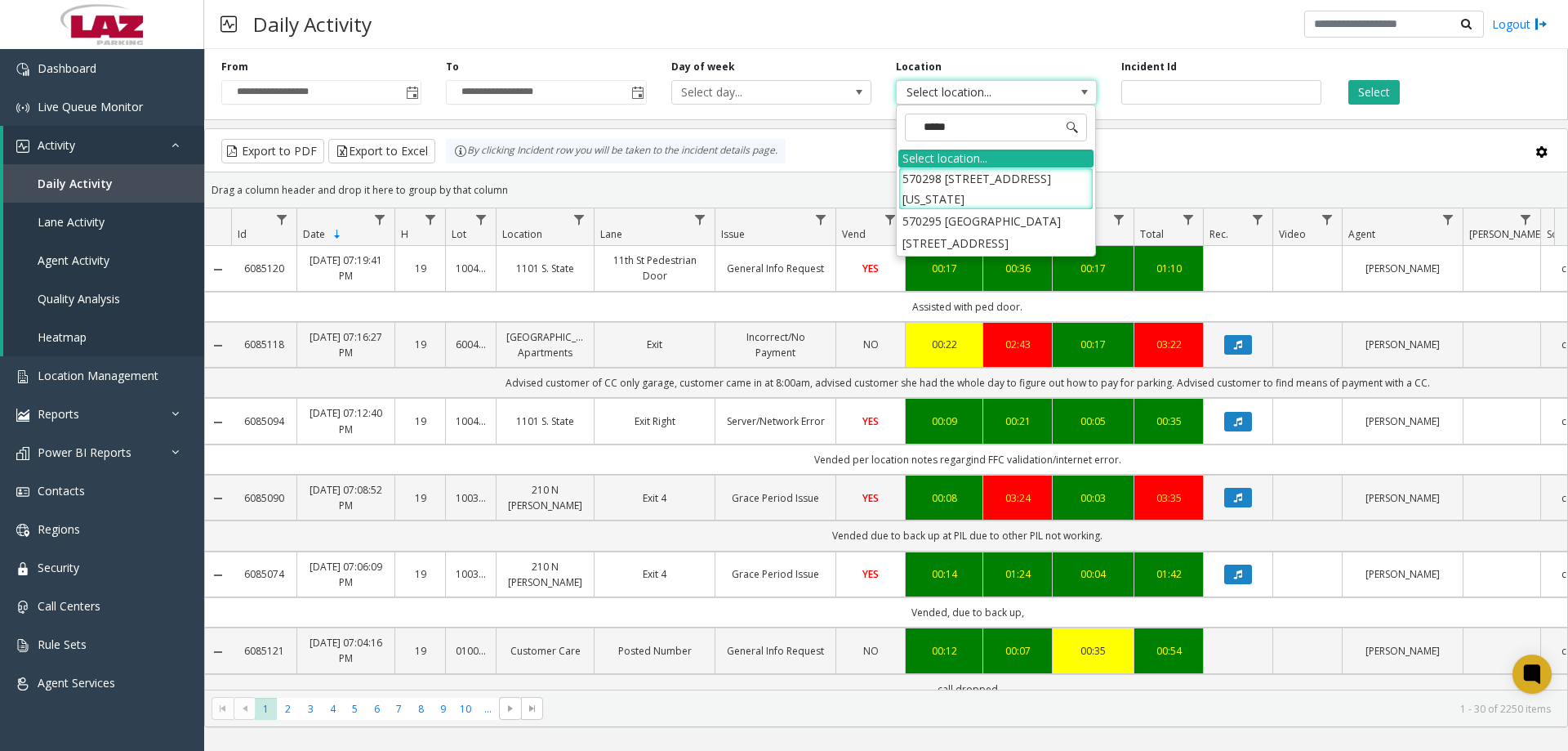
type input "******"
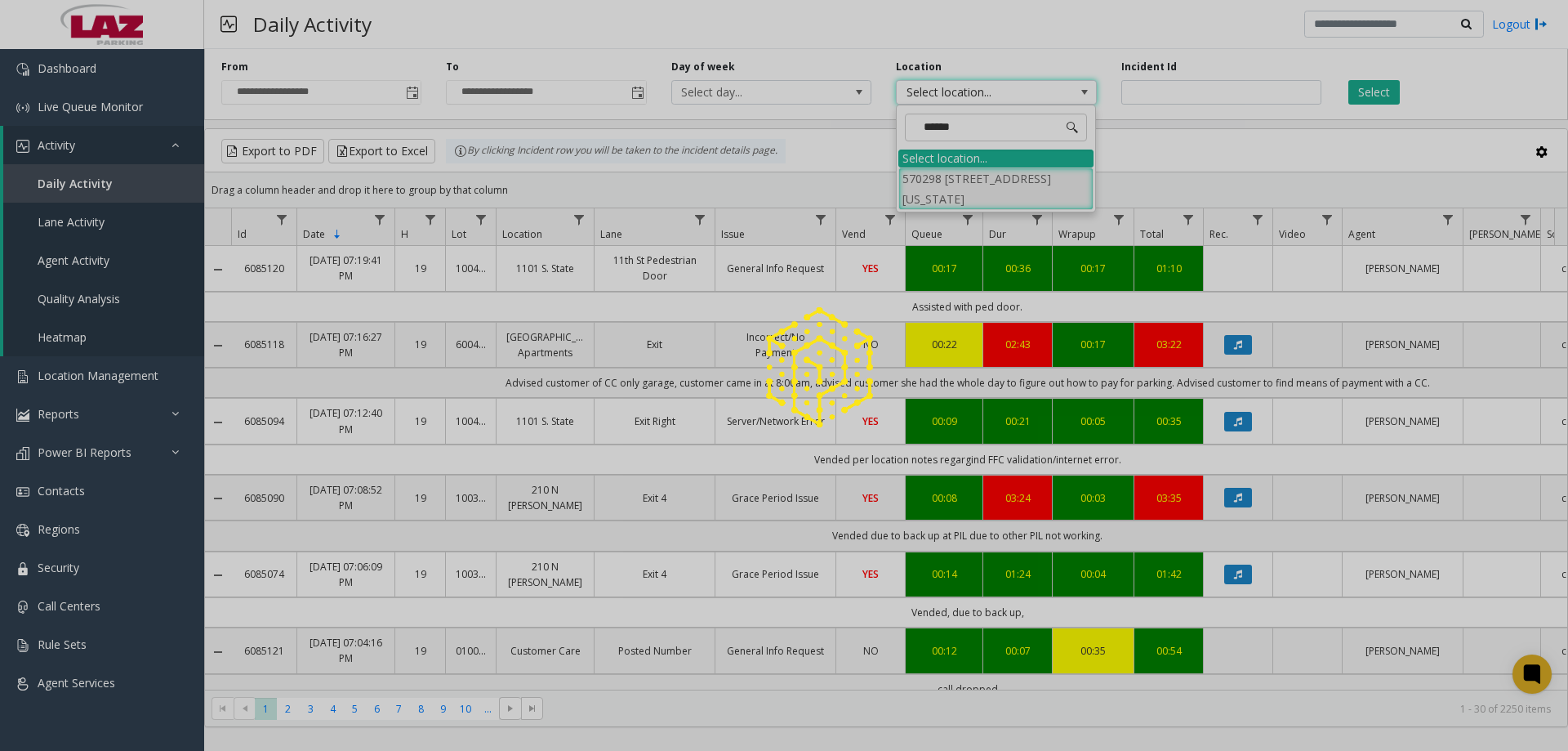
click at [988, 176] on li "570298 [STREET_ADDRESS][US_STATE]" at bounding box center [996, 189] width 195 height 42
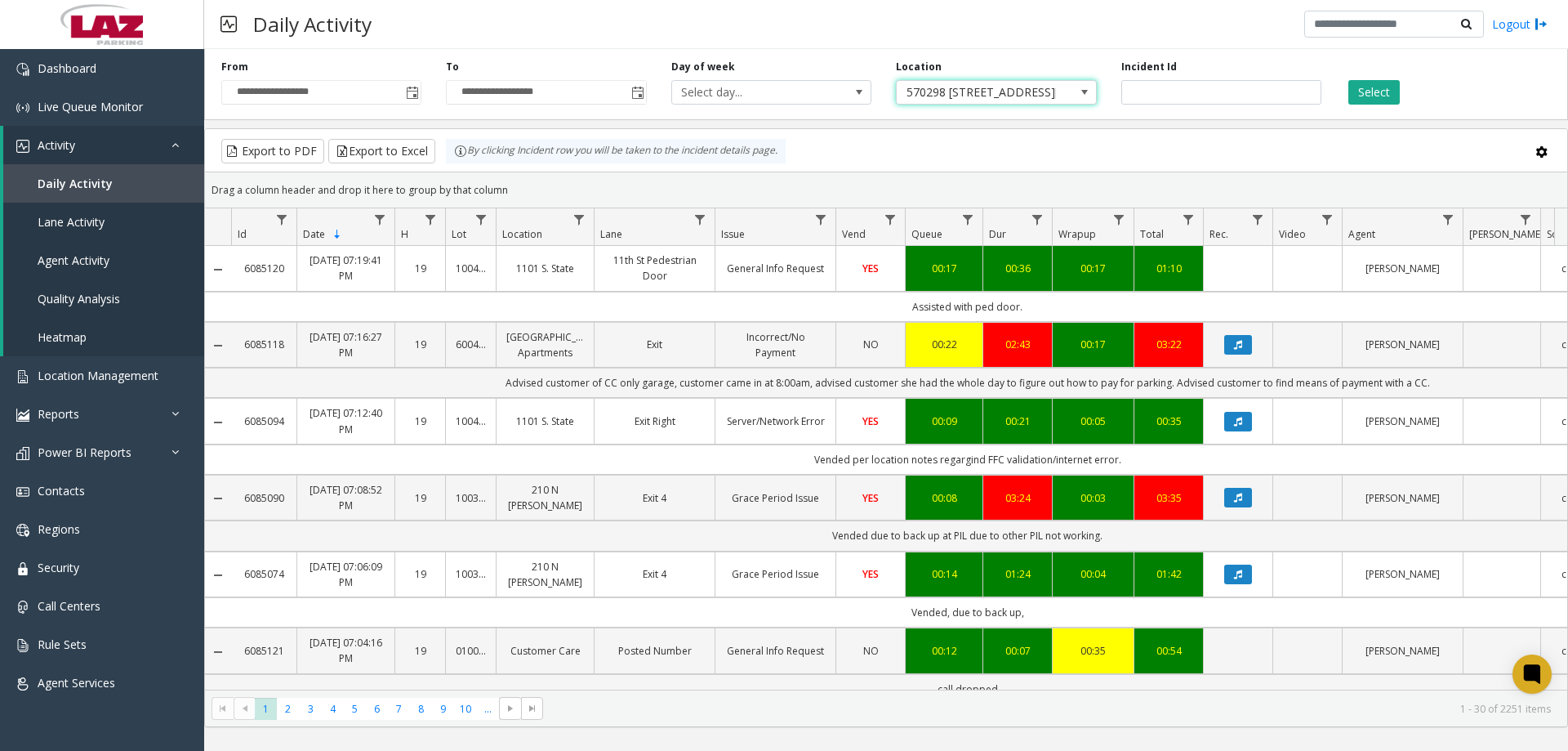
click at [423, 97] on div "**********" at bounding box center [322, 82] width 225 height 45
click at [415, 98] on span "Toggle popup" at bounding box center [413, 93] width 13 height 13
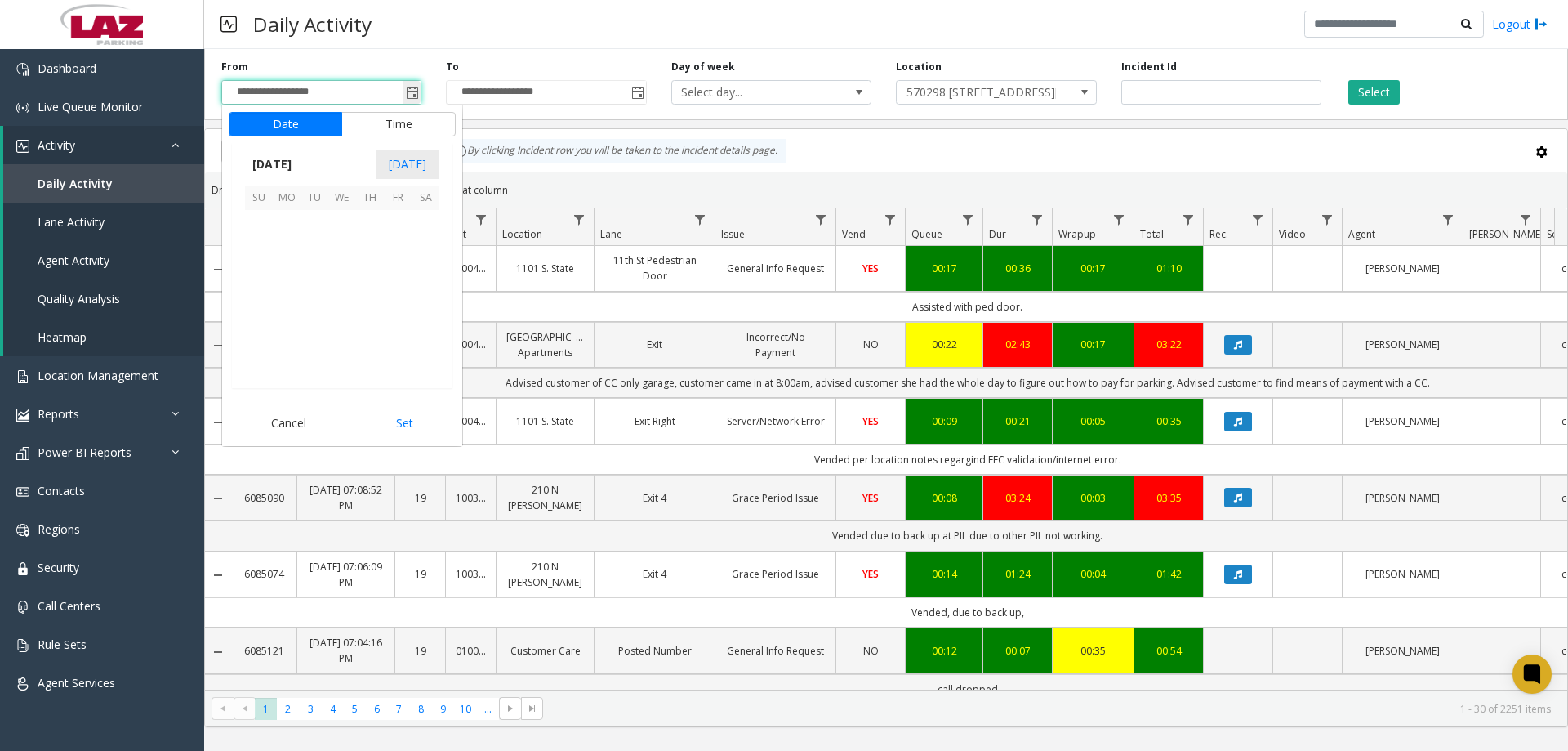
scroll to position [292971, 0]
click at [282, 334] on span "25" at bounding box center [287, 334] width 28 height 28
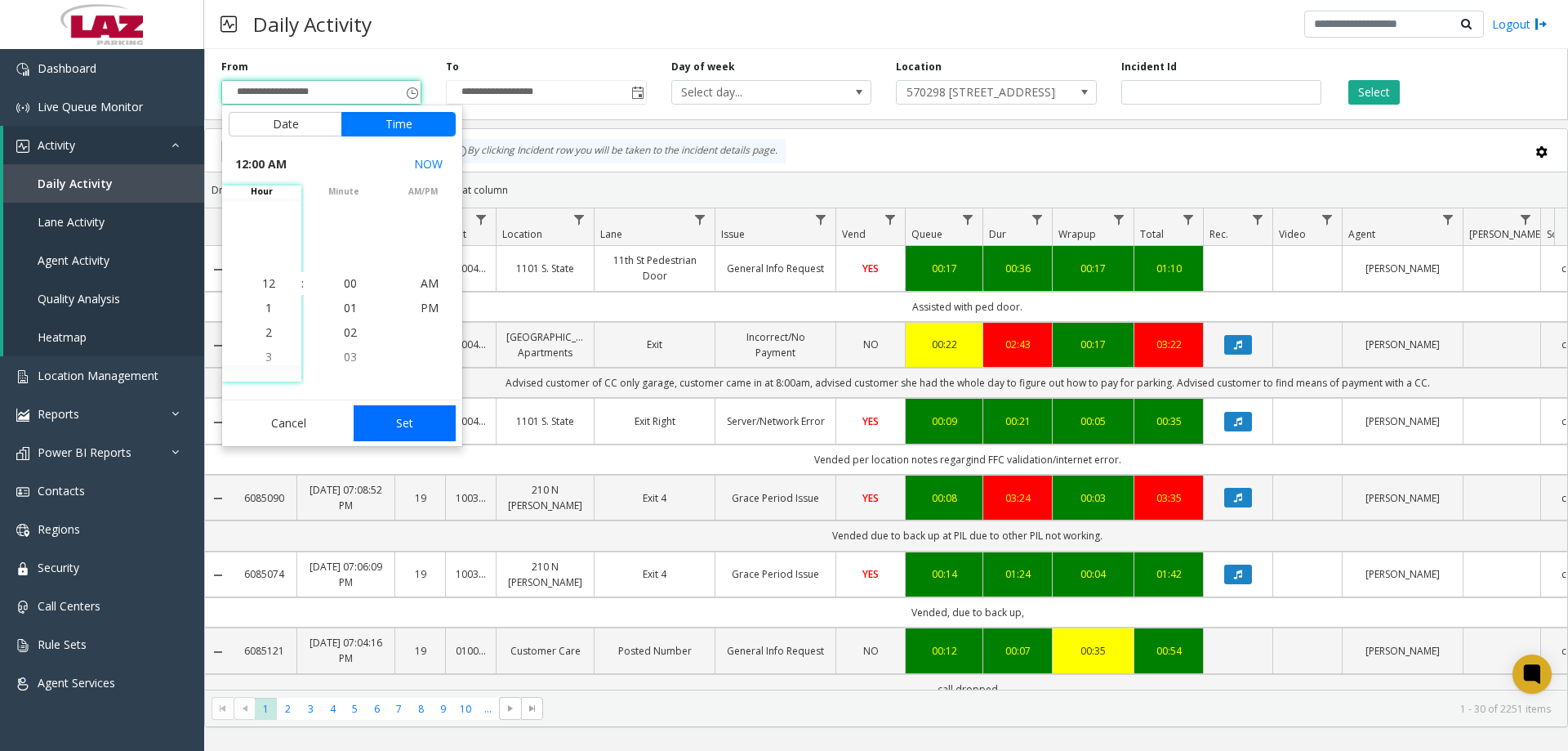
click at [388, 424] on button "Set" at bounding box center [405, 423] width 103 height 36
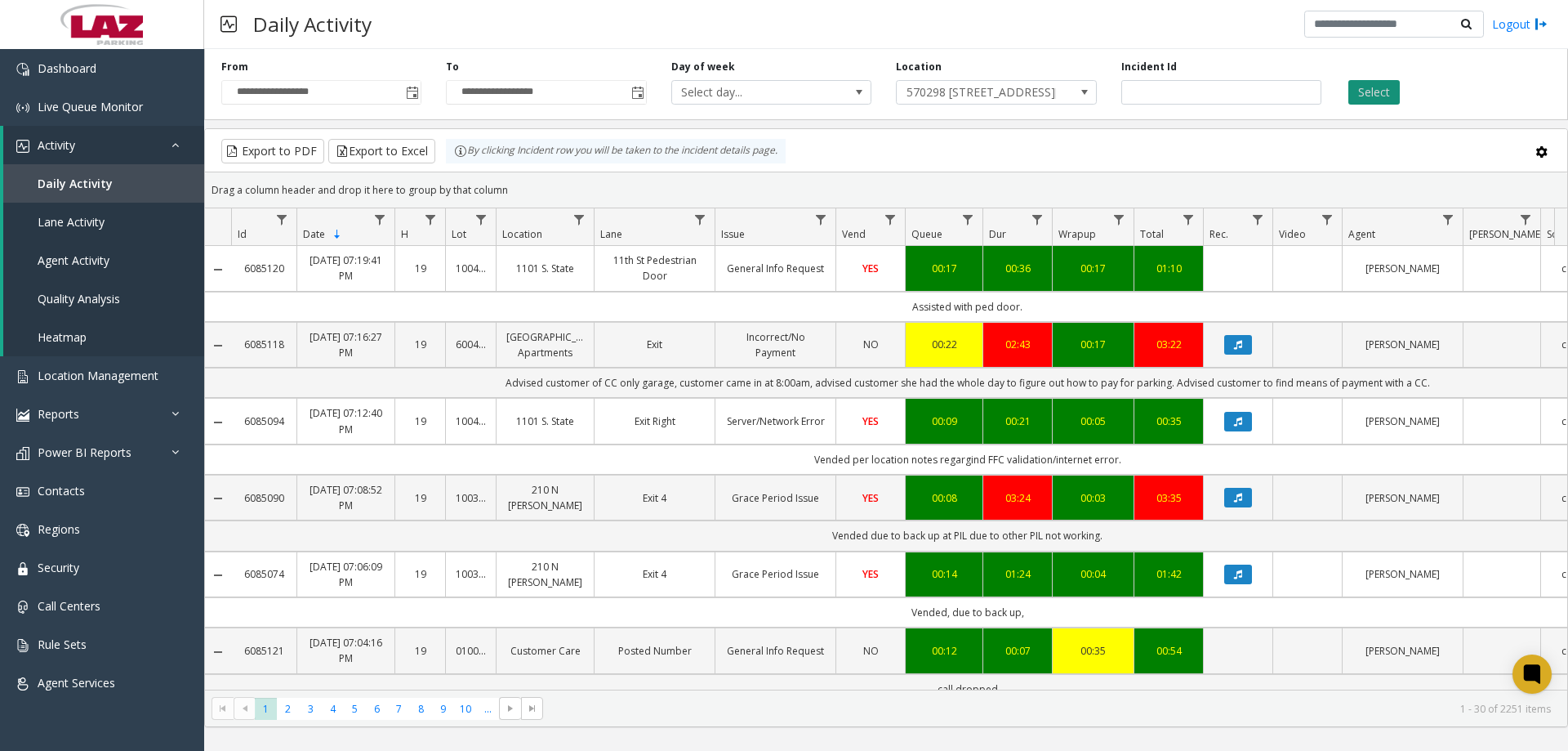
click at [1395, 84] on button "Select" at bounding box center [1375, 92] width 52 height 25
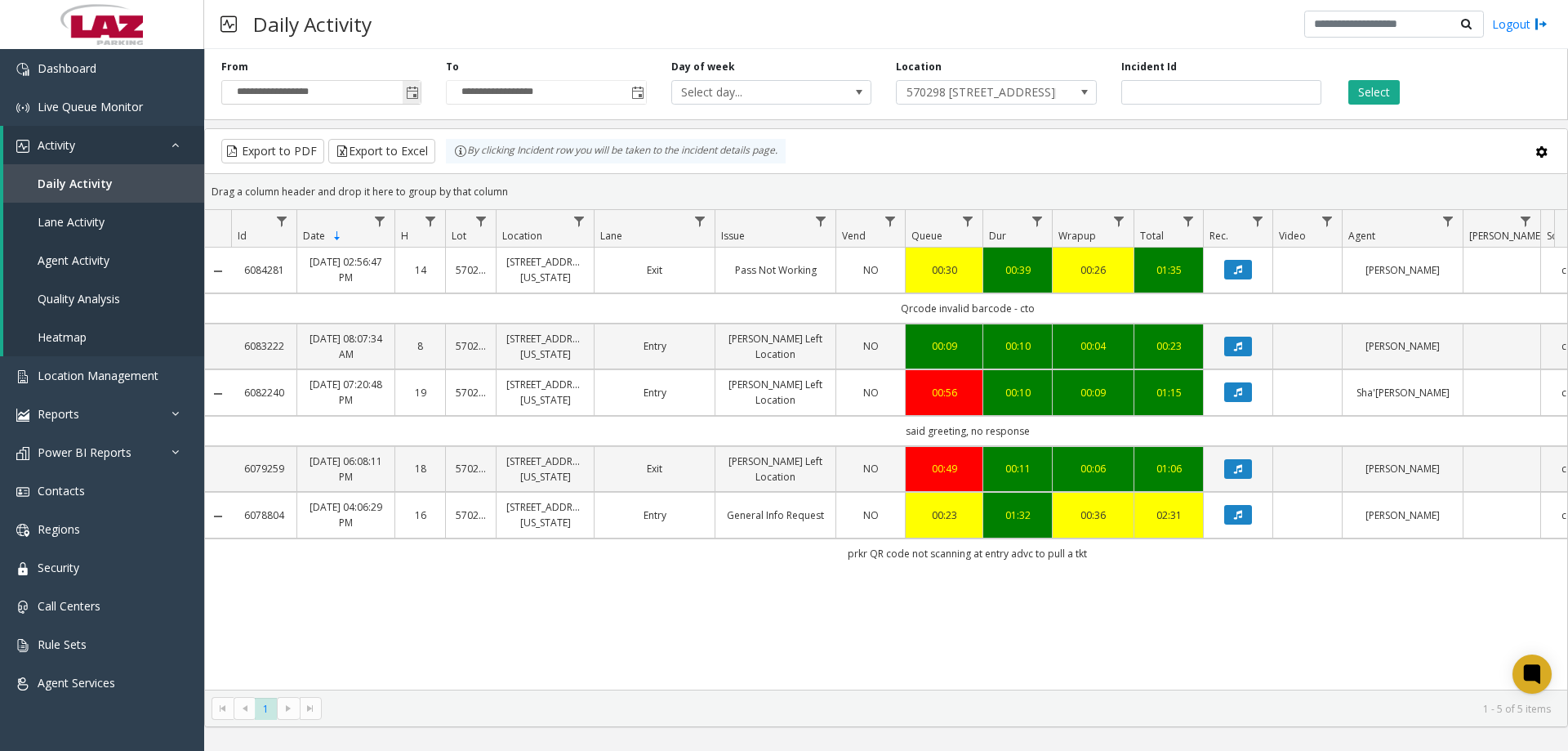
click at [414, 91] on span "Toggle popup" at bounding box center [413, 93] width 13 height 13
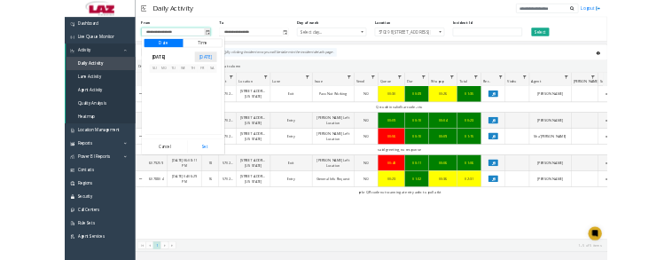
scroll to position [317938, 0]
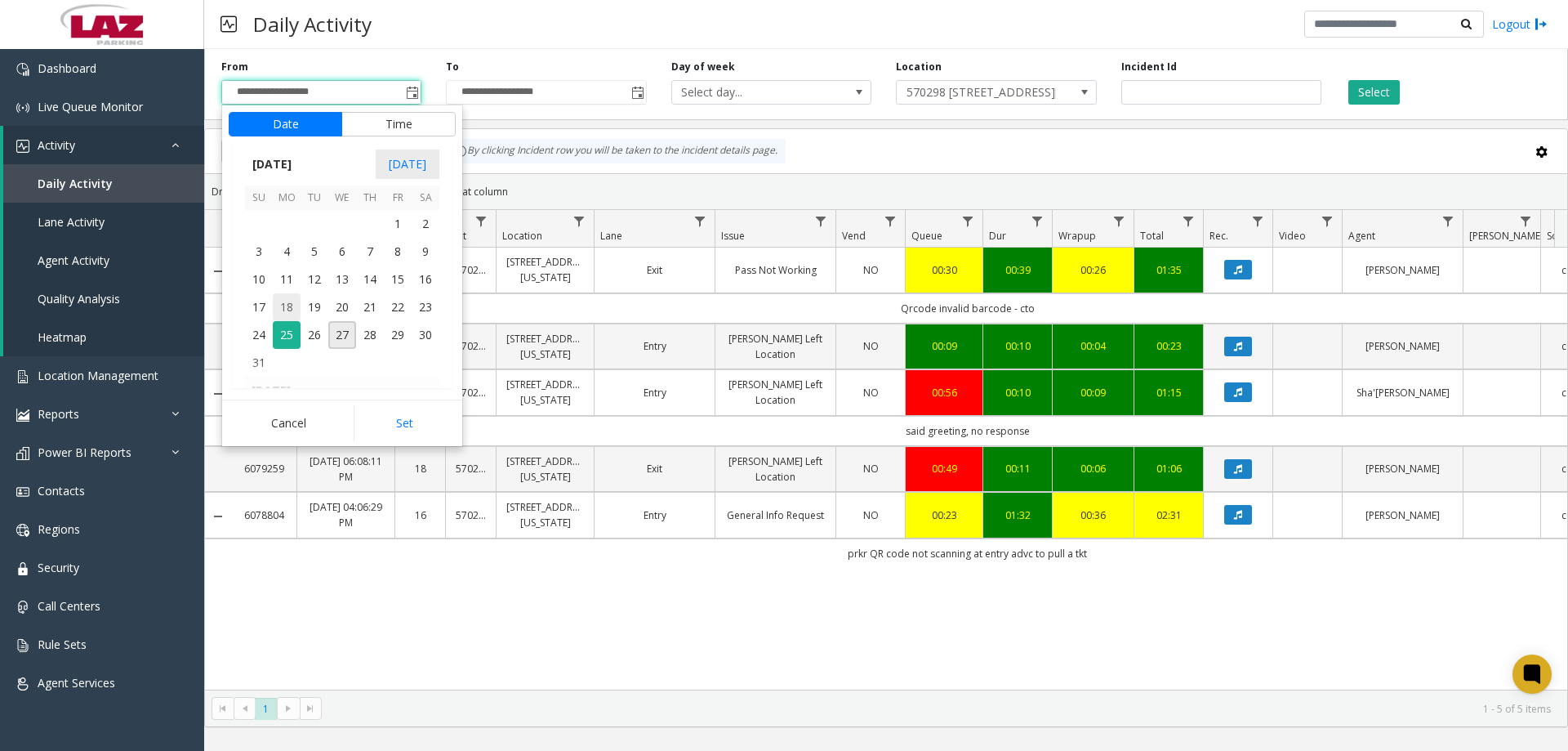
click at [283, 312] on span "18" at bounding box center [287, 307] width 28 height 28
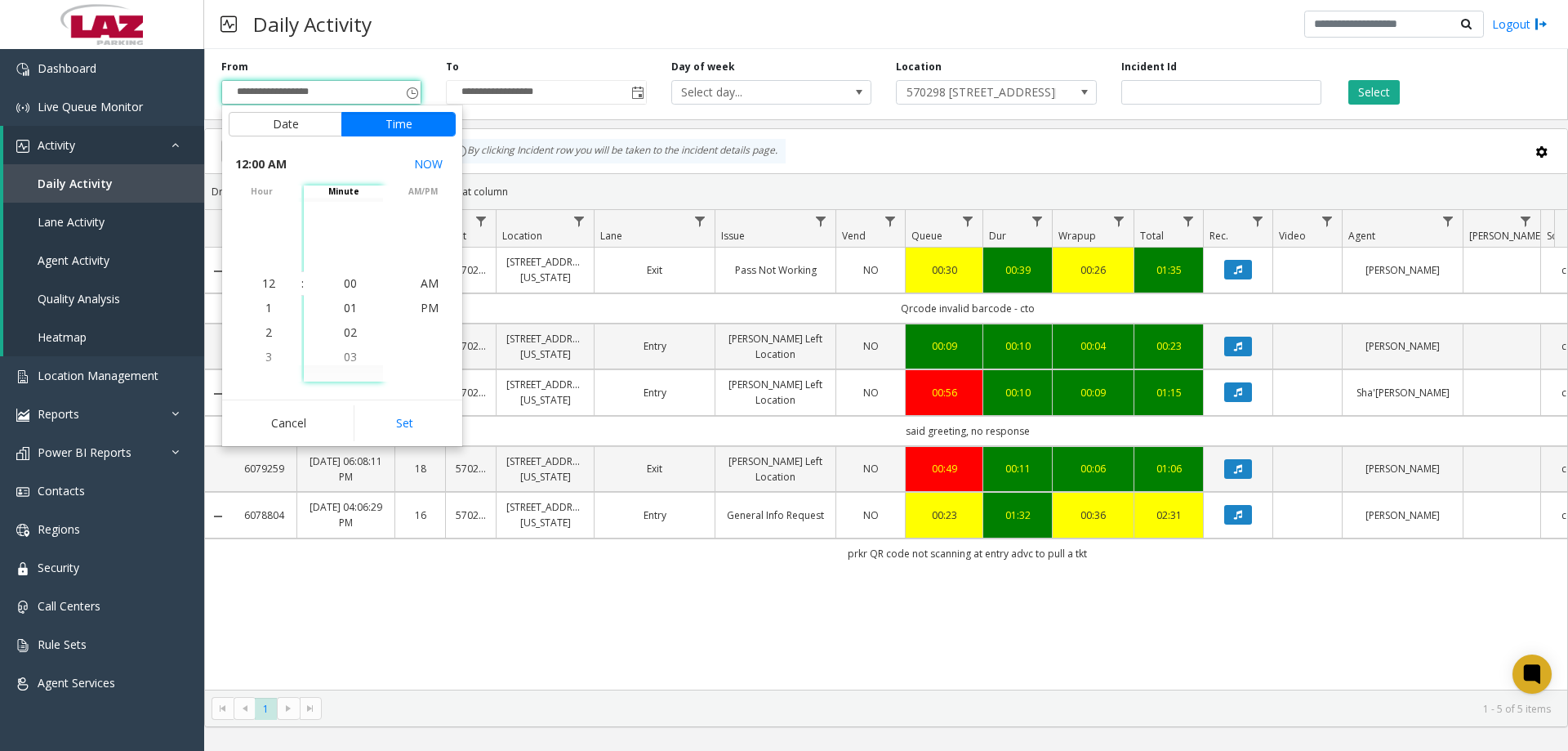
click at [381, 414] on button "Set" at bounding box center [405, 423] width 103 height 36
type input "**********"
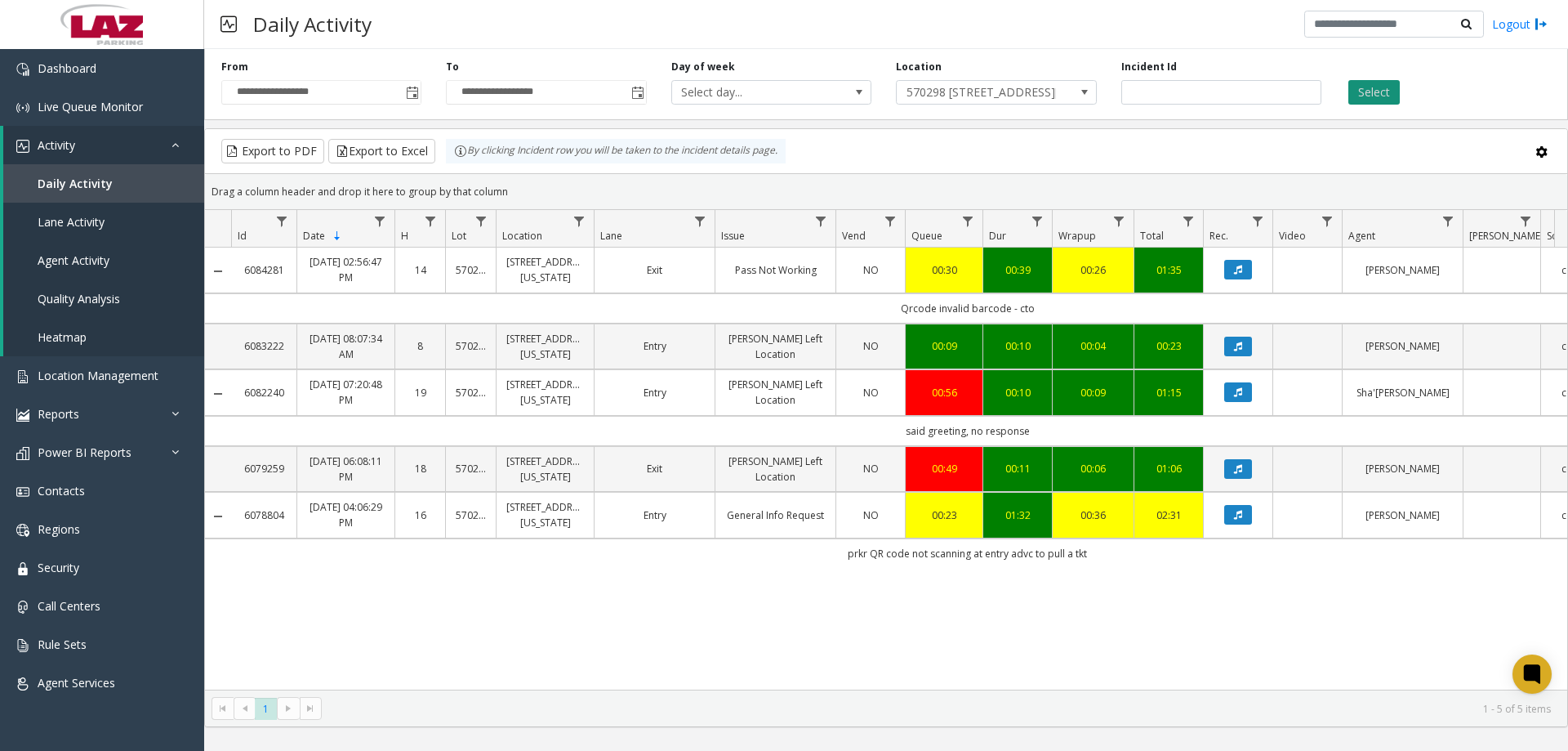
click at [1354, 90] on button "Select" at bounding box center [1375, 92] width 52 height 25
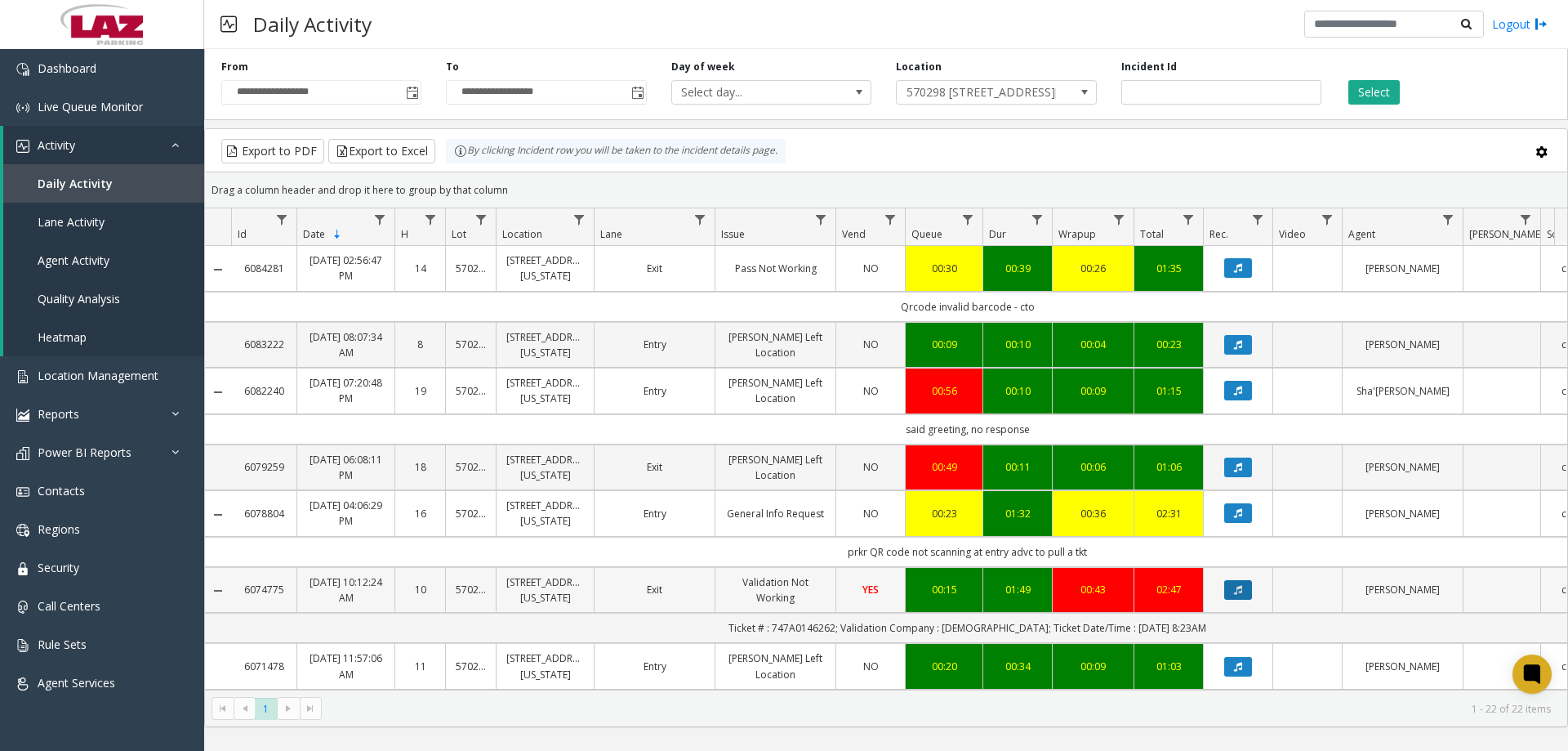
click at [1236, 597] on button "Data table" at bounding box center [1238, 589] width 28 height 19
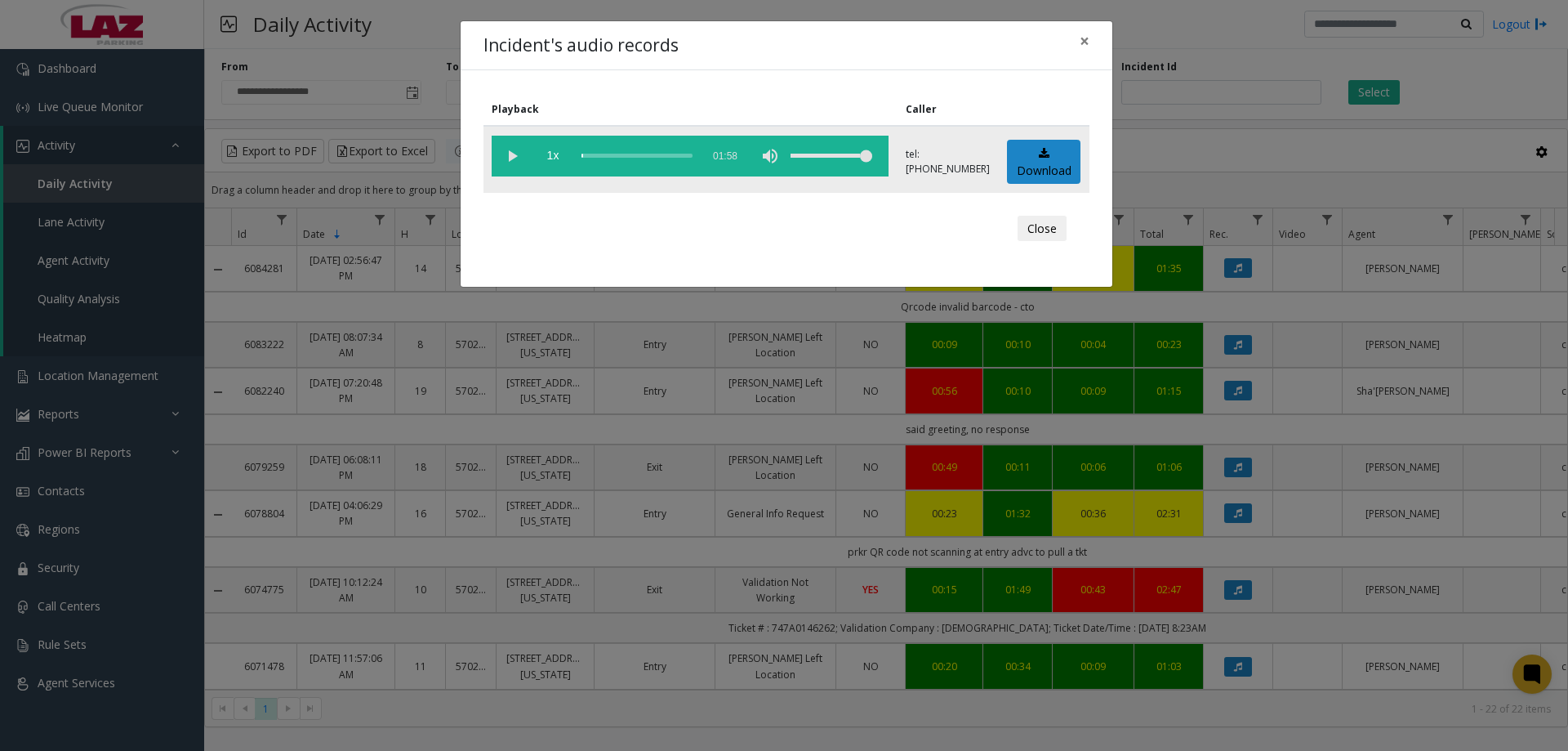
click at [514, 157] on vg-play-pause at bounding box center [512, 156] width 41 height 41
drag, startPoint x: 806, startPoint y: 150, endPoint x: 811, endPoint y: 158, distance: 9.4
click at [811, 158] on div "volume level" at bounding box center [831, 156] width 82 height 41
click at [597, 152] on div "scrub bar" at bounding box center [637, 156] width 111 height 41
click at [816, 155] on div "volume level" at bounding box center [831, 156] width 82 height 41
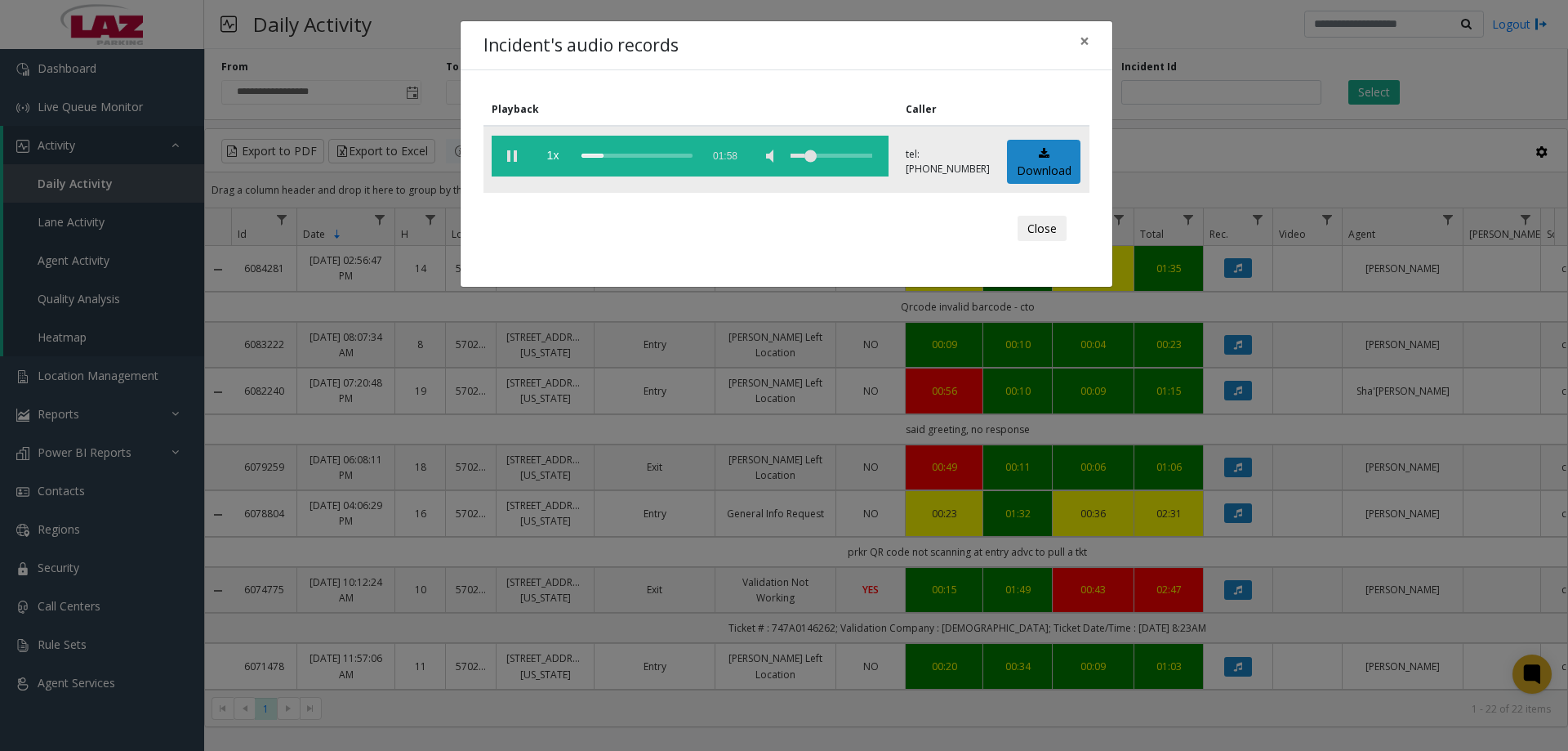
click at [813, 152] on div "volume level" at bounding box center [831, 156] width 82 height 41
drag, startPoint x: 815, startPoint y: 155, endPoint x: 805, endPoint y: 162, distance: 12.2
click at [810, 158] on div "volume level" at bounding box center [831, 156] width 82 height 41
click at [507, 158] on vg-play-pause at bounding box center [512, 156] width 41 height 41
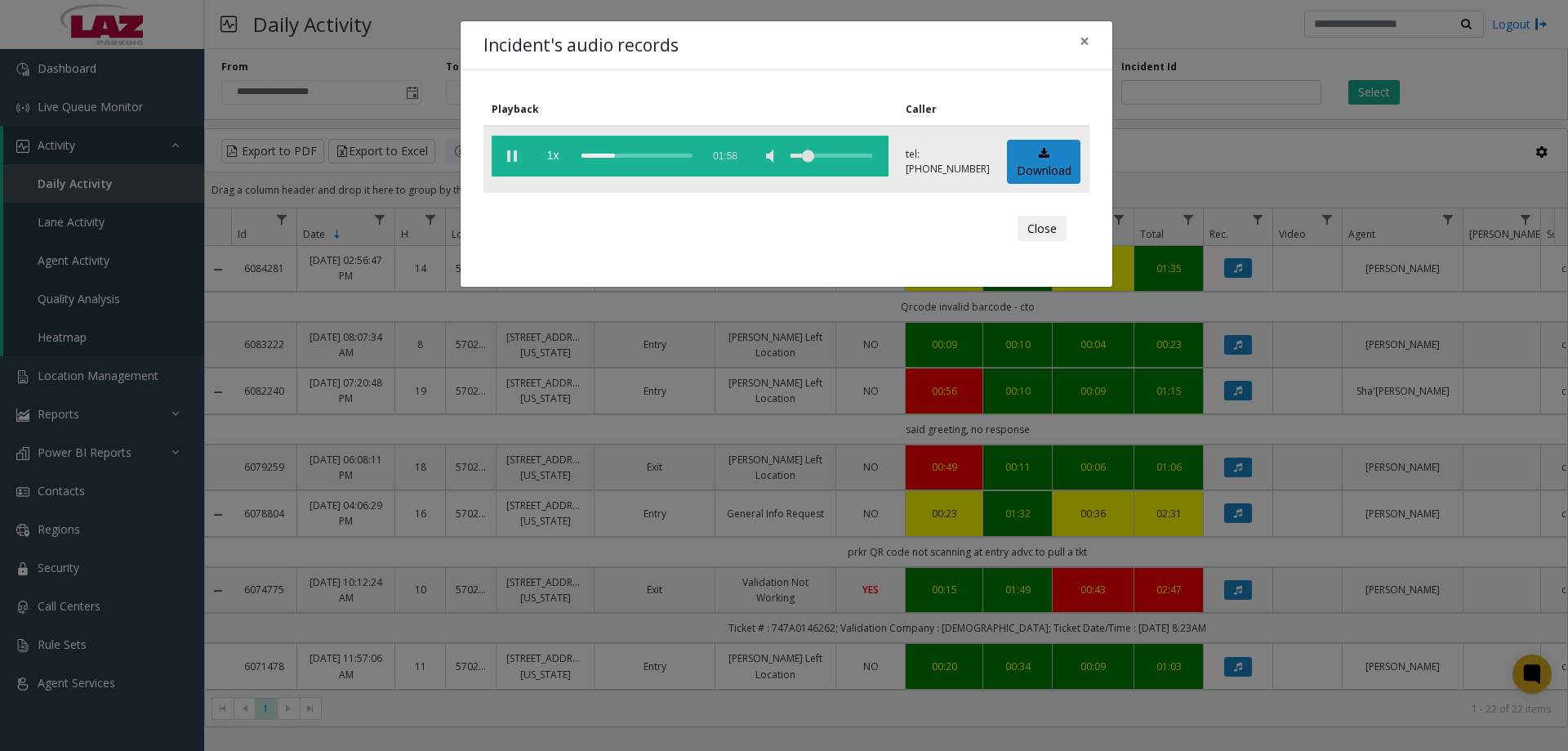
click at [645, 158] on div "scrub bar" at bounding box center [637, 156] width 111 height 41
click at [671, 157] on div "scrub bar" at bounding box center [637, 156] width 111 height 41
click at [687, 158] on div "scrub bar" at bounding box center [637, 156] width 111 height 41
click at [815, 155] on div "volume level" at bounding box center [831, 156] width 82 height 41
click at [509, 154] on vg-play-pause at bounding box center [512, 156] width 41 height 41
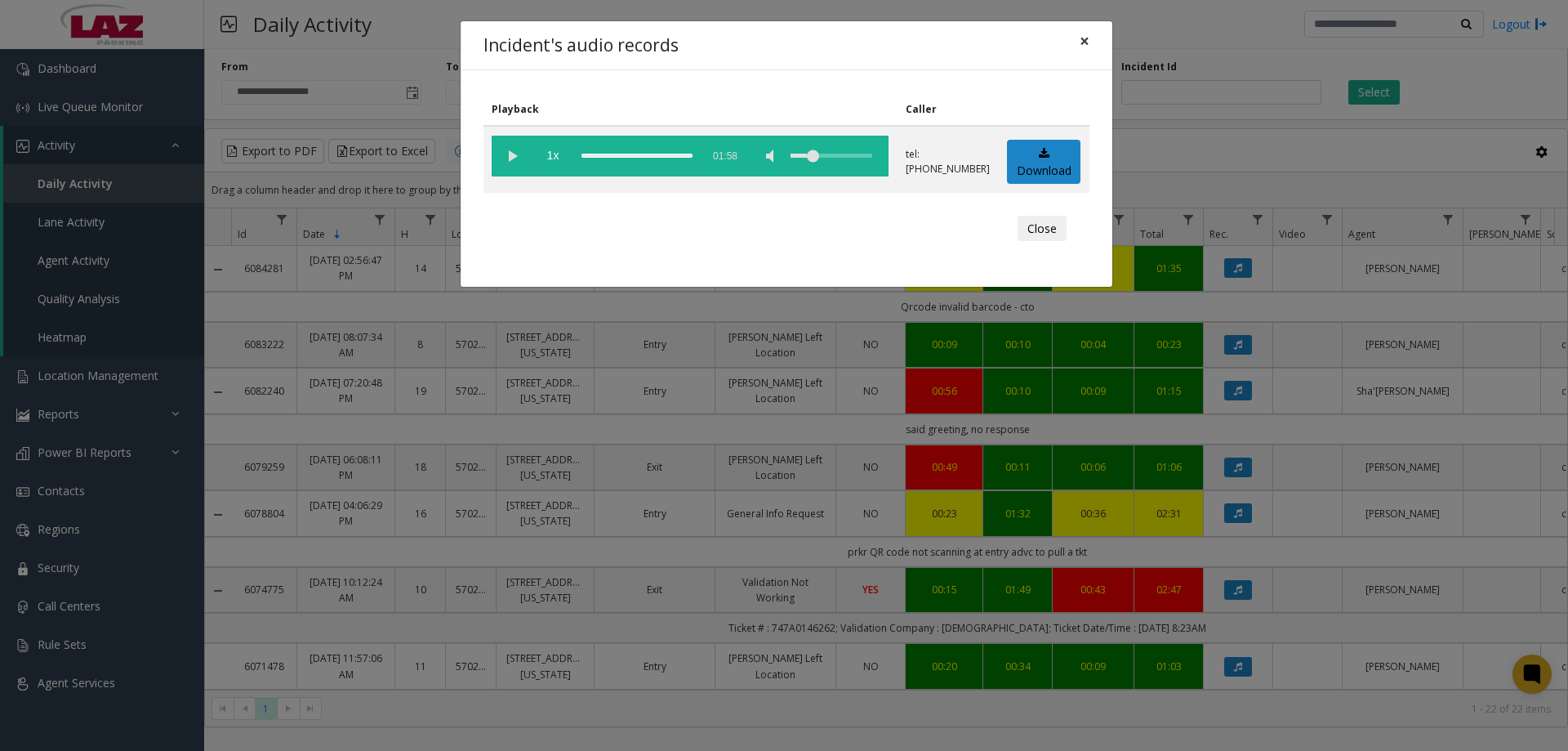
click at [1085, 42] on span "×" at bounding box center [1084, 41] width 10 height 23
